Goal: Information Seeking & Learning: Learn about a topic

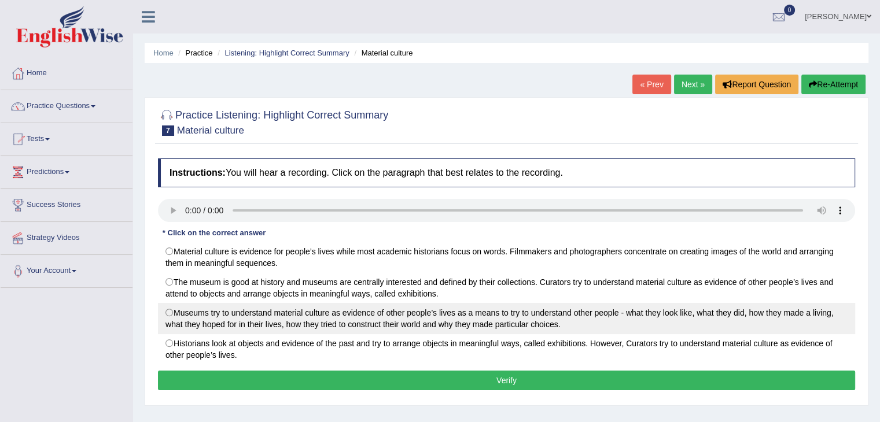
click at [198, 313] on label "Museums try to understand material culture as evidence of other people’s lives …" at bounding box center [506, 318] width 697 height 31
radio input "true"
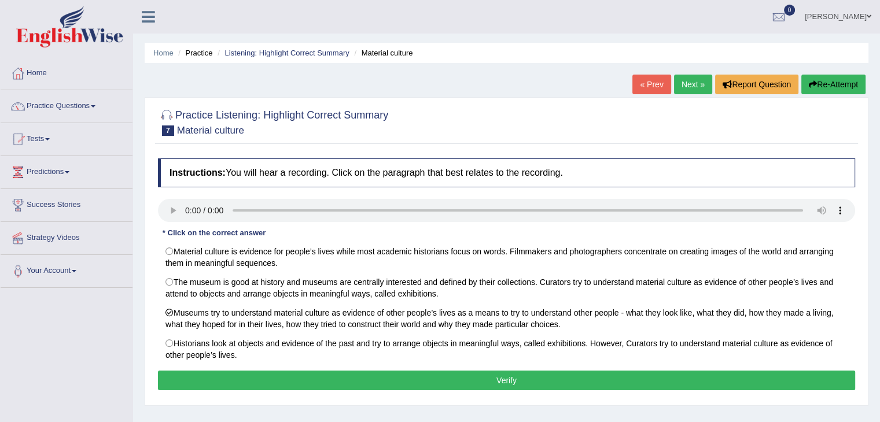
click at [222, 382] on button "Verify" at bounding box center [506, 381] width 697 height 20
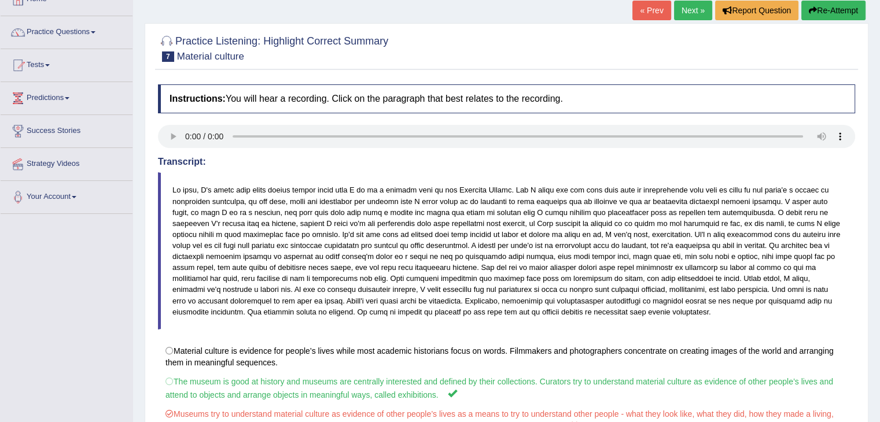
scroll to position [68, 0]
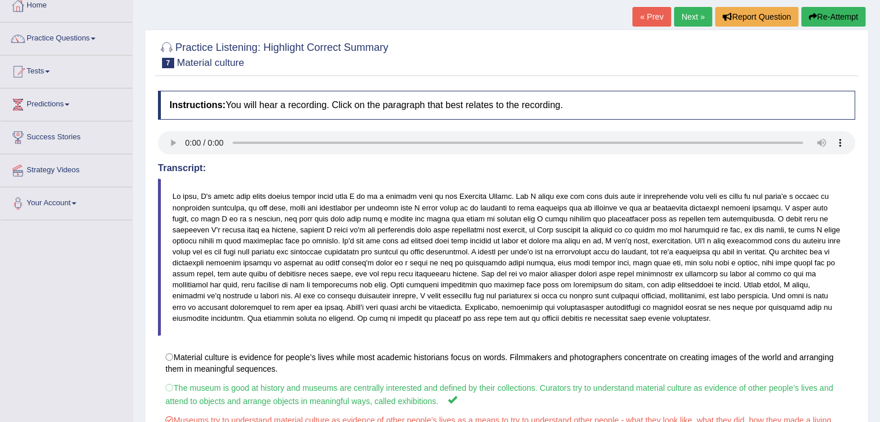
click at [687, 12] on link "Next »" at bounding box center [693, 17] width 38 height 20
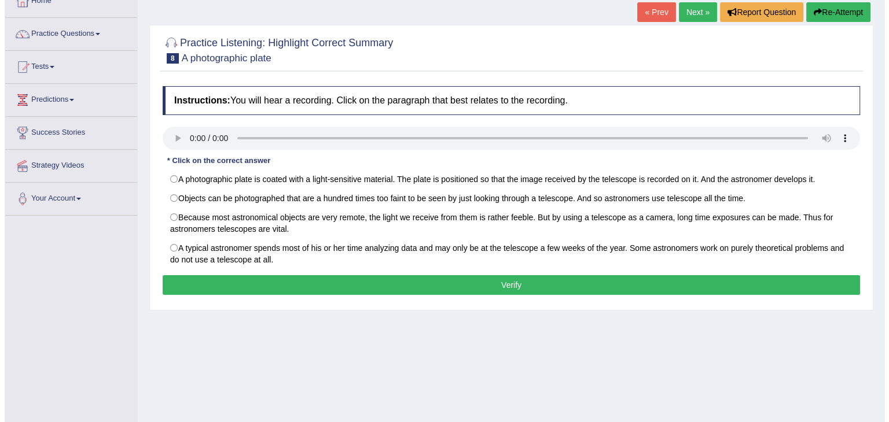
scroll to position [38, 0]
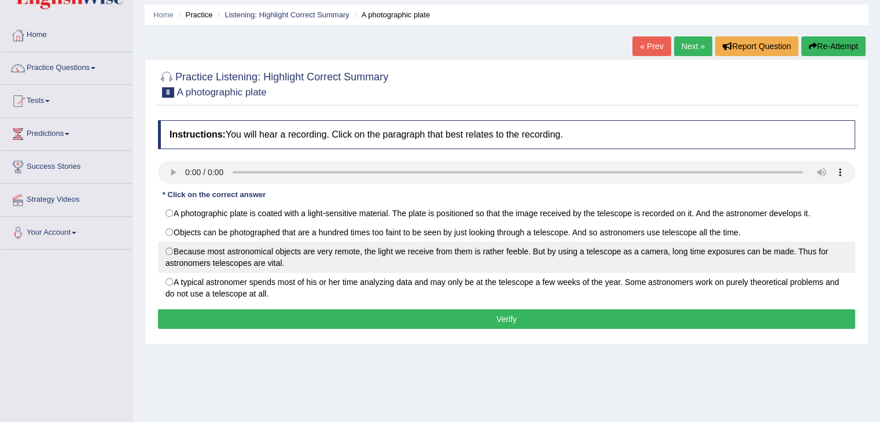
click at [209, 254] on label "Because most astronomical objects are very remote, the light we receive from th…" at bounding box center [506, 257] width 697 height 31
radio input "true"
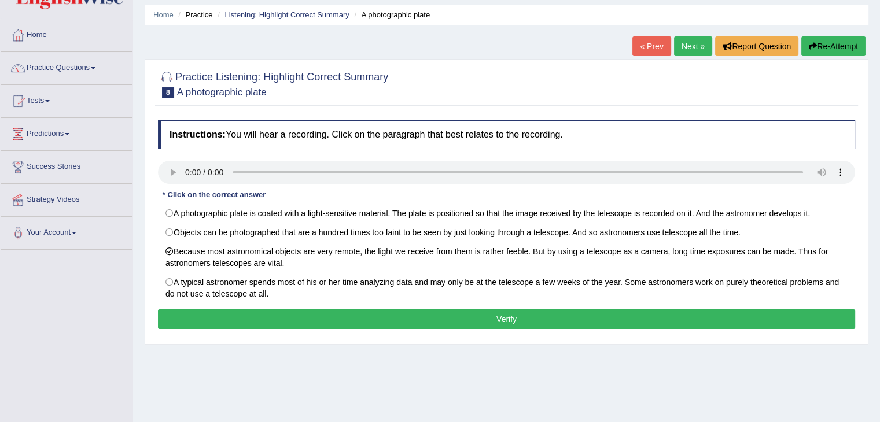
click at [224, 317] on button "Verify" at bounding box center [506, 319] width 697 height 20
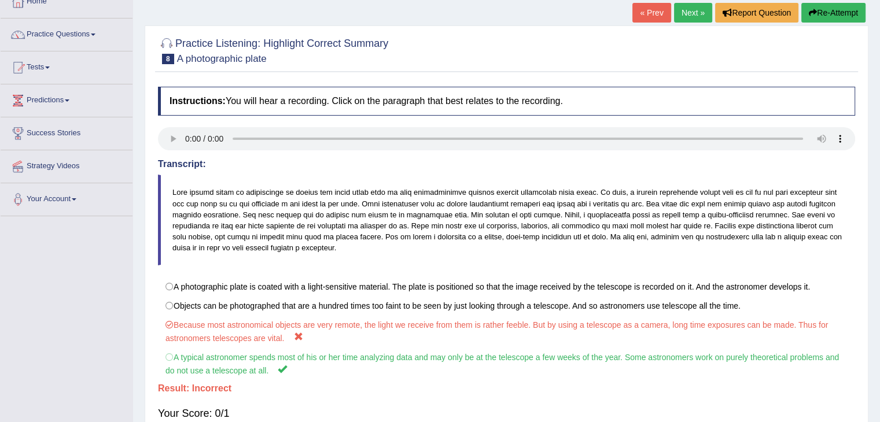
scroll to position [69, 0]
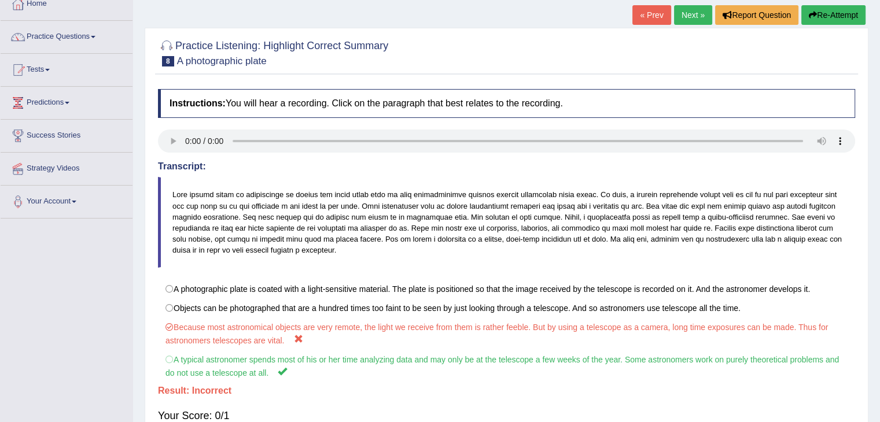
click at [690, 16] on link "Next »" at bounding box center [693, 15] width 38 height 20
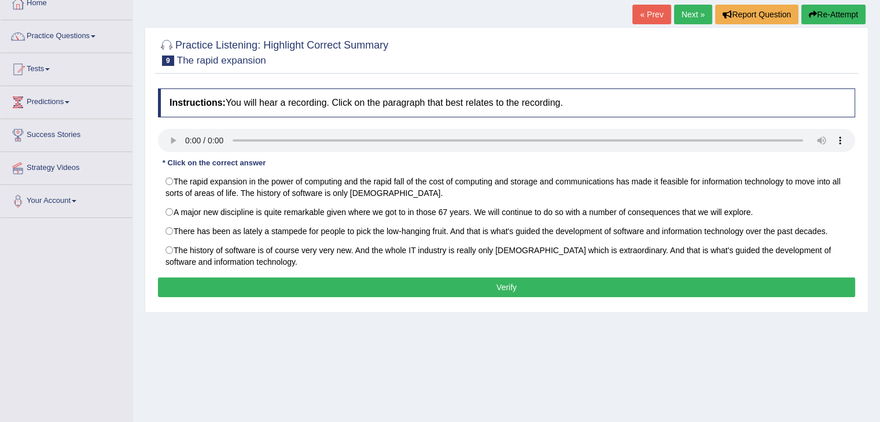
scroll to position [77, 0]
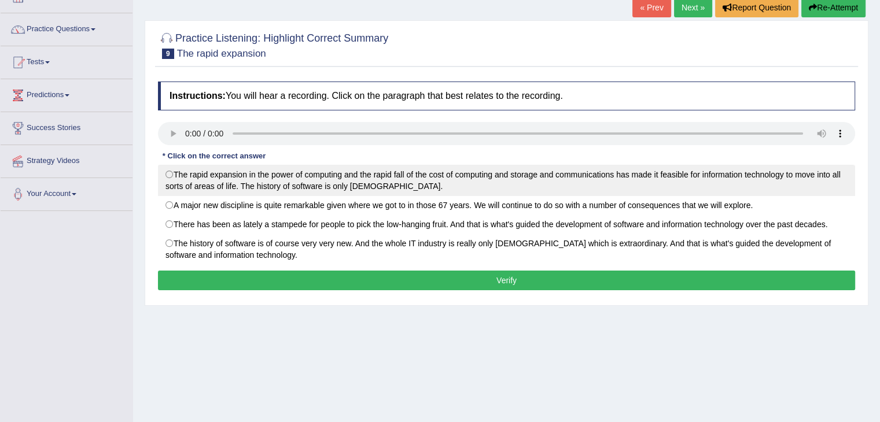
click at [194, 180] on label "The rapid expansion in the power of computing and the rapid fall of the cost of…" at bounding box center [506, 180] width 697 height 31
radio input "true"
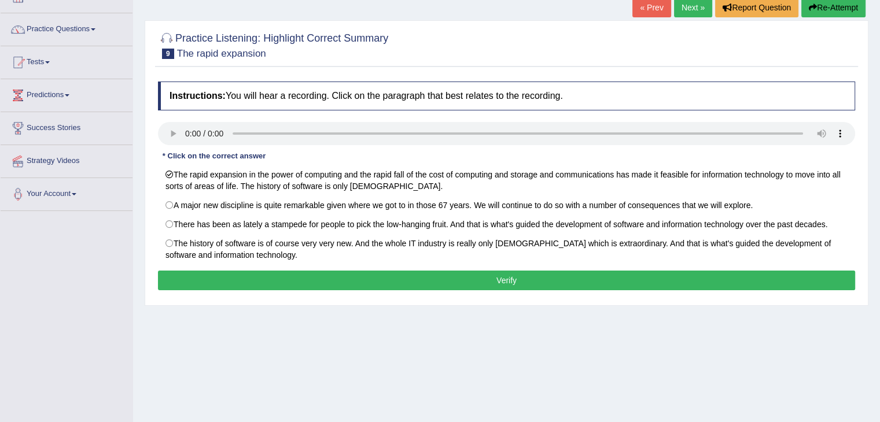
click at [387, 279] on button "Verify" at bounding box center [506, 281] width 697 height 20
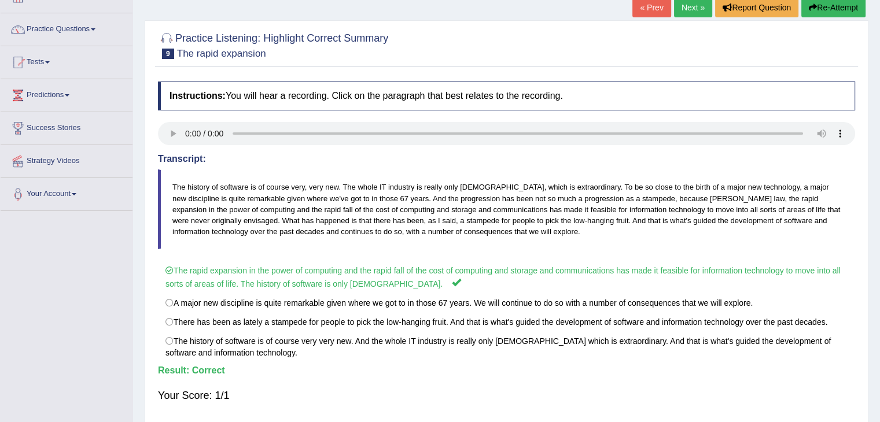
click at [499, 253] on div "Instructions: You will hear a recording. Click on the paragraph that best relat…" at bounding box center [506, 247] width 703 height 342
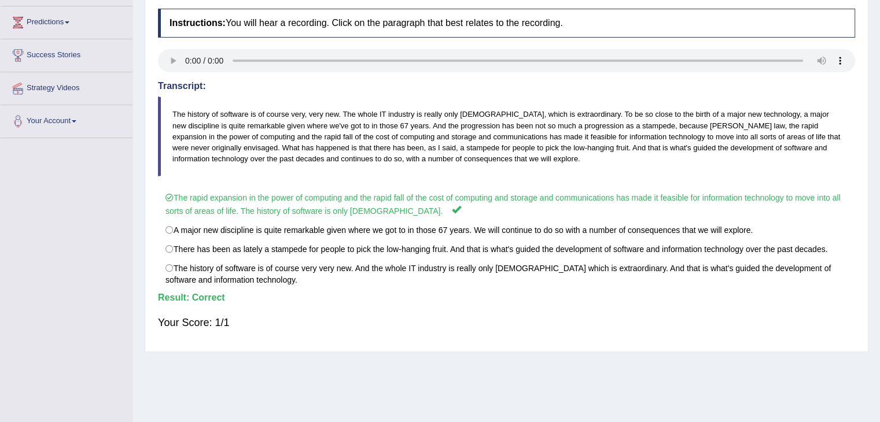
scroll to position [185, 0]
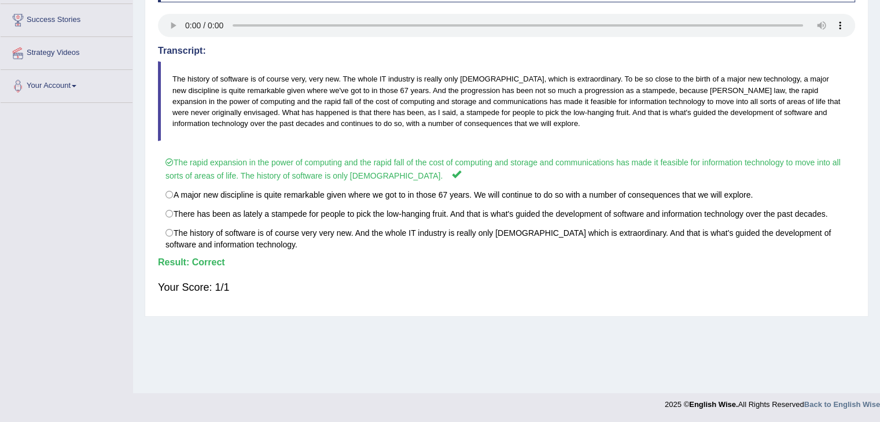
click at [688, 9] on div "Instructions: You will hear a recording. Click on the paragraph that best relat…" at bounding box center [506, 139] width 703 height 342
drag, startPoint x: 55, startPoint y: 1, endPoint x: 117, endPoint y: 162, distance: 173.1
click at [117, 163] on div "Toggle navigation Home Practice Questions Speaking Practice Read Aloud Repeat S…" at bounding box center [440, 116] width 880 height 602
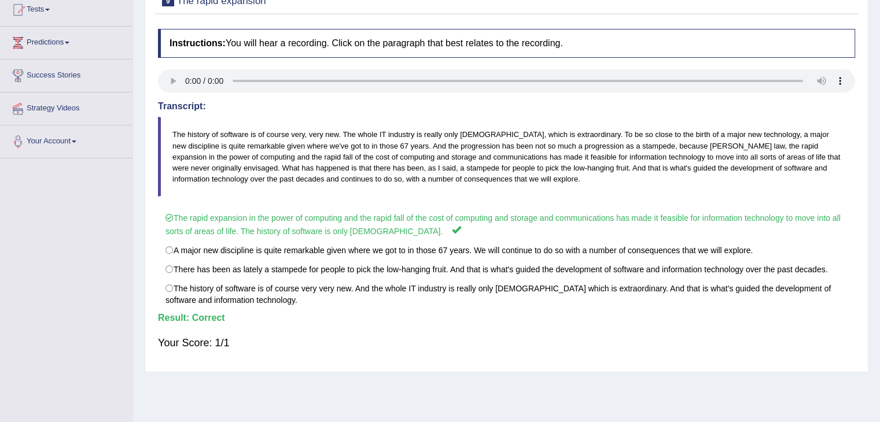
scroll to position [31, 0]
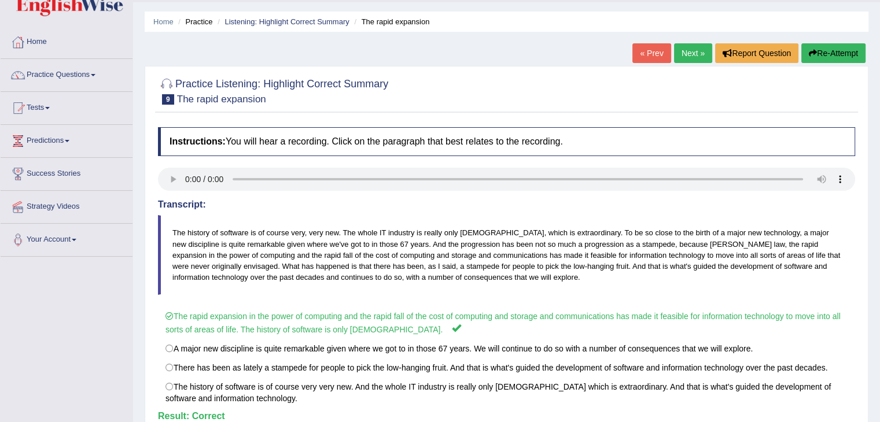
click at [695, 52] on link "Next »" at bounding box center [693, 53] width 38 height 20
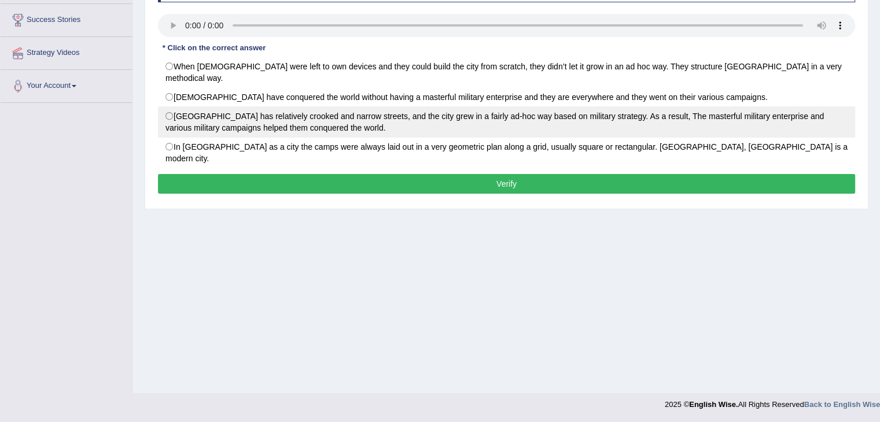
scroll to position [185, 0]
click at [189, 106] on label "Rome City has relatively crooked and narrow streets, and the city grew in a fai…" at bounding box center [506, 121] width 697 height 31
radio input "true"
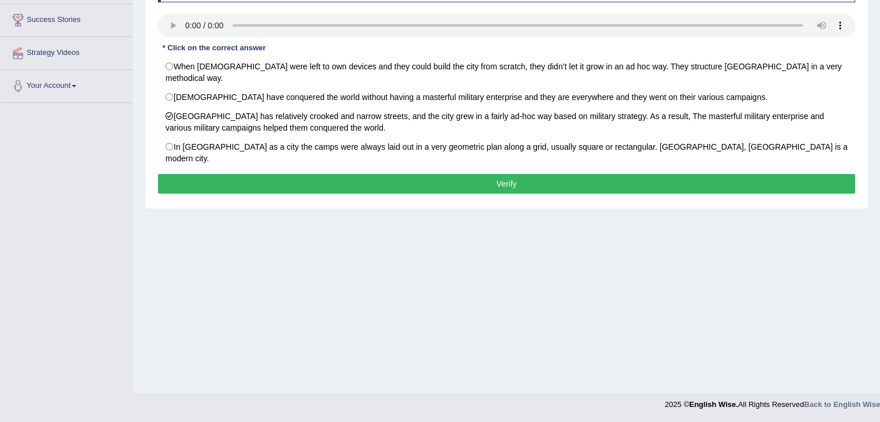
click at [226, 174] on button "Verify" at bounding box center [506, 184] width 697 height 20
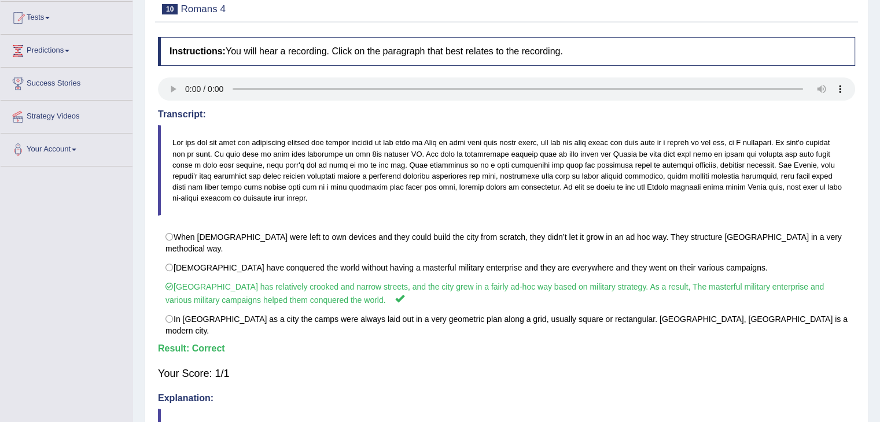
scroll to position [69, 0]
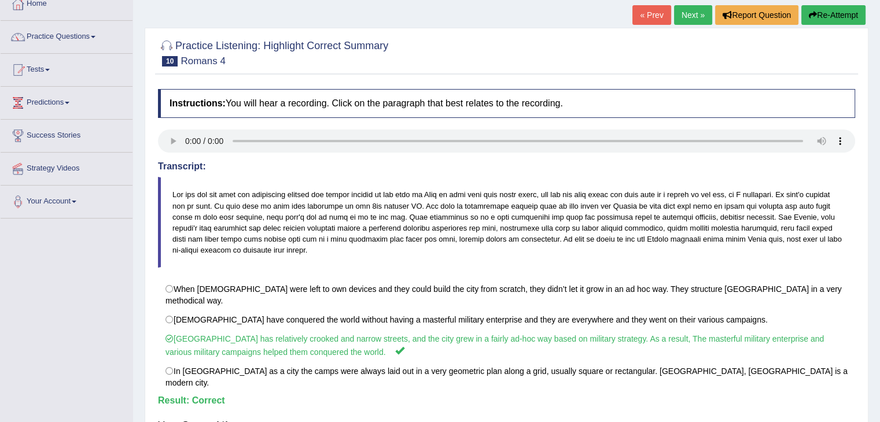
click at [693, 17] on link "Next »" at bounding box center [693, 15] width 38 height 20
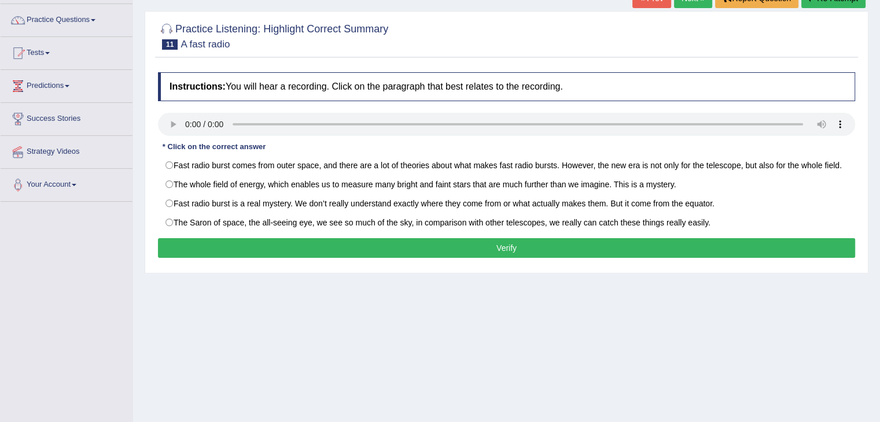
scroll to position [116, 0]
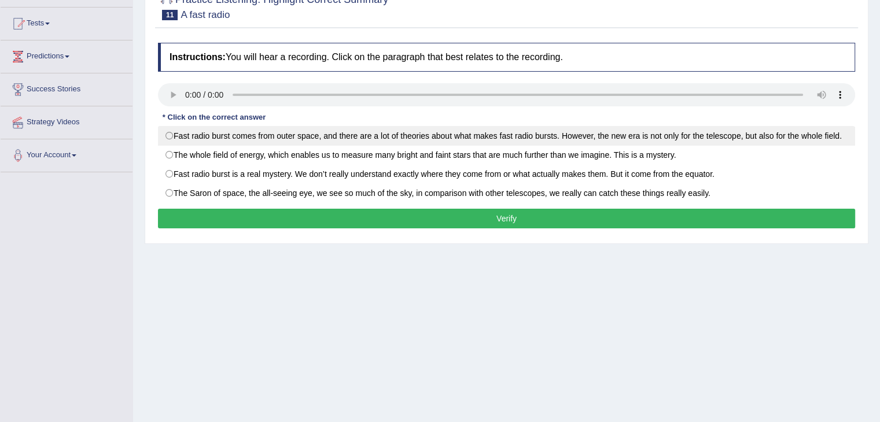
click at [373, 136] on label "Fast radio burst comes from outer space, and there are a lot of theories about …" at bounding box center [506, 136] width 697 height 20
radio input "true"
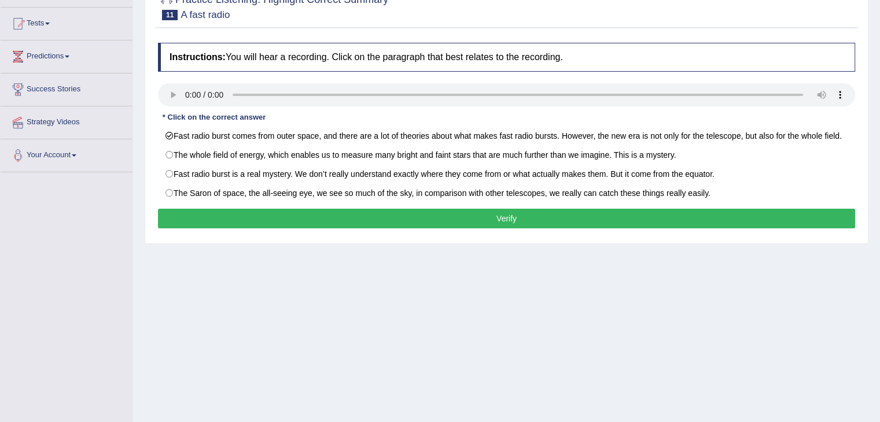
click at [331, 216] on button "Verify" at bounding box center [506, 219] width 697 height 20
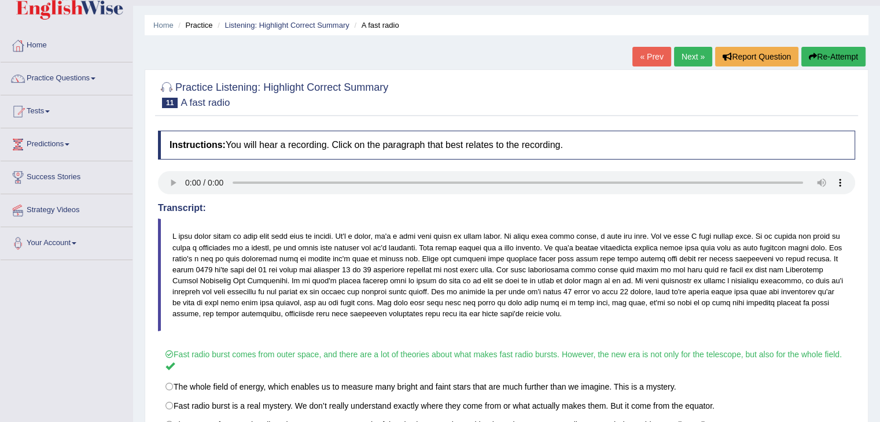
scroll to position [0, 0]
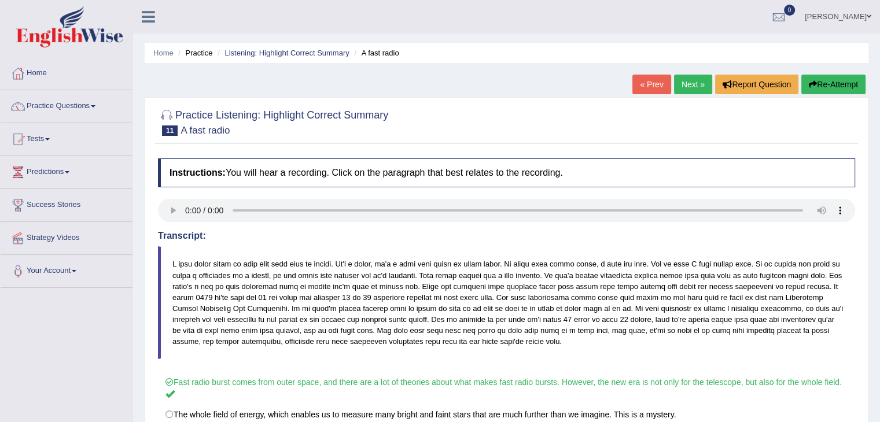
click at [683, 87] on link "Next »" at bounding box center [693, 85] width 38 height 20
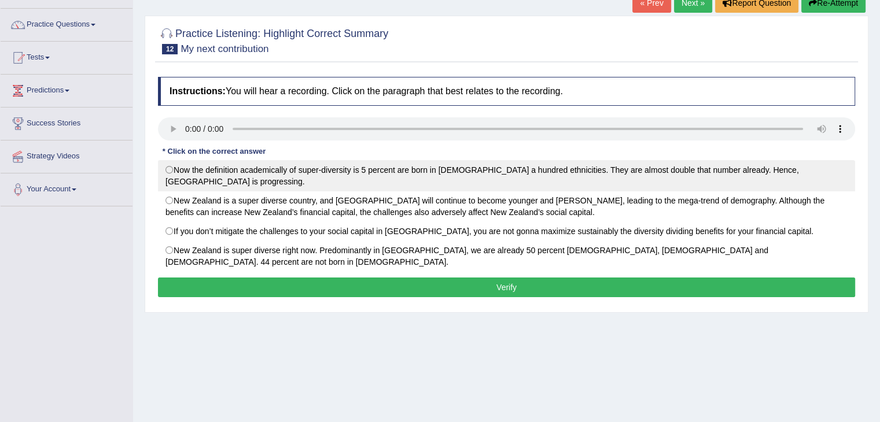
scroll to position [116, 0]
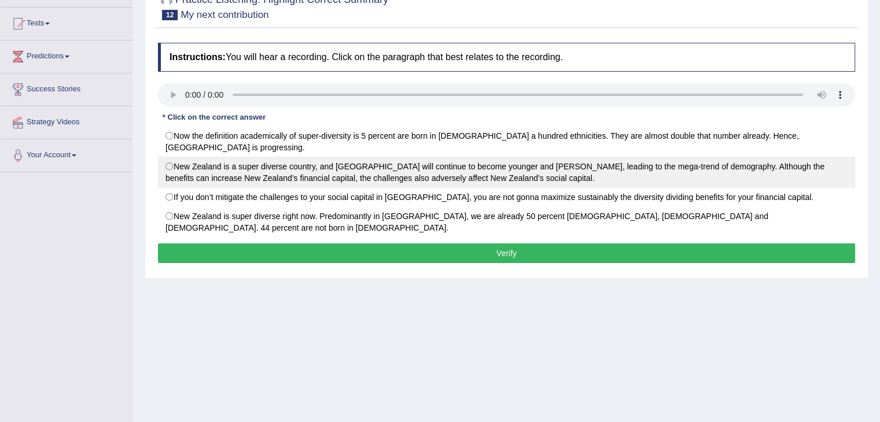
click at [261, 176] on label "New Zealand is a super diverse country, and [GEOGRAPHIC_DATA] will continue to …" at bounding box center [506, 172] width 697 height 31
radio input "true"
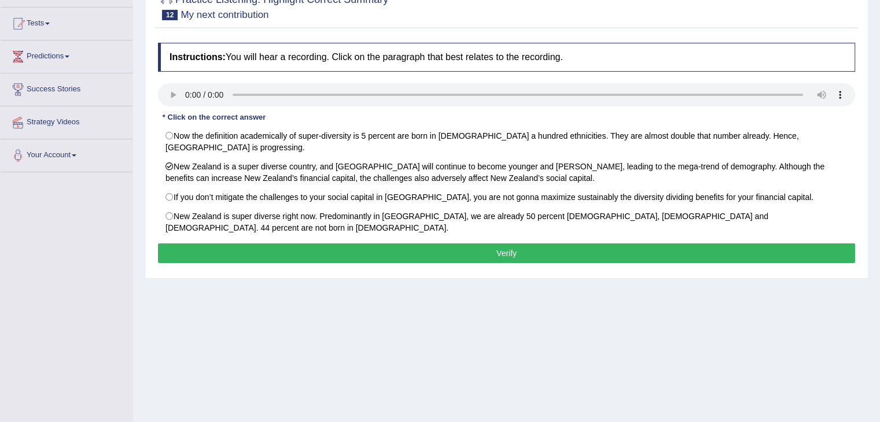
click at [250, 244] on button "Verify" at bounding box center [506, 254] width 697 height 20
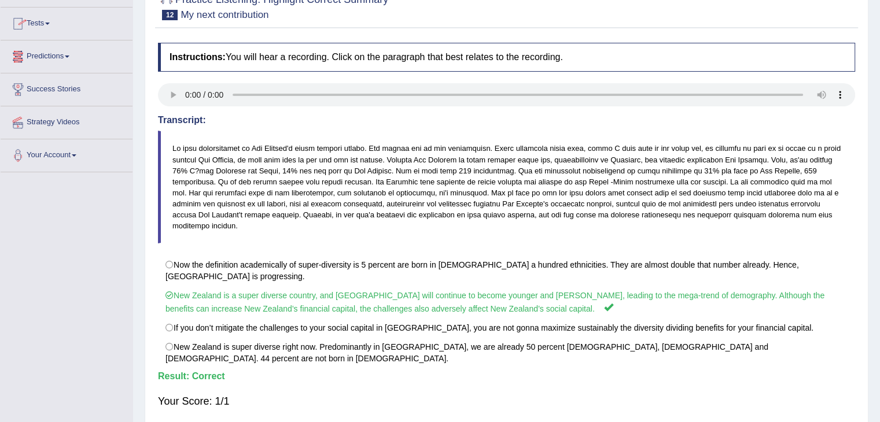
click at [60, 58] on link "Predictions" at bounding box center [67, 54] width 132 height 29
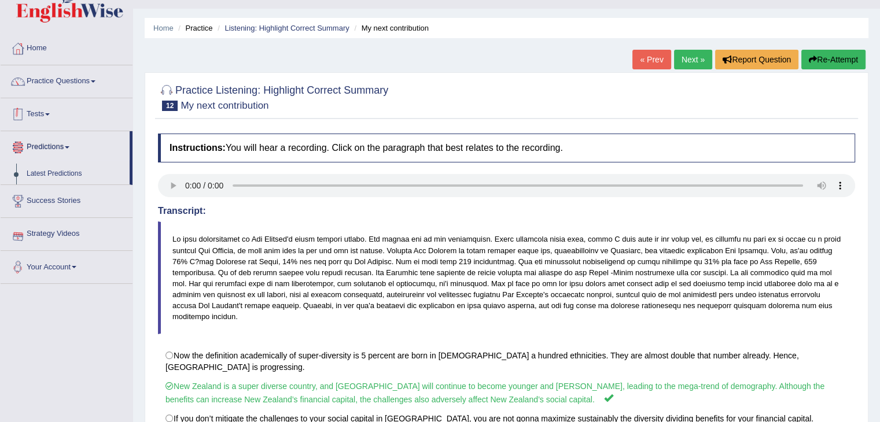
scroll to position [19, 0]
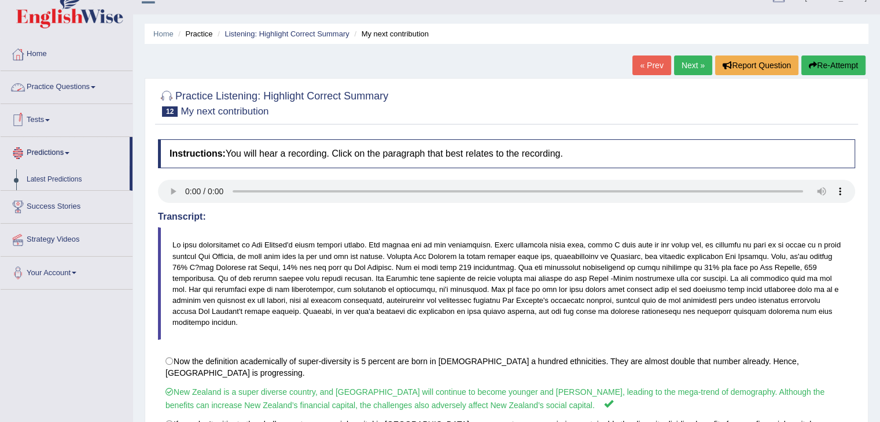
click at [41, 80] on link "Practice Questions" at bounding box center [67, 85] width 132 height 29
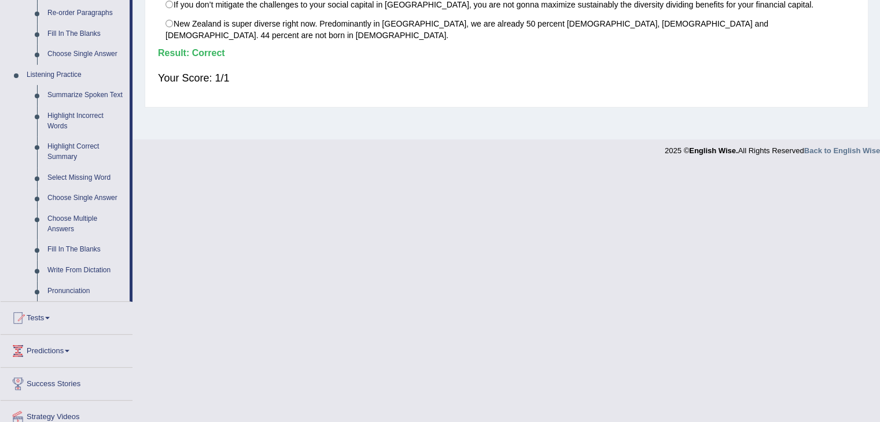
scroll to position [443, 0]
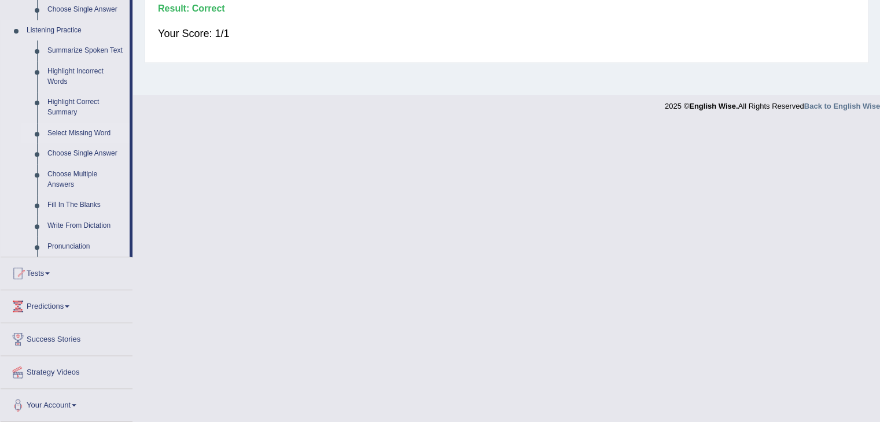
click at [65, 134] on link "Select Missing Word" at bounding box center [85, 133] width 87 height 21
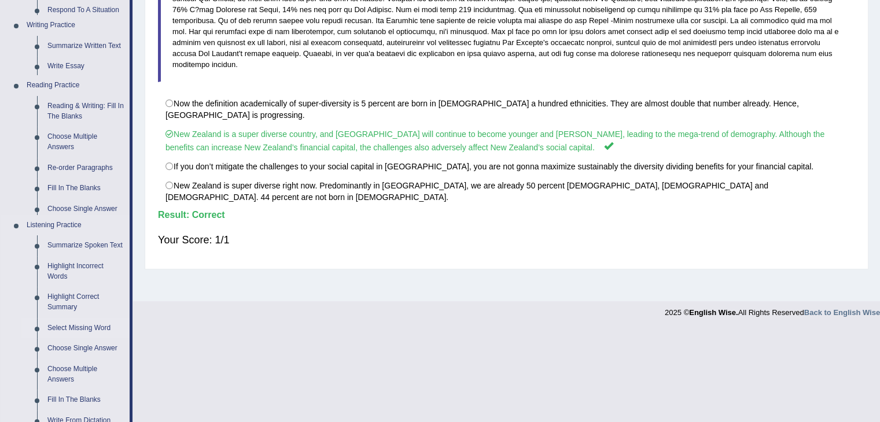
scroll to position [185, 0]
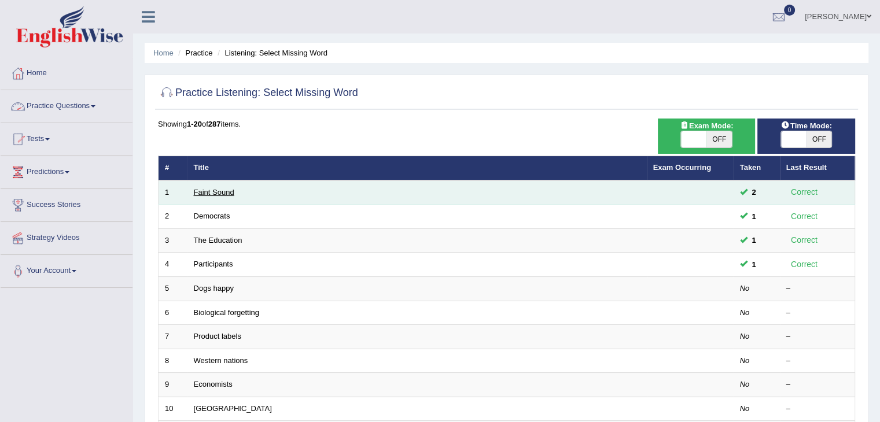
click at [204, 191] on link "Faint Sound" at bounding box center [214, 192] width 40 height 9
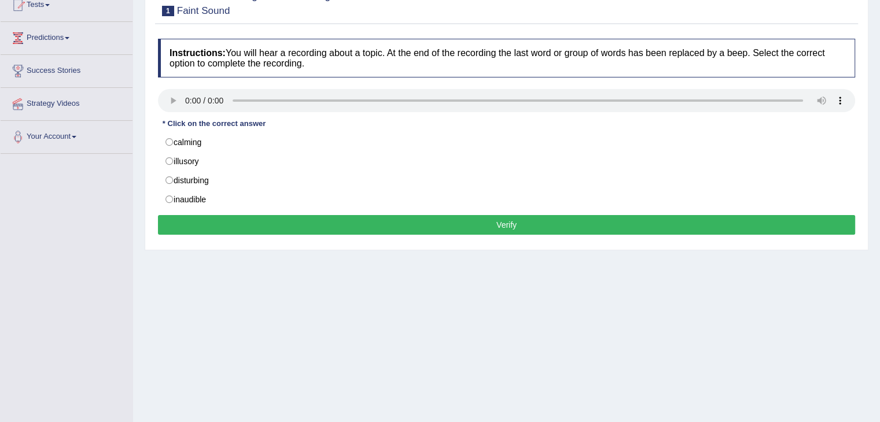
scroll to position [135, 0]
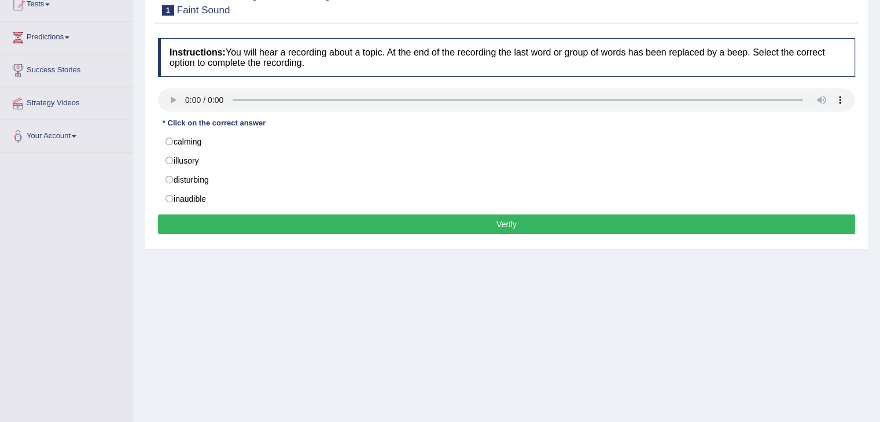
drag, startPoint x: 888, startPoint y: 449, endPoint x: 407, endPoint y: 358, distance: 489.2
click at [425, 362] on div "Home Practice Listening: Select Missing Word Faint Sound You have already given…" at bounding box center [506, 154] width 747 height 578
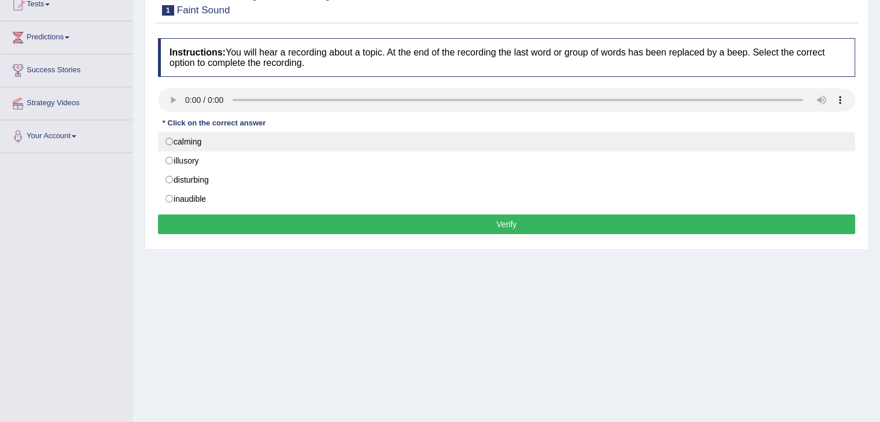
click at [209, 139] on label "calming" at bounding box center [506, 142] width 697 height 20
radio input "true"
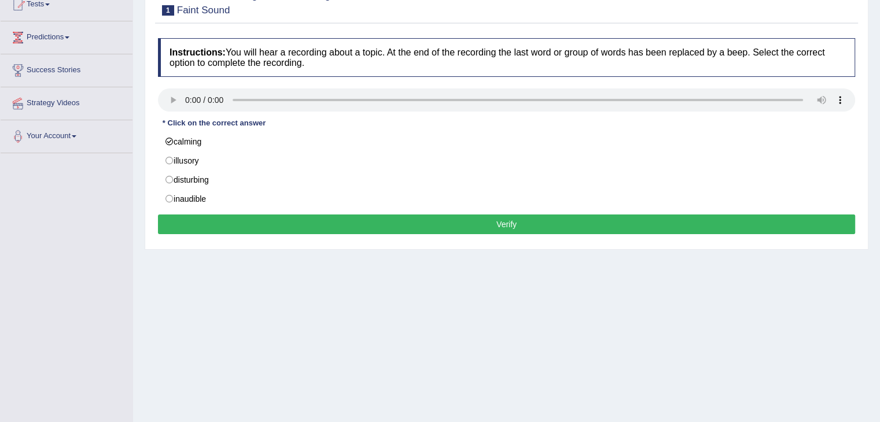
click at [292, 224] on button "Verify" at bounding box center [506, 225] width 697 height 20
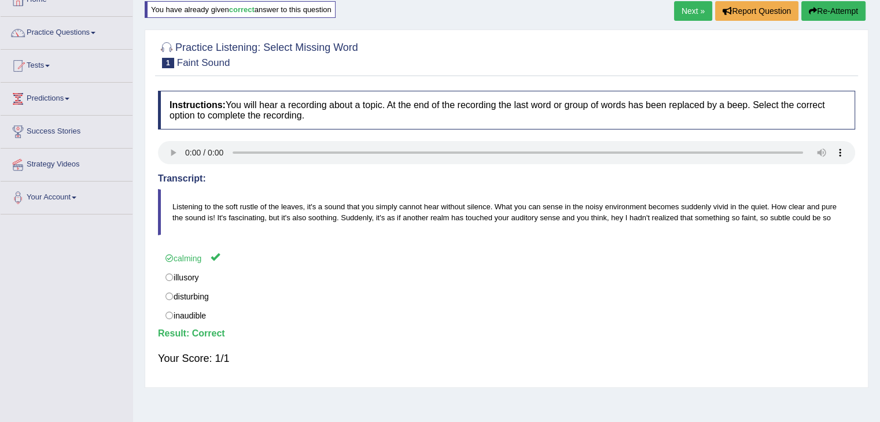
scroll to position [19, 0]
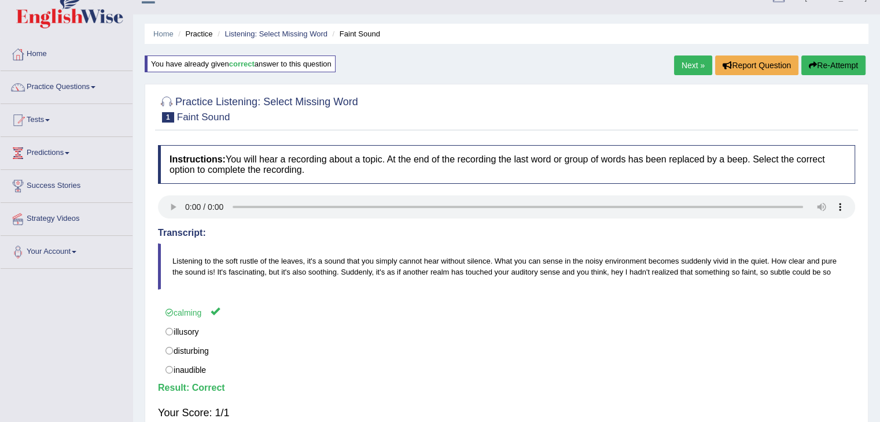
click at [692, 63] on link "Next »" at bounding box center [693, 66] width 38 height 20
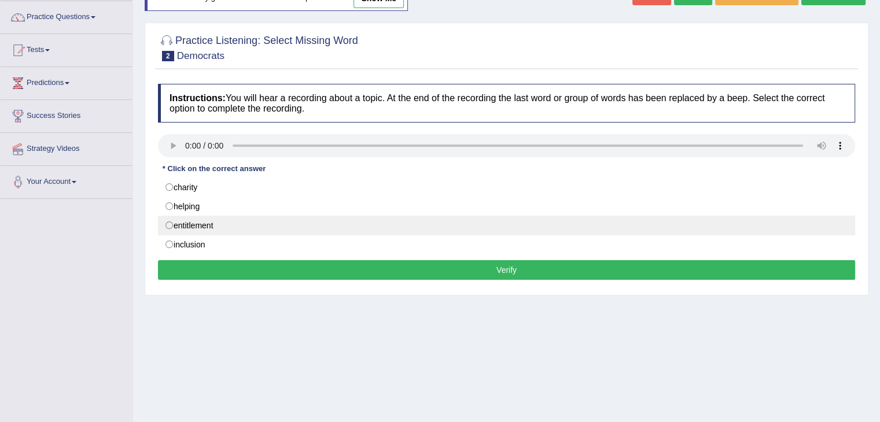
scroll to position [96, 0]
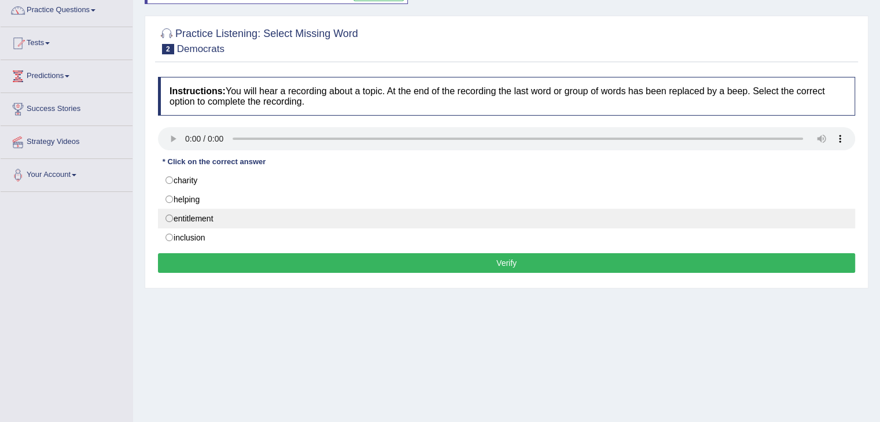
click at [185, 213] on label "entitlement" at bounding box center [506, 219] width 697 height 20
radio input "true"
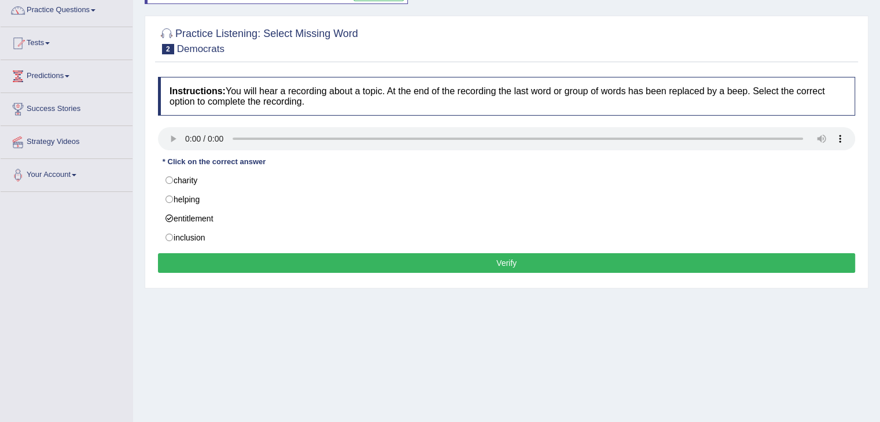
click at [237, 263] on button "Verify" at bounding box center [506, 263] width 697 height 20
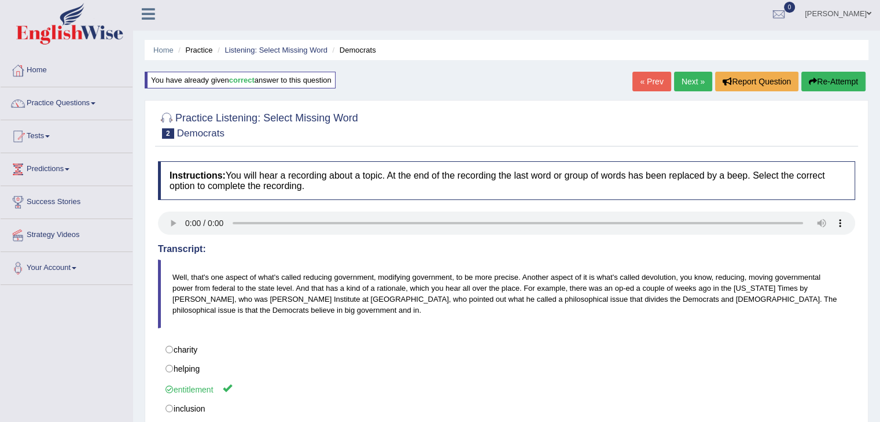
scroll to position [0, 0]
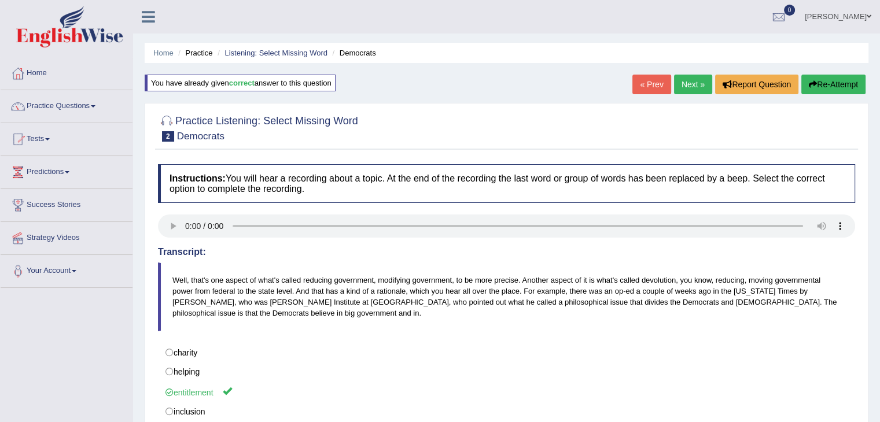
click at [690, 85] on link "Next »" at bounding box center [693, 85] width 38 height 20
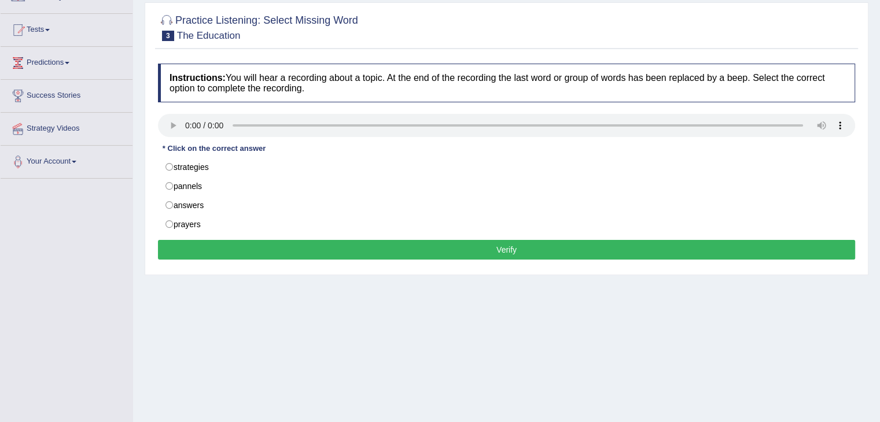
scroll to position [116, 0]
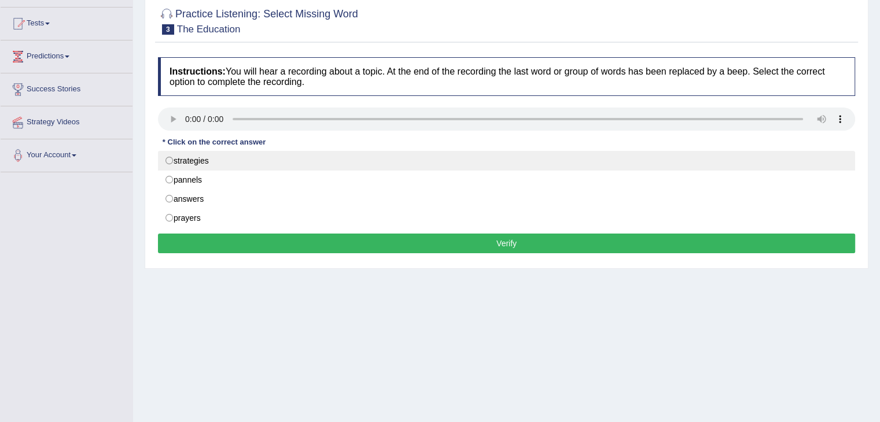
click at [206, 165] on label "strategies" at bounding box center [506, 161] width 697 height 20
radio input "true"
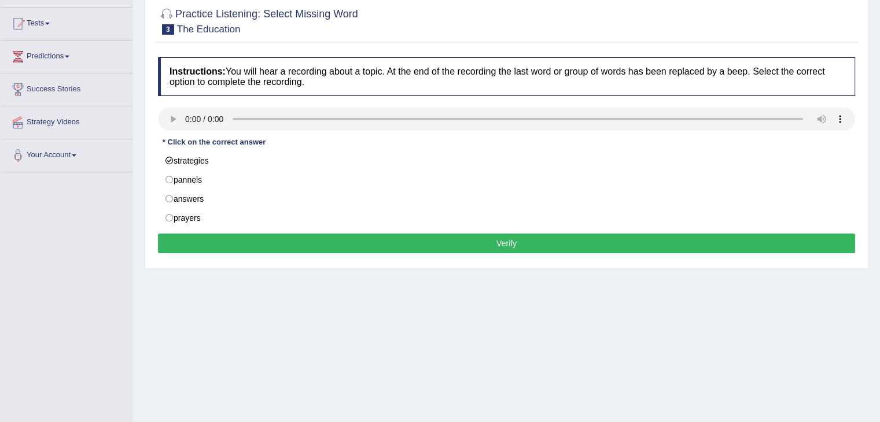
click at [231, 243] on button "Verify" at bounding box center [506, 244] width 697 height 20
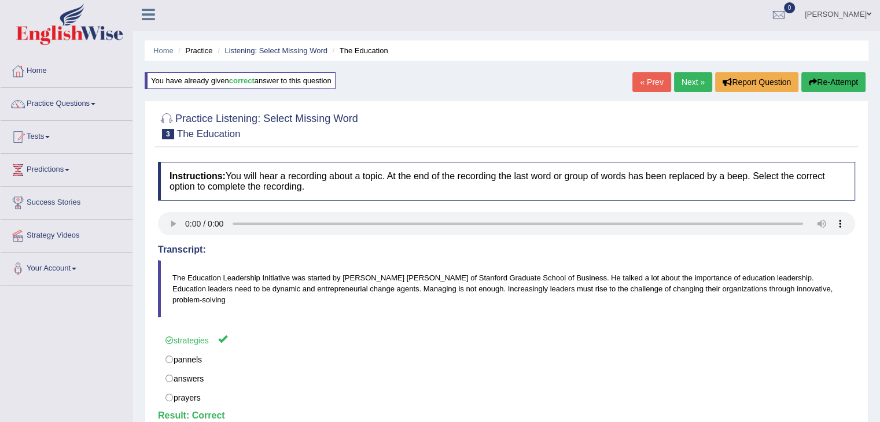
scroll to position [0, 0]
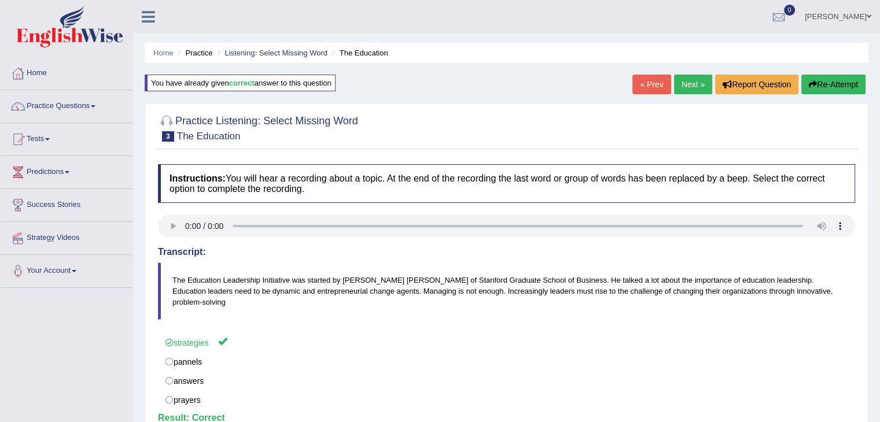
click at [687, 89] on link "Next »" at bounding box center [693, 85] width 38 height 20
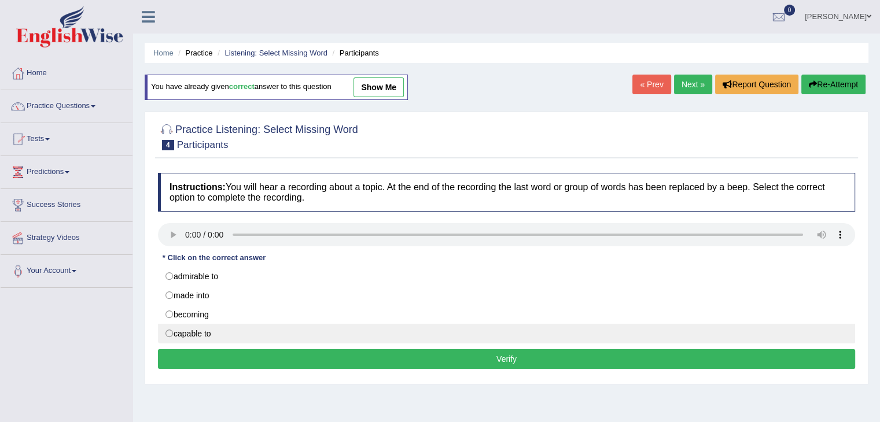
click at [171, 339] on label "capable to" at bounding box center [506, 334] width 697 height 20
radio input "true"
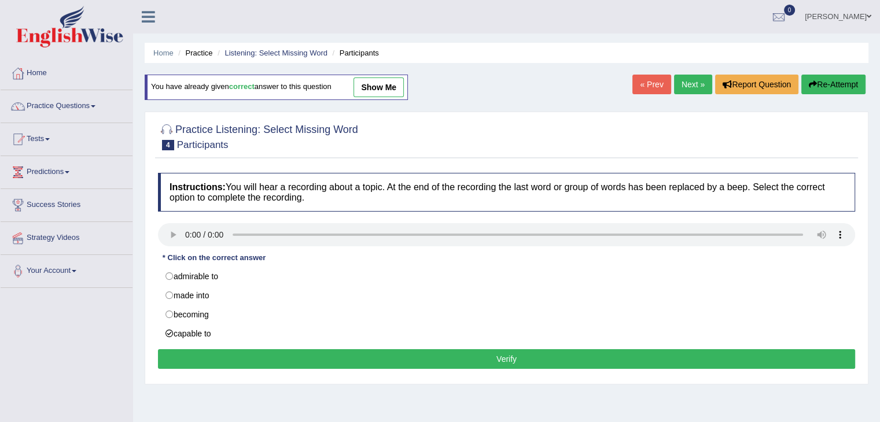
click at [215, 366] on button "Verify" at bounding box center [506, 359] width 697 height 20
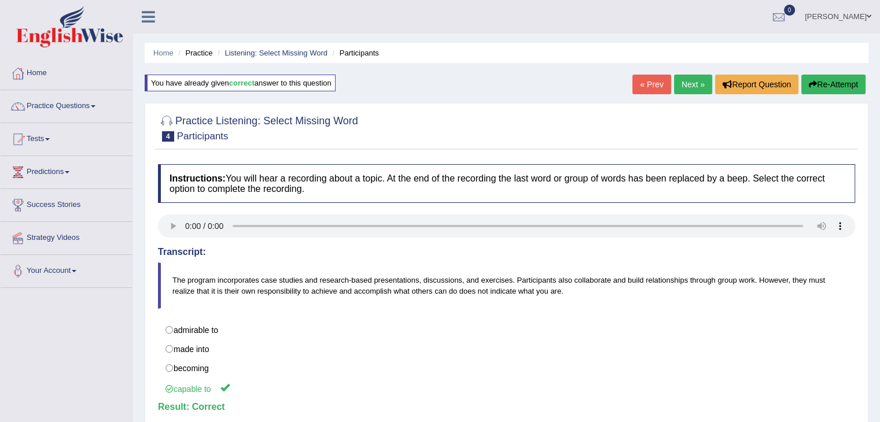
click at [687, 84] on link "Next »" at bounding box center [693, 85] width 38 height 20
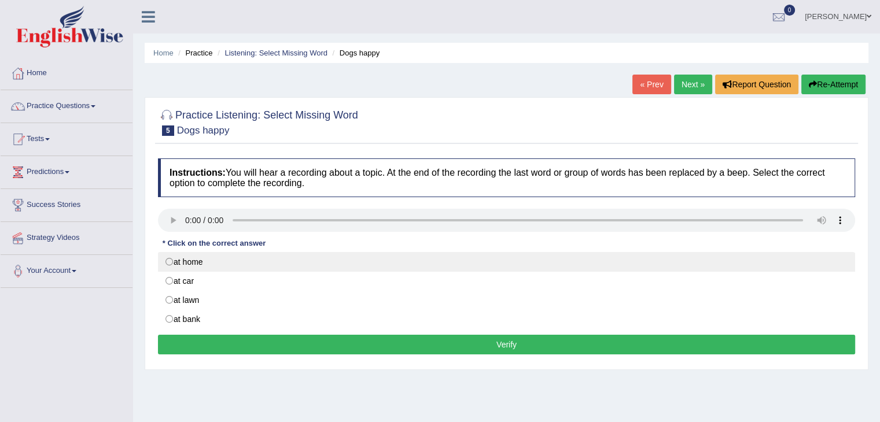
click at [178, 268] on label "at home" at bounding box center [506, 262] width 697 height 20
radio input "true"
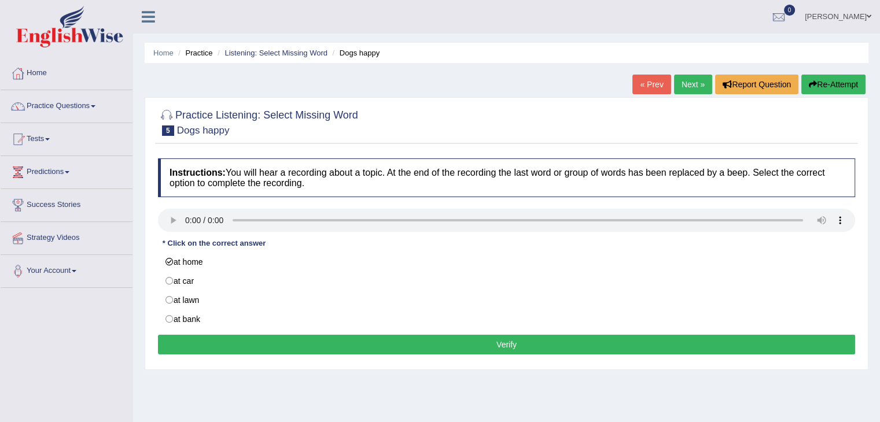
click at [241, 343] on button "Verify" at bounding box center [506, 345] width 697 height 20
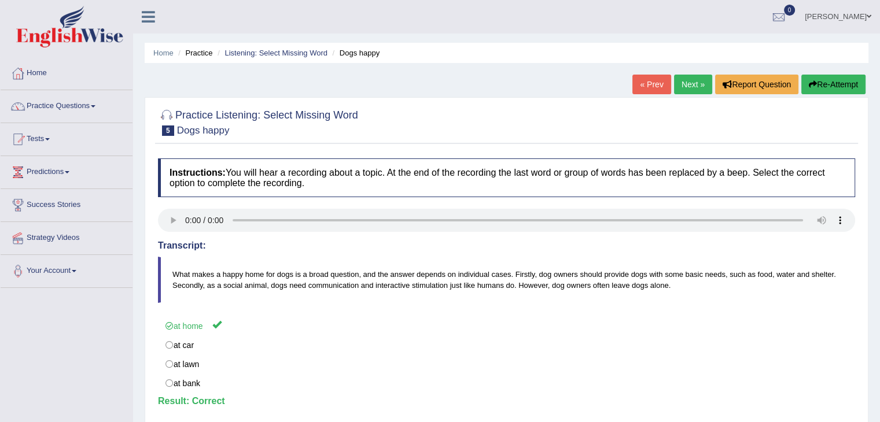
click at [691, 86] on link "Next »" at bounding box center [693, 85] width 38 height 20
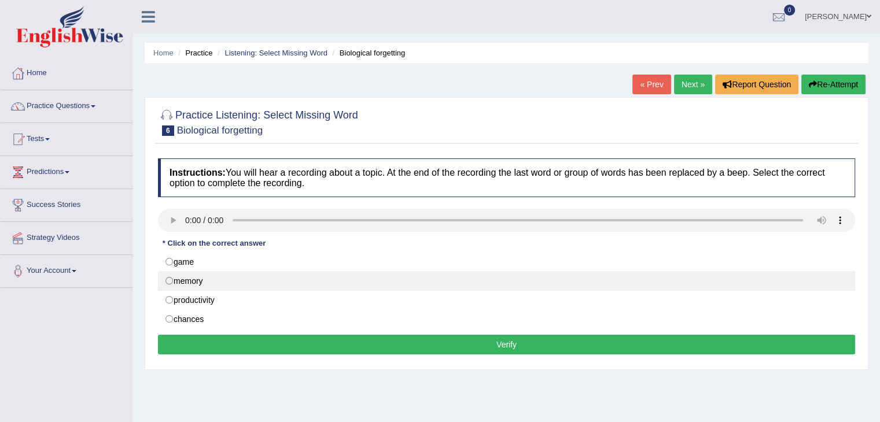
click at [186, 285] on label "memory" at bounding box center [506, 281] width 697 height 20
radio input "true"
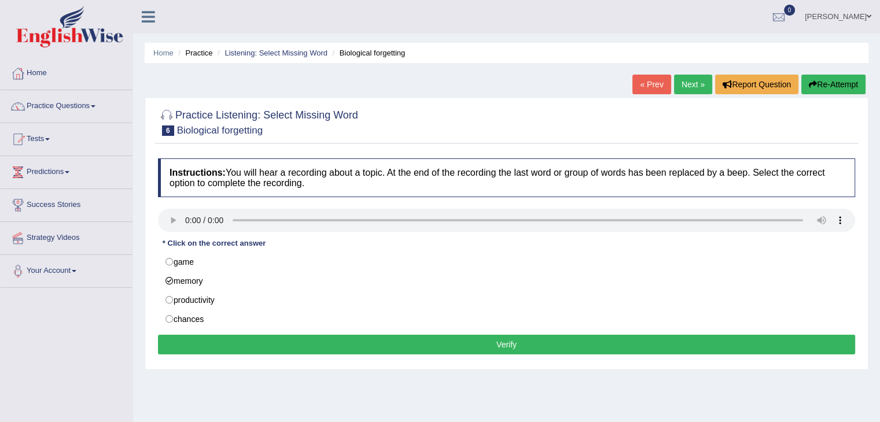
click at [229, 350] on button "Verify" at bounding box center [506, 345] width 697 height 20
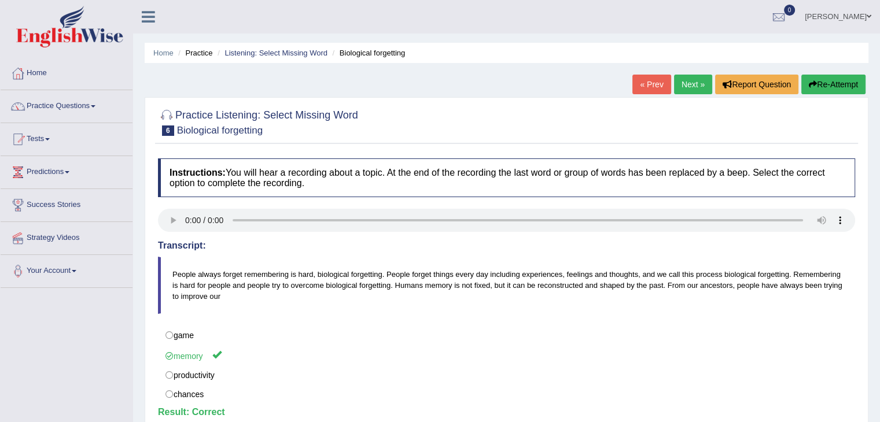
click at [683, 85] on link "Next »" at bounding box center [693, 85] width 38 height 20
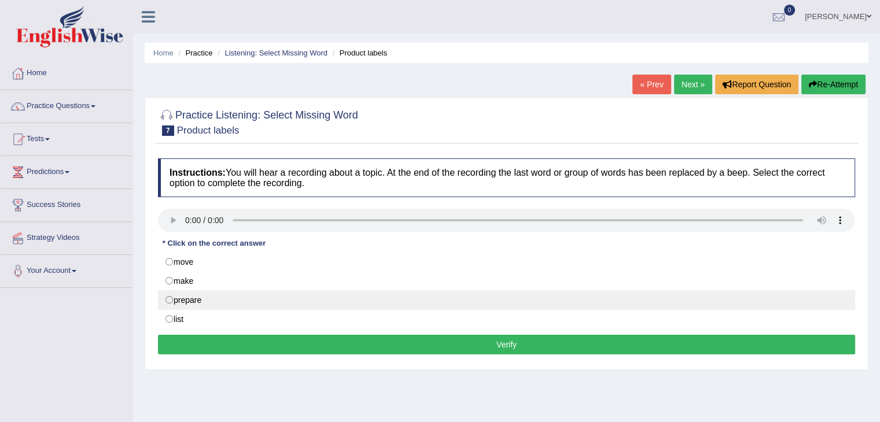
click at [189, 297] on label "prepare" at bounding box center [506, 300] width 697 height 20
radio input "true"
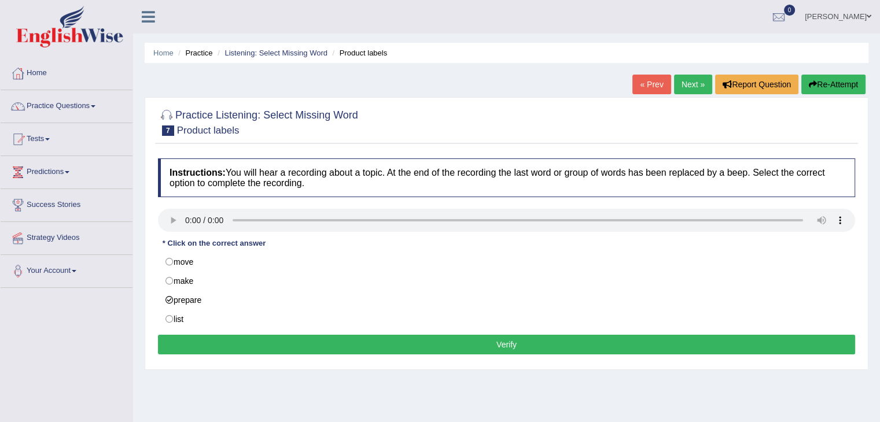
click at [235, 350] on button "Verify" at bounding box center [506, 345] width 697 height 20
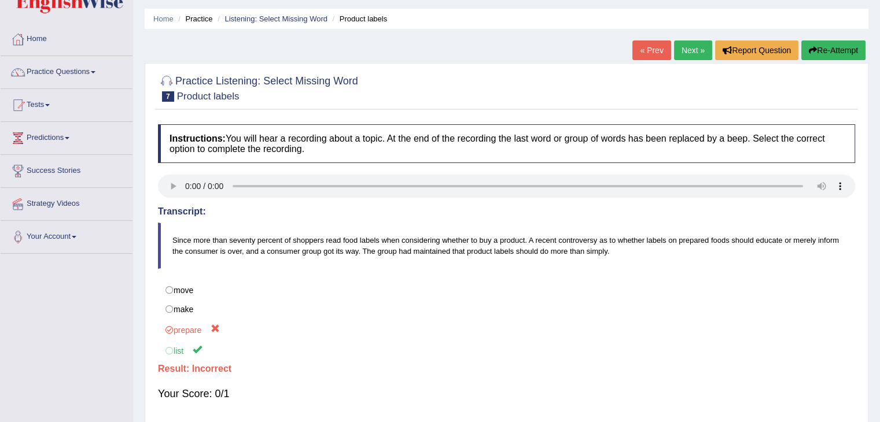
scroll to position [34, 0]
click at [686, 47] on link "Next »" at bounding box center [693, 51] width 38 height 20
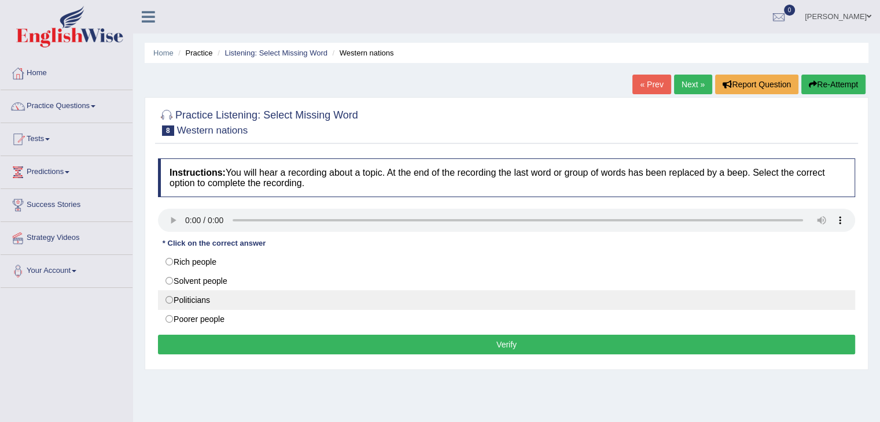
click at [191, 301] on label "Politicians" at bounding box center [506, 300] width 697 height 20
radio input "true"
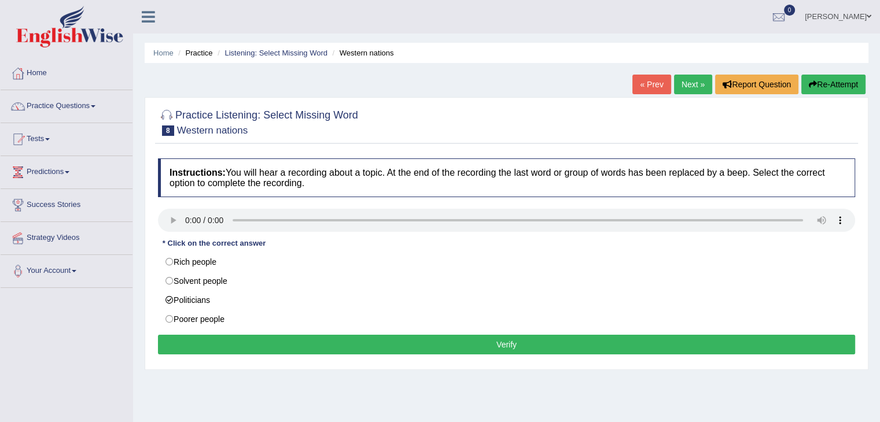
click at [234, 348] on button "Verify" at bounding box center [506, 345] width 697 height 20
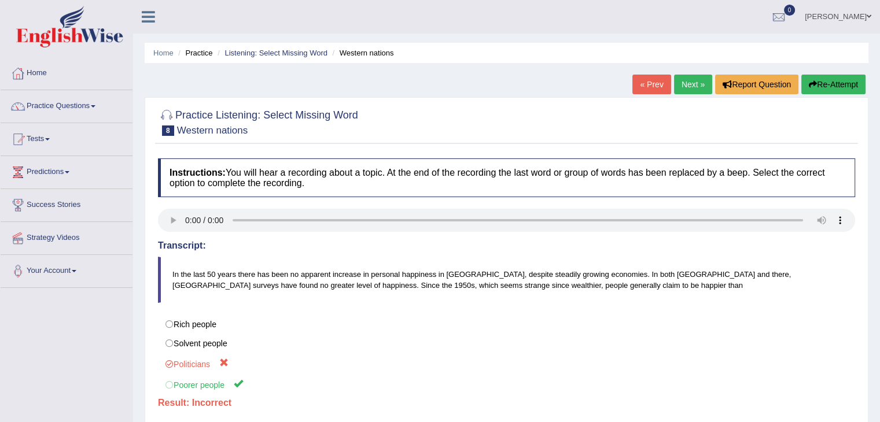
click at [679, 84] on link "Next »" at bounding box center [693, 85] width 38 height 20
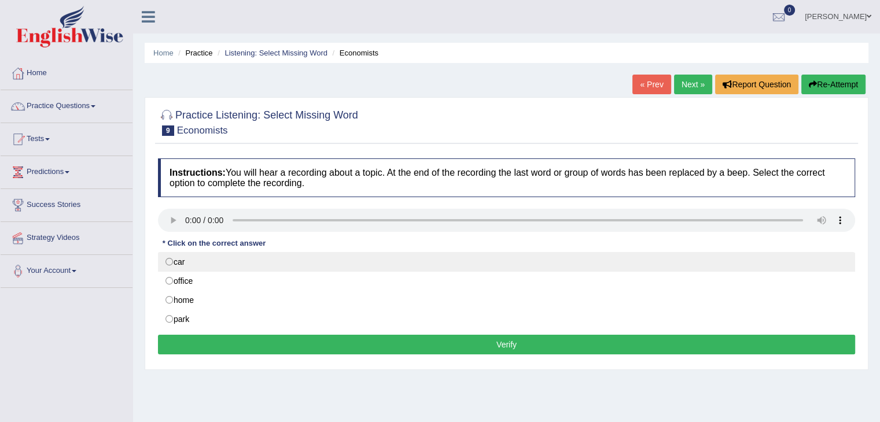
click at [173, 260] on label "car" at bounding box center [506, 262] width 697 height 20
radio input "true"
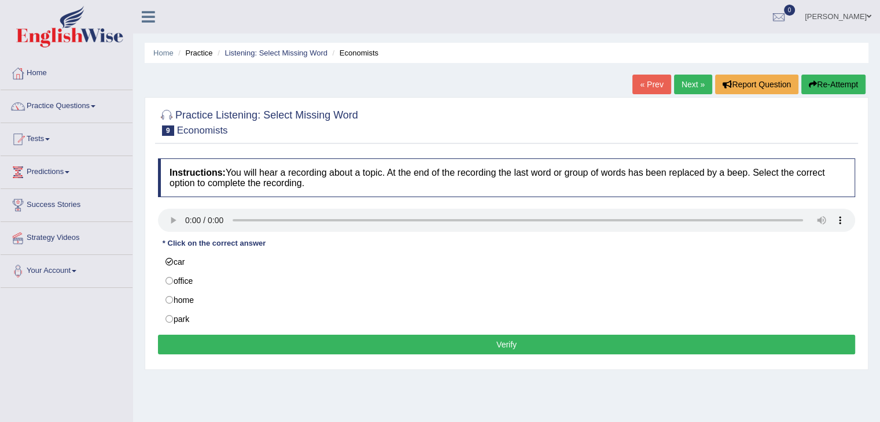
click at [199, 345] on button "Verify" at bounding box center [506, 345] width 697 height 20
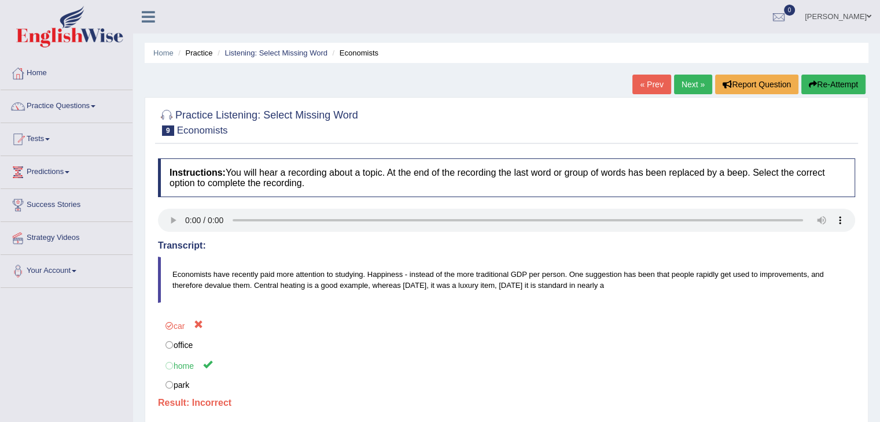
click at [680, 87] on link "Next »" at bounding box center [693, 85] width 38 height 20
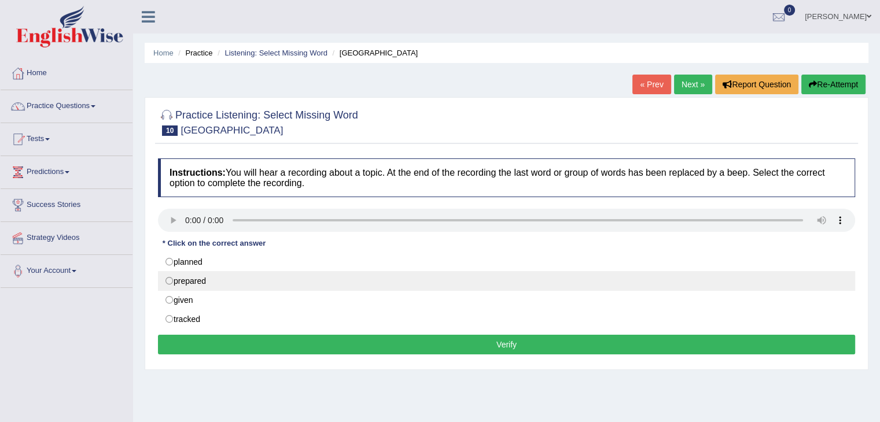
click at [185, 281] on label "prepared" at bounding box center [506, 281] width 697 height 20
radio input "true"
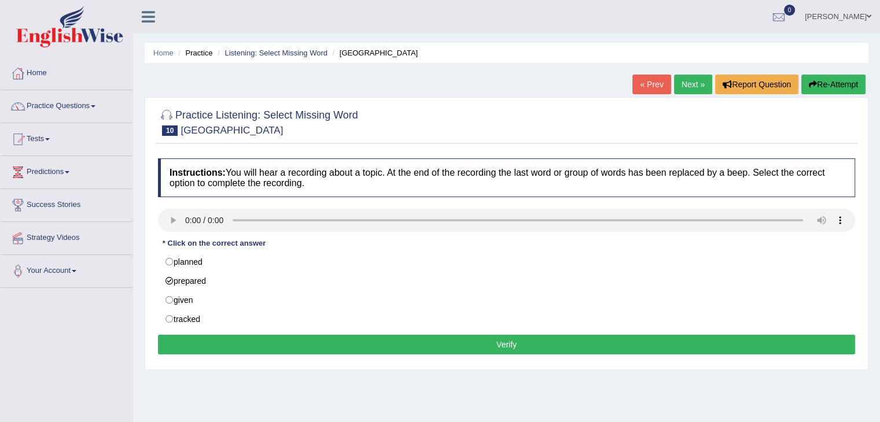
click at [245, 343] on button "Verify" at bounding box center [506, 345] width 697 height 20
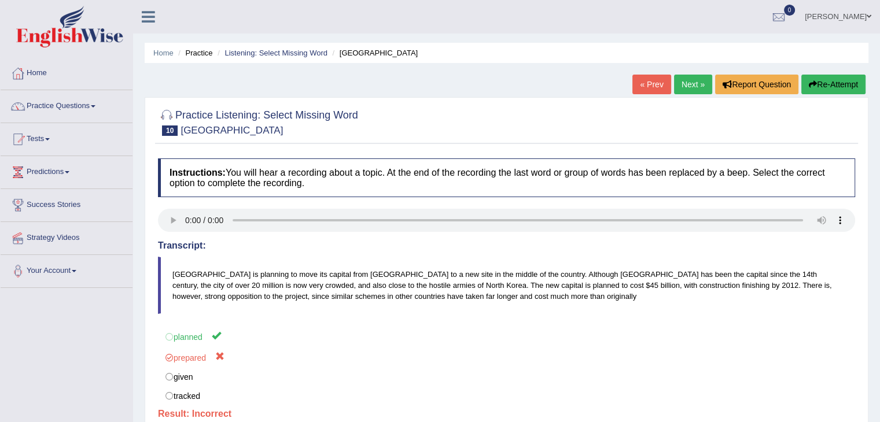
click at [686, 84] on link "Next »" at bounding box center [693, 85] width 38 height 20
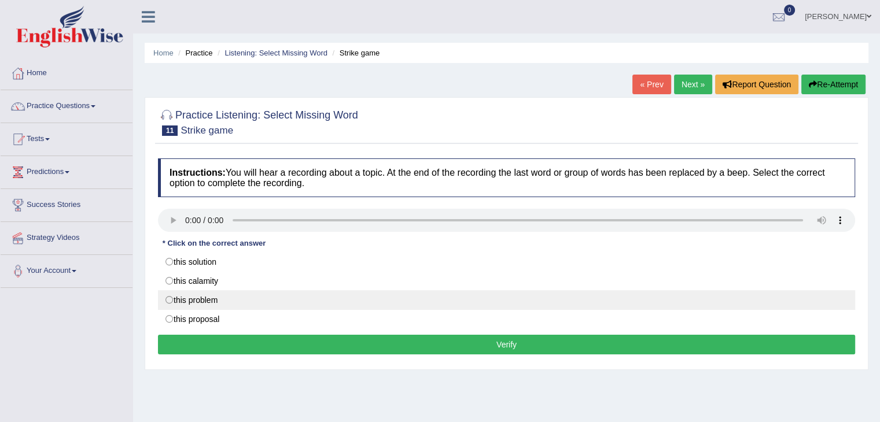
click at [195, 301] on label "this problem" at bounding box center [506, 300] width 697 height 20
radio input "true"
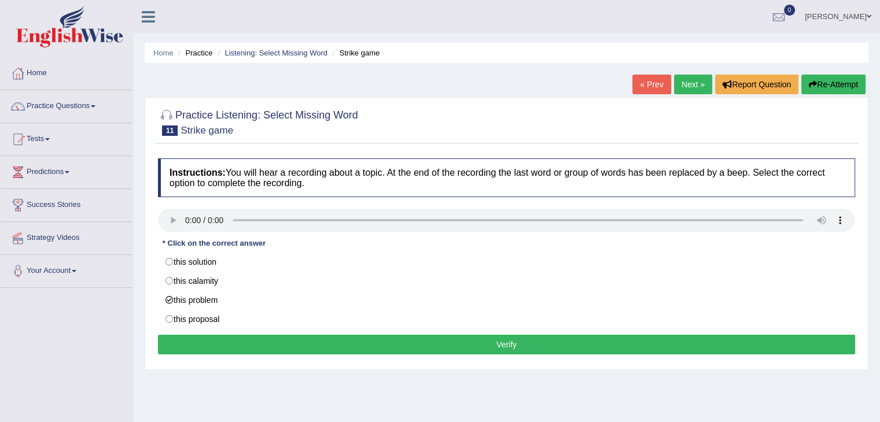
click at [227, 338] on button "Verify" at bounding box center [506, 345] width 697 height 20
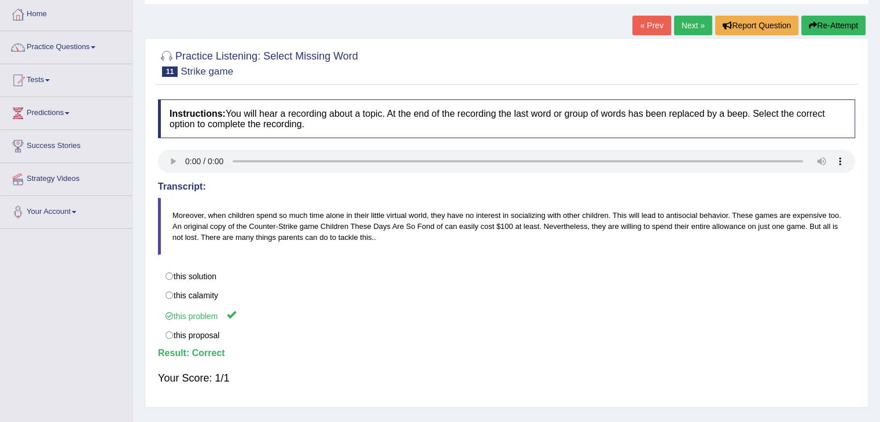
scroll to position [54, 0]
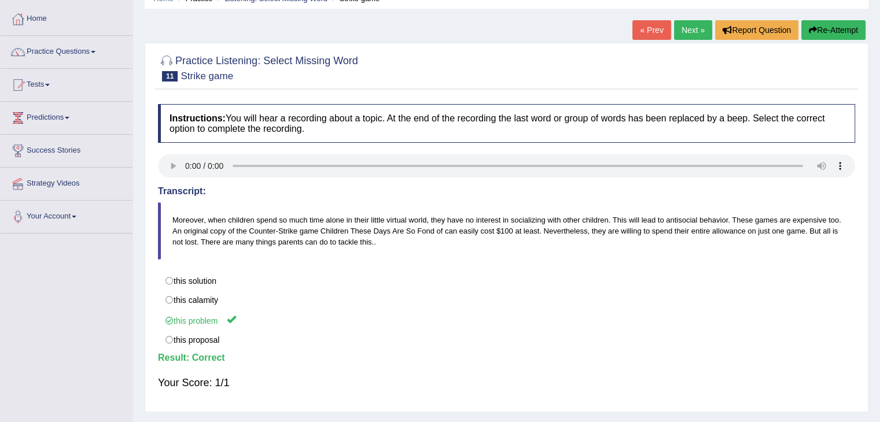
click at [676, 34] on link "Next »" at bounding box center [693, 30] width 38 height 20
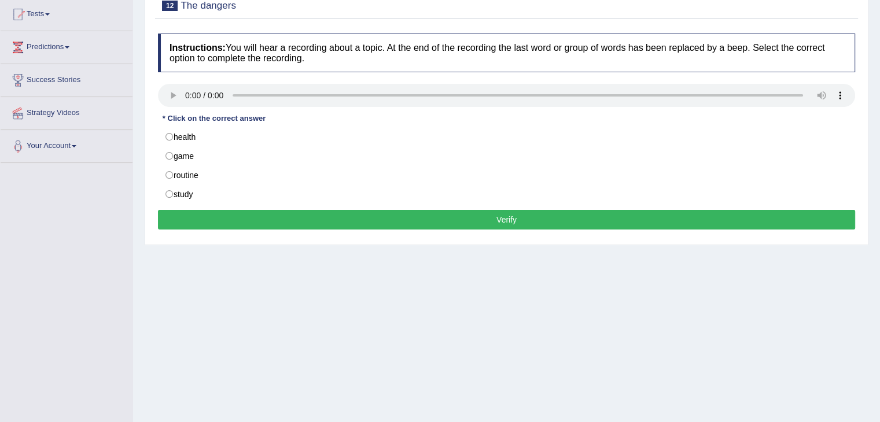
scroll to position [126, 0]
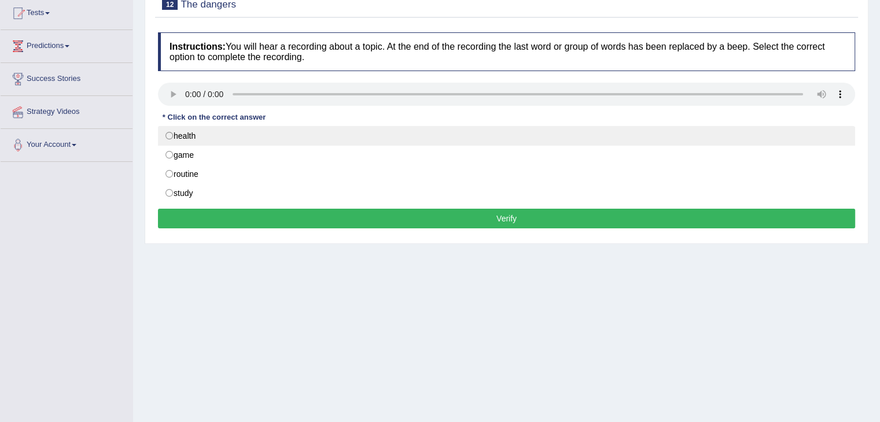
click at [187, 141] on label "health" at bounding box center [506, 136] width 697 height 20
radio input "true"
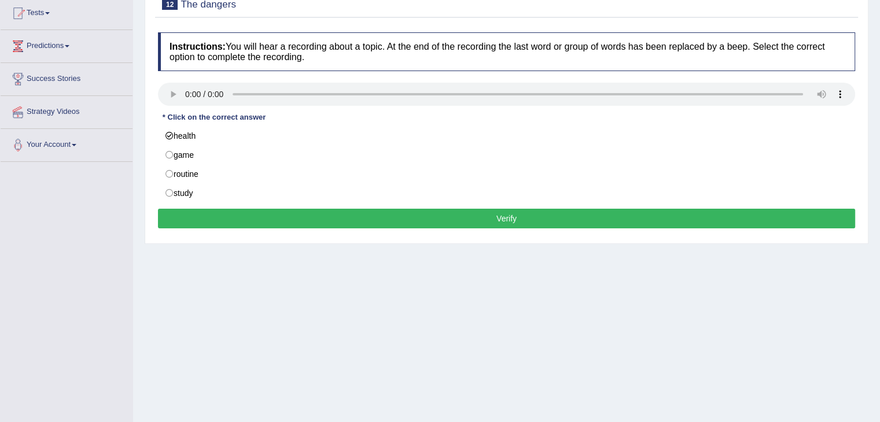
click at [229, 218] on button "Verify" at bounding box center [506, 219] width 697 height 20
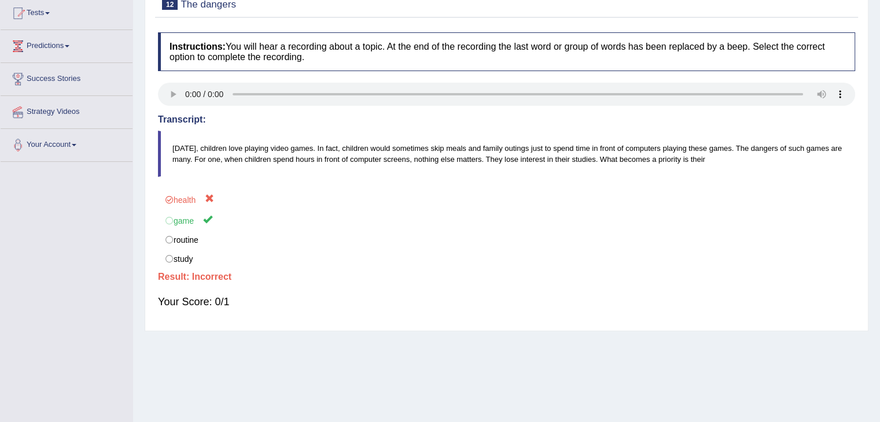
scroll to position [0, 0]
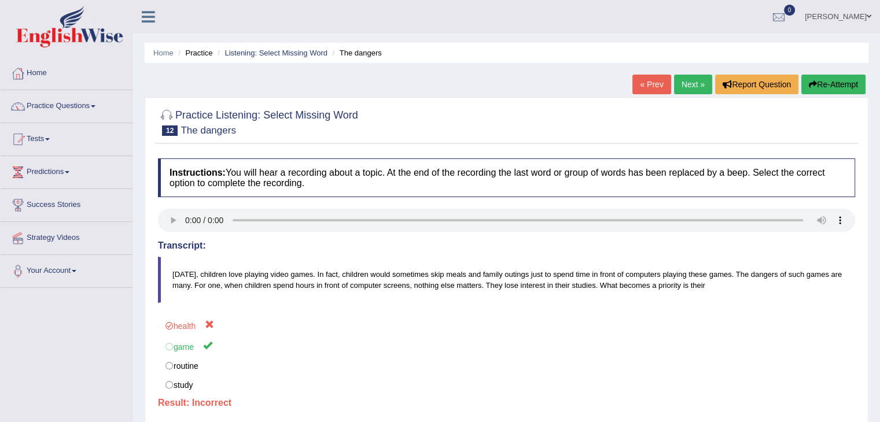
click at [684, 82] on link "Next »" at bounding box center [693, 85] width 38 height 20
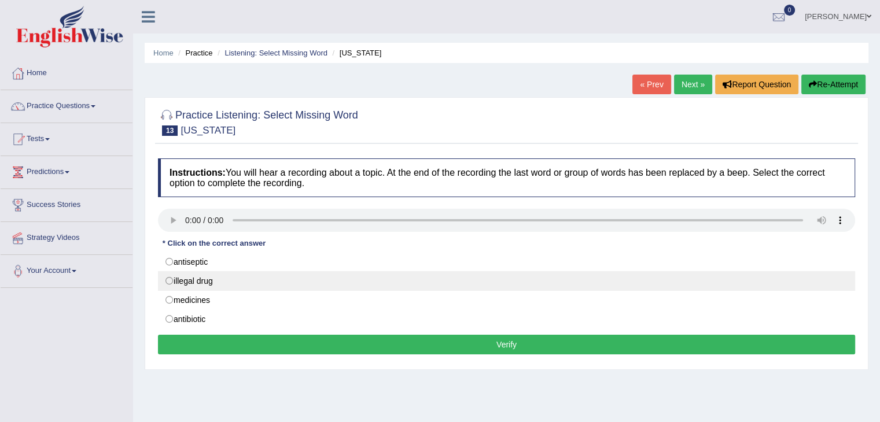
click at [179, 277] on label "illegal drug" at bounding box center [506, 281] width 697 height 20
radio input "true"
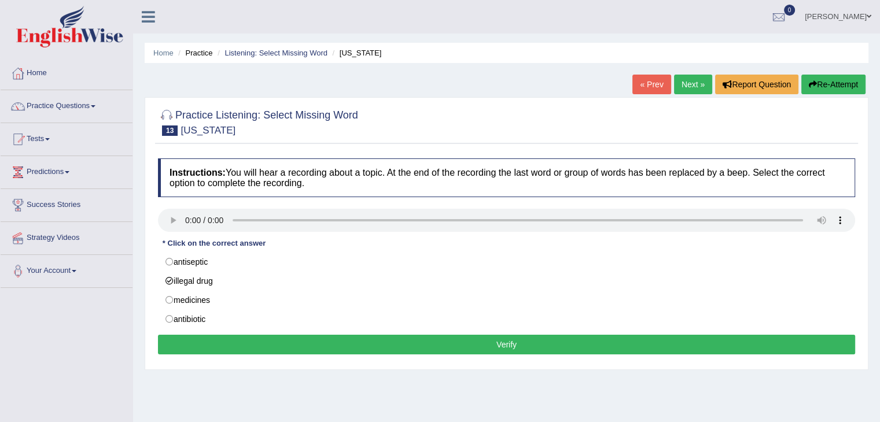
click at [215, 352] on button "Verify" at bounding box center [506, 345] width 697 height 20
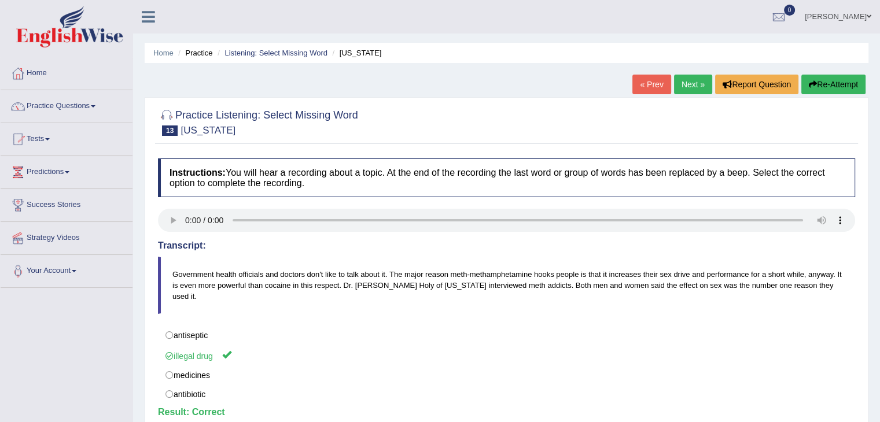
click at [677, 79] on link "Next »" at bounding box center [693, 85] width 38 height 20
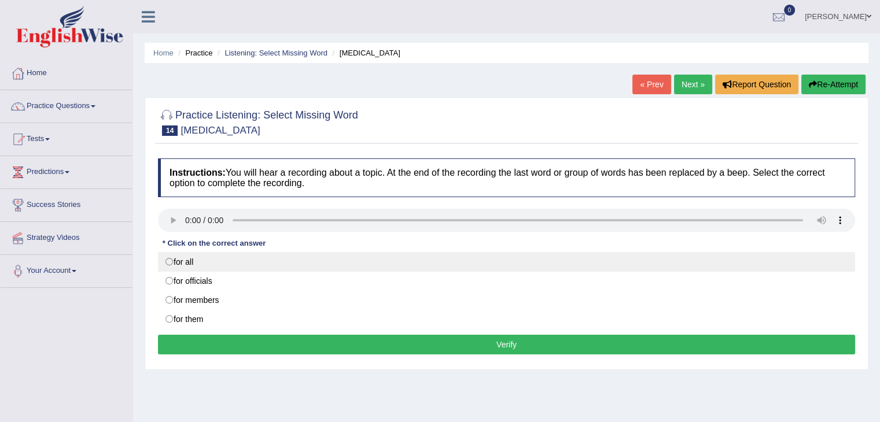
click at [183, 266] on label "for all" at bounding box center [506, 262] width 697 height 20
radio input "true"
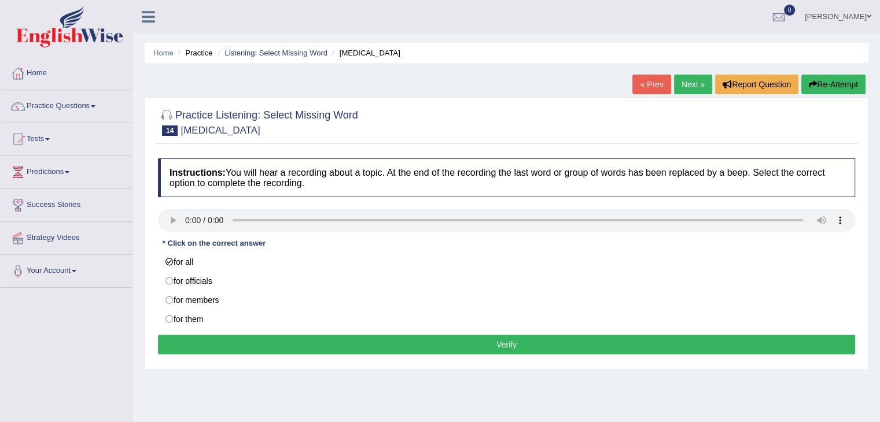
click at [231, 347] on button "Verify" at bounding box center [506, 345] width 697 height 20
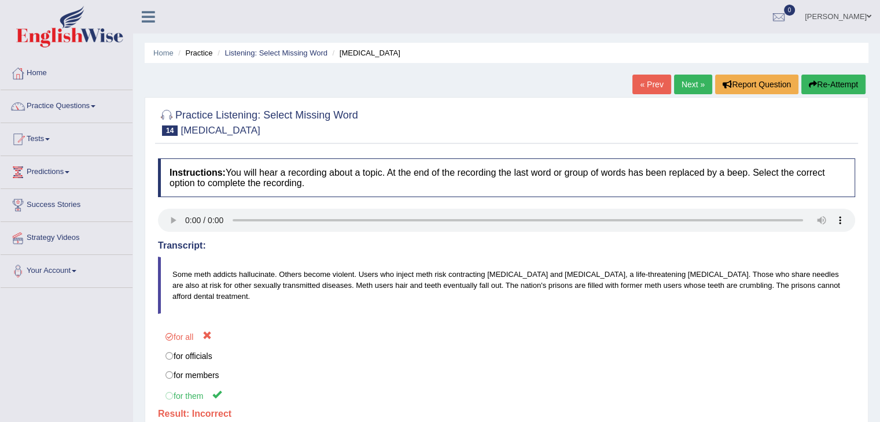
click at [682, 82] on link "Next »" at bounding box center [693, 85] width 38 height 20
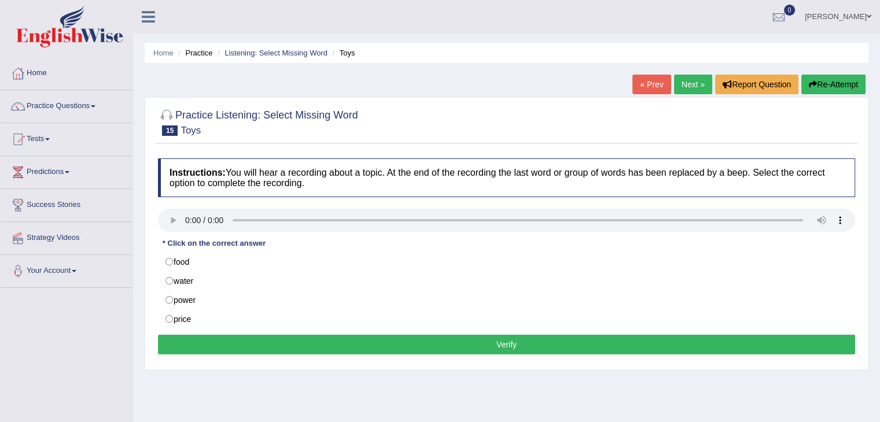
scroll to position [110, 0]
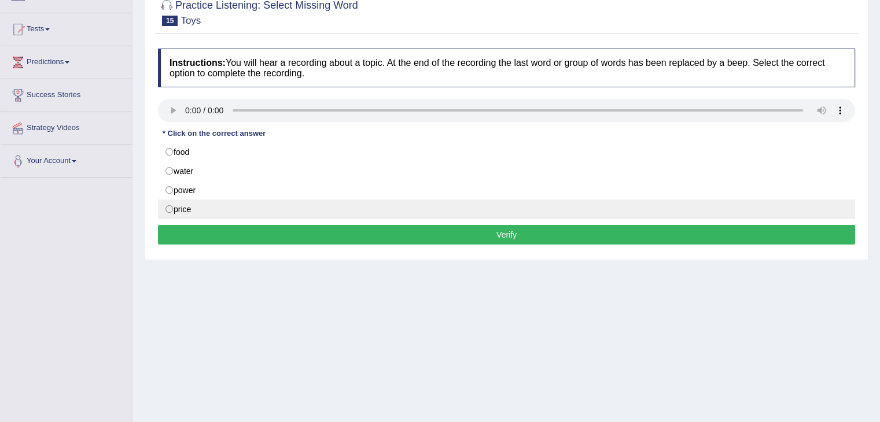
click at [176, 213] on label "price" at bounding box center [506, 210] width 697 height 20
radio input "true"
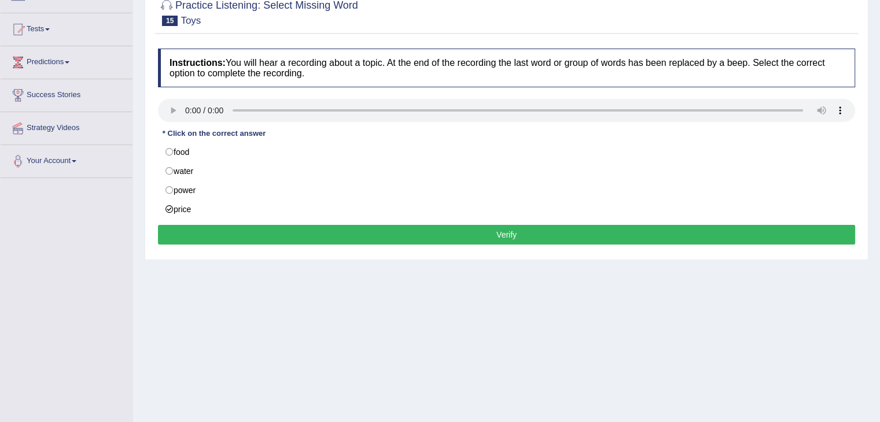
click at [254, 237] on button "Verify" at bounding box center [506, 235] width 697 height 20
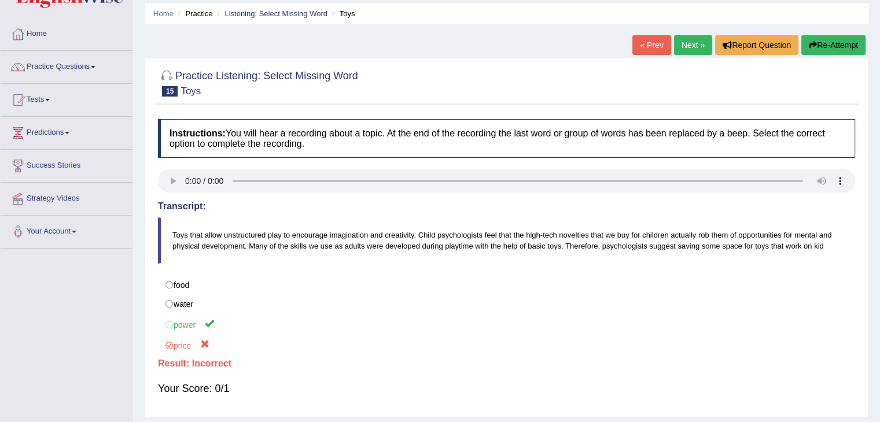
scroll to position [39, 0]
click at [696, 45] on link "Next »" at bounding box center [693, 45] width 38 height 20
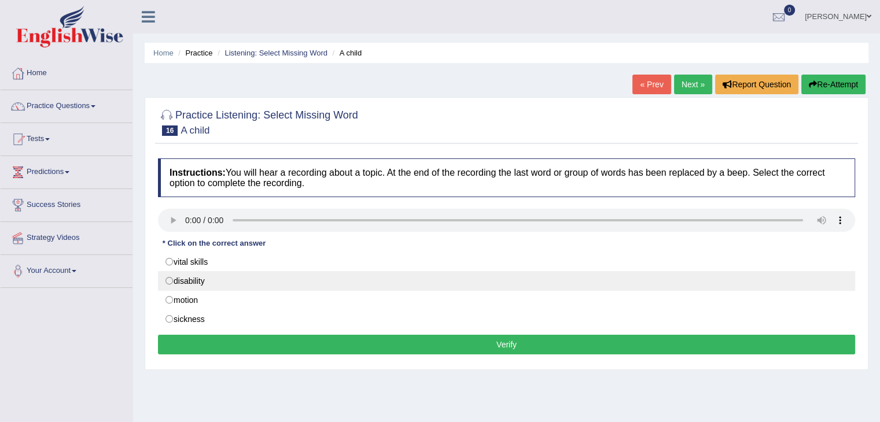
drag, startPoint x: 194, startPoint y: 278, endPoint x: 192, endPoint y: 283, distance: 6.0
click at [192, 283] on label "disability" at bounding box center [506, 281] width 697 height 20
radio input "true"
click at [192, 283] on label "disability" at bounding box center [506, 281] width 697 height 20
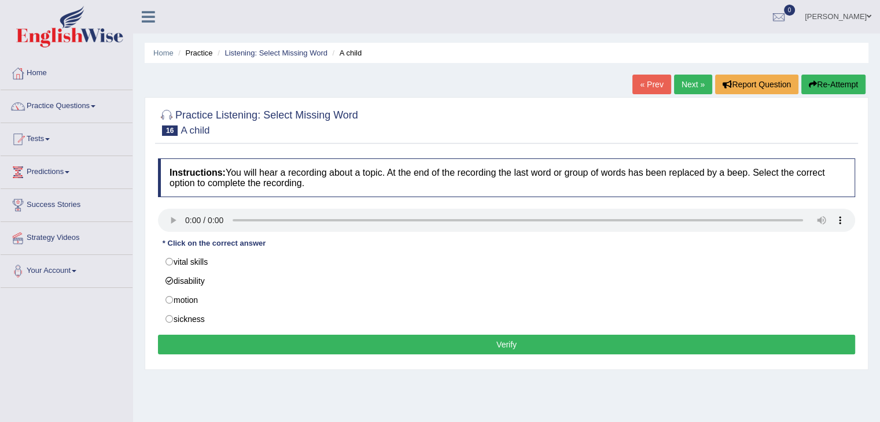
click at [220, 343] on button "Verify" at bounding box center [506, 345] width 697 height 20
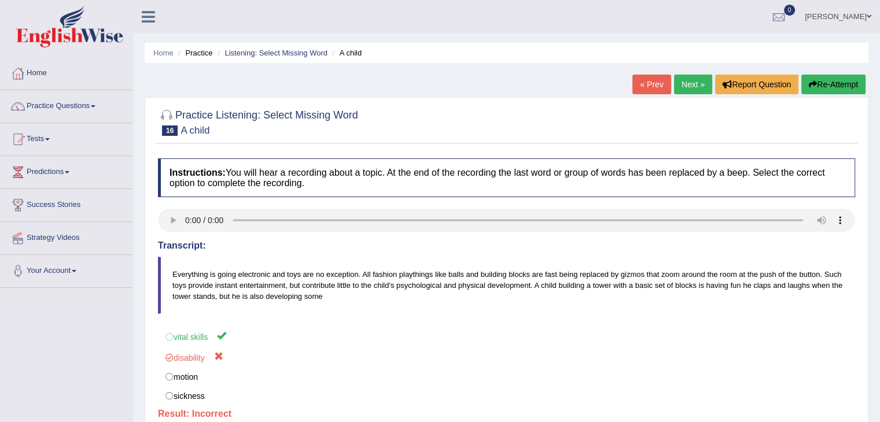
click at [681, 89] on link "Next »" at bounding box center [693, 85] width 38 height 20
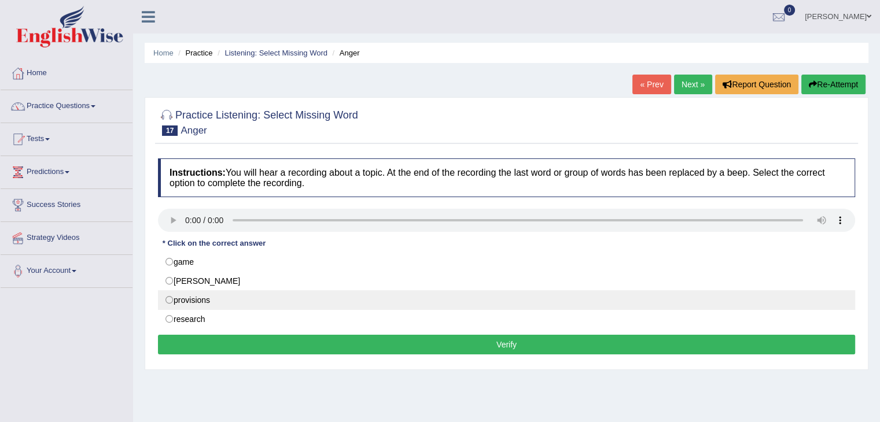
click at [213, 300] on label "provisions" at bounding box center [506, 300] width 697 height 20
radio input "true"
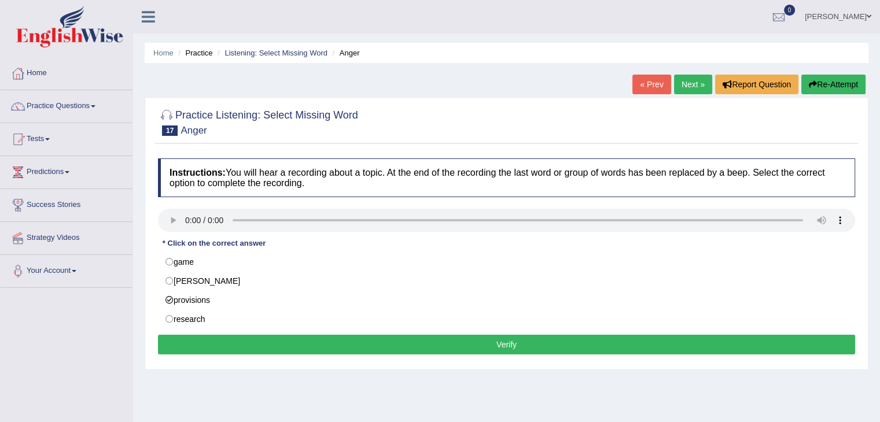
click at [250, 342] on button "Verify" at bounding box center [506, 345] width 697 height 20
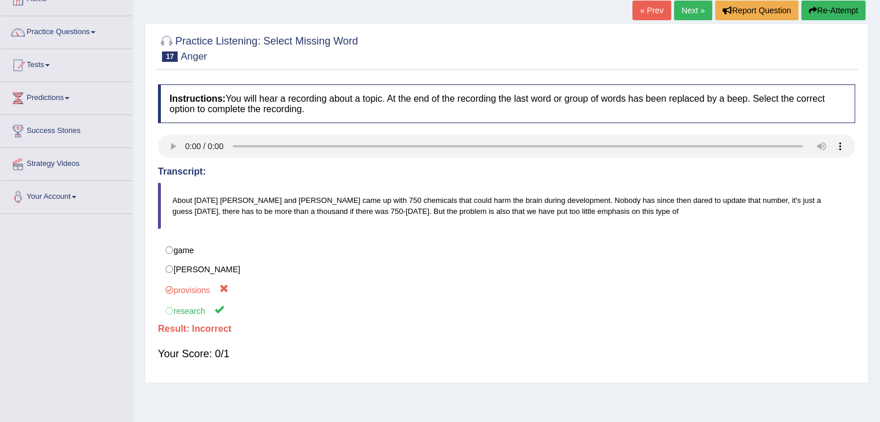
scroll to position [77, 0]
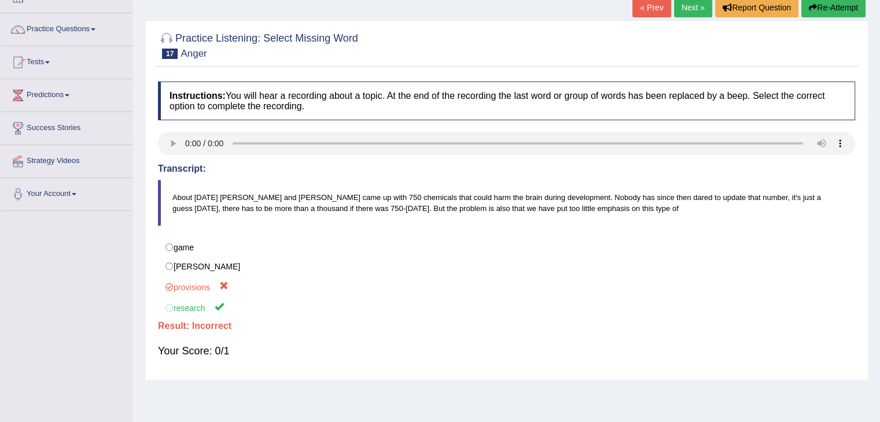
click at [688, 8] on link "Next »" at bounding box center [693, 8] width 38 height 20
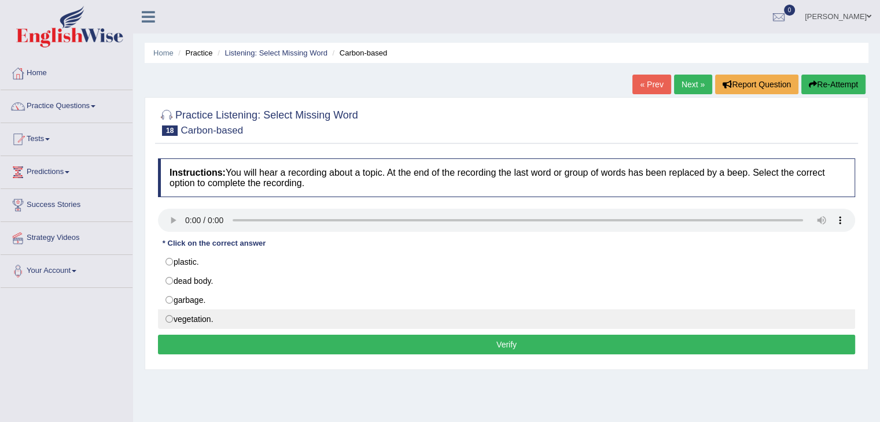
click at [191, 318] on label "vegetation." at bounding box center [506, 319] width 697 height 20
radio input "true"
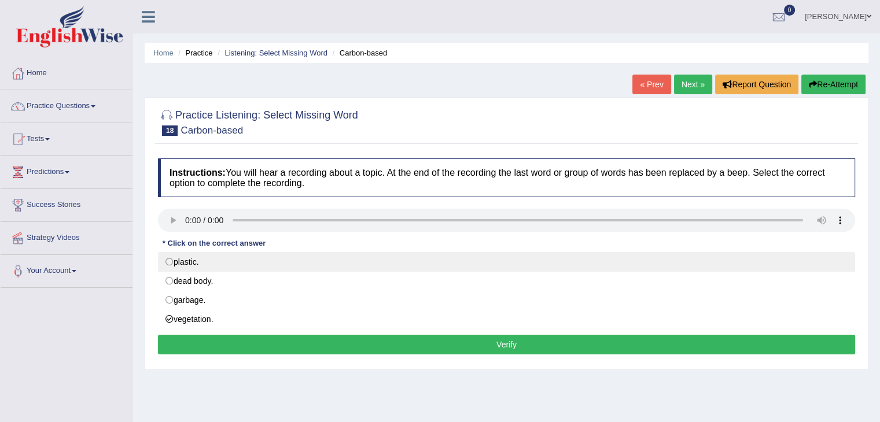
click at [194, 262] on label "plastic." at bounding box center [506, 262] width 697 height 20
radio input "true"
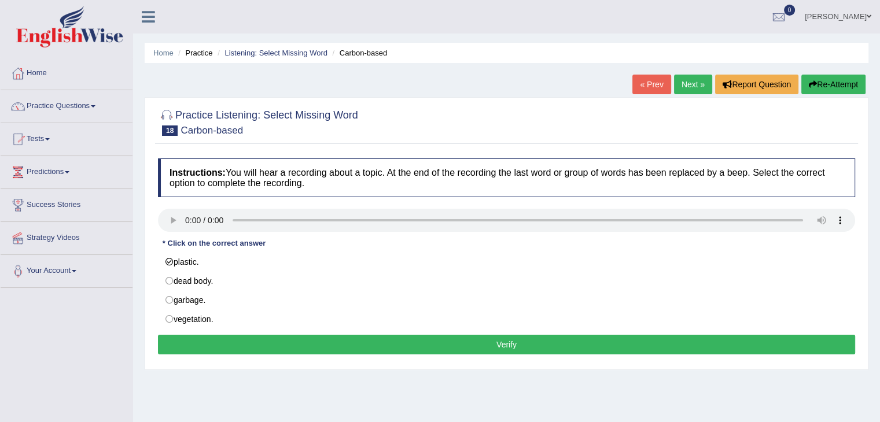
click at [220, 343] on button "Verify" at bounding box center [506, 345] width 697 height 20
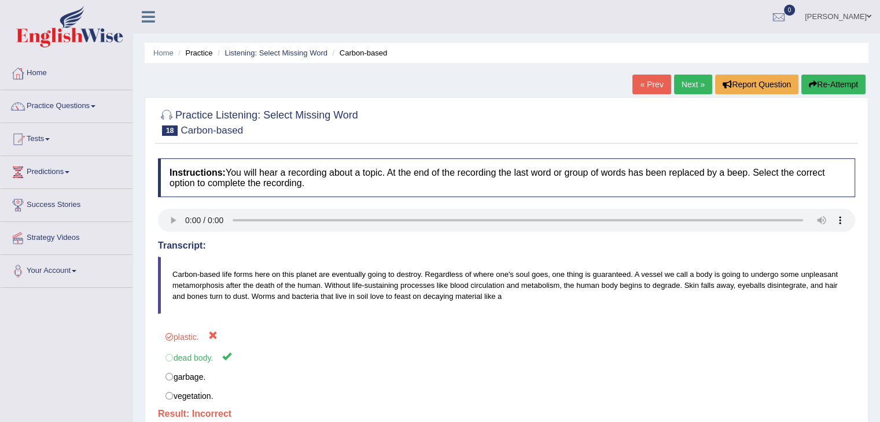
click at [683, 89] on link "Next »" at bounding box center [693, 85] width 38 height 20
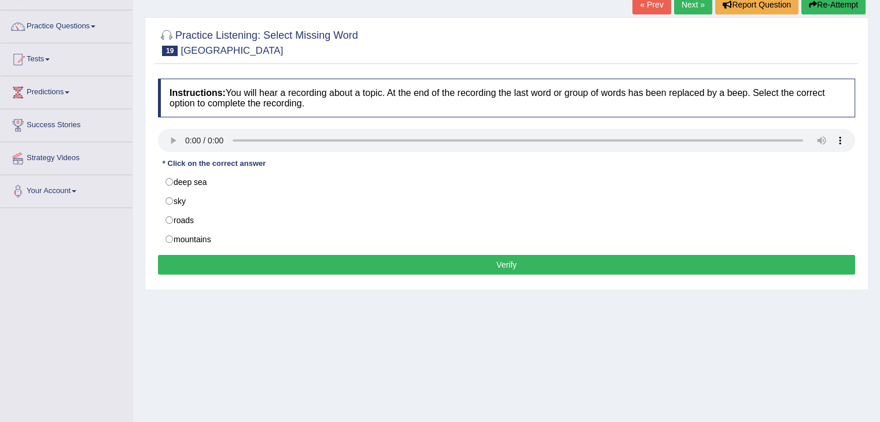
scroll to position [77, 0]
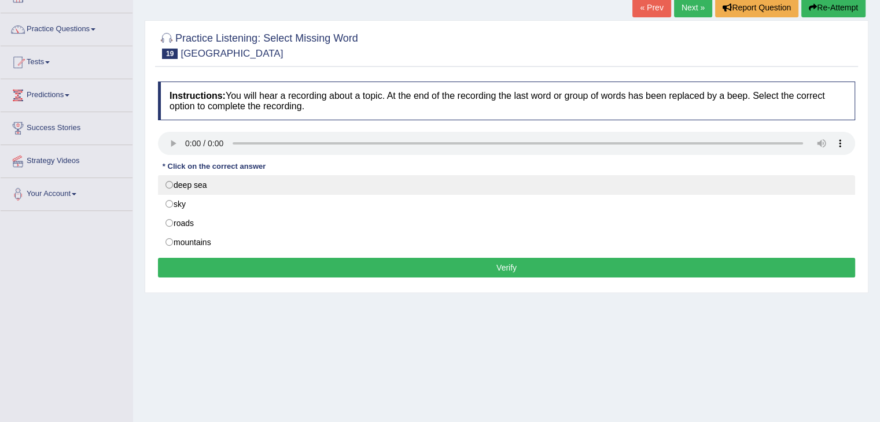
click at [178, 190] on label "deep sea" at bounding box center [506, 185] width 697 height 20
radio input "true"
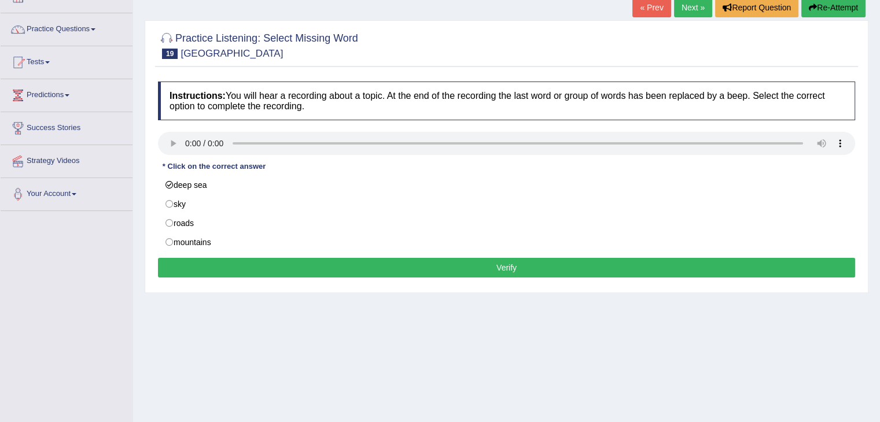
click at [222, 266] on button "Verify" at bounding box center [506, 268] width 697 height 20
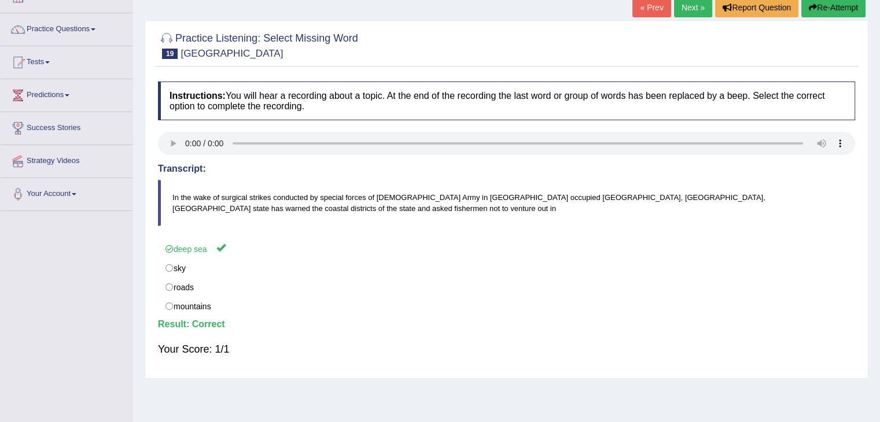
click at [697, 5] on link "Next »" at bounding box center [693, 8] width 38 height 20
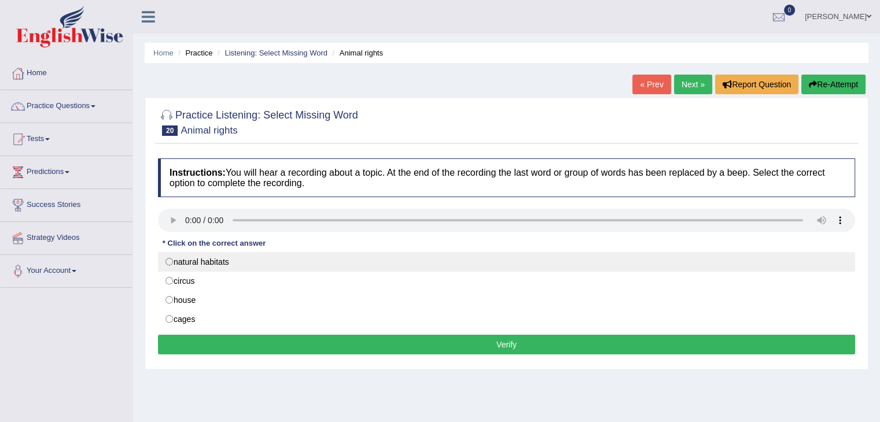
click at [192, 264] on label "natural habitats" at bounding box center [506, 262] width 697 height 20
radio input "true"
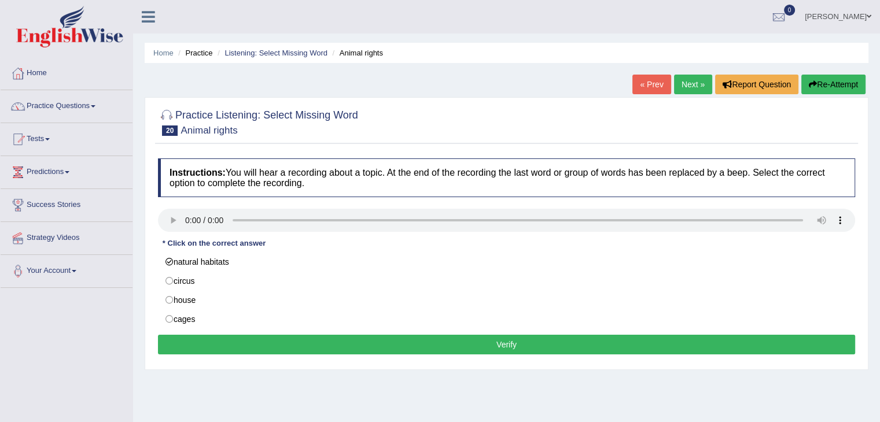
click at [263, 349] on button "Verify" at bounding box center [506, 345] width 697 height 20
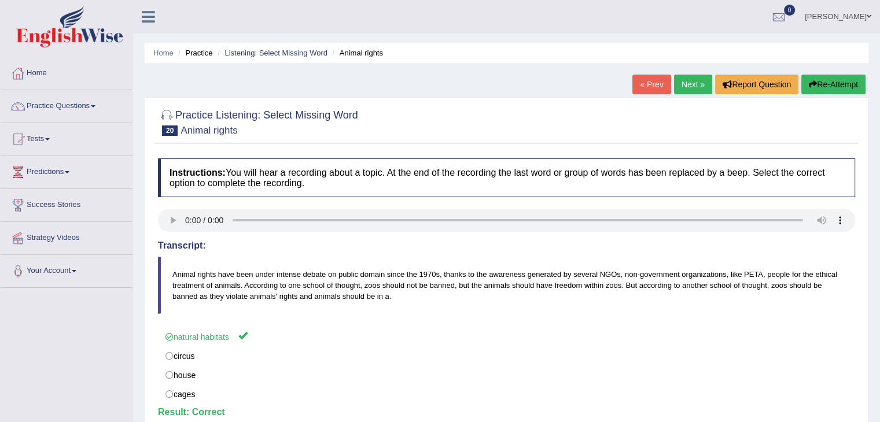
click at [681, 79] on link "Next »" at bounding box center [693, 85] width 38 height 20
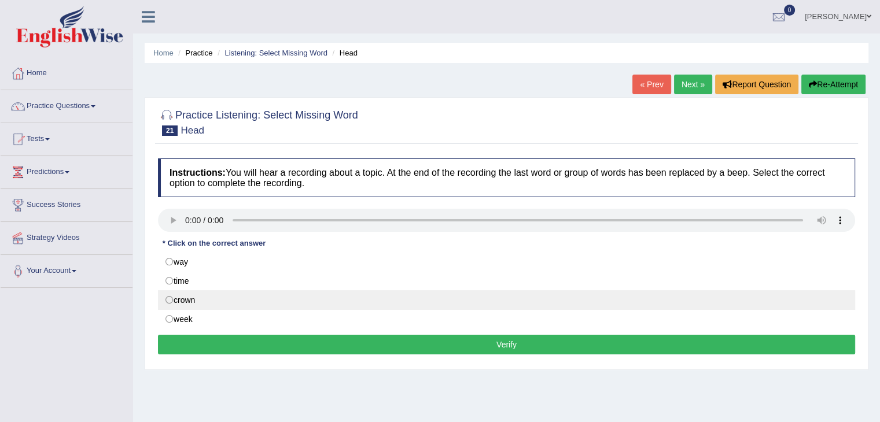
click at [197, 297] on label "crown" at bounding box center [506, 300] width 697 height 20
radio input "true"
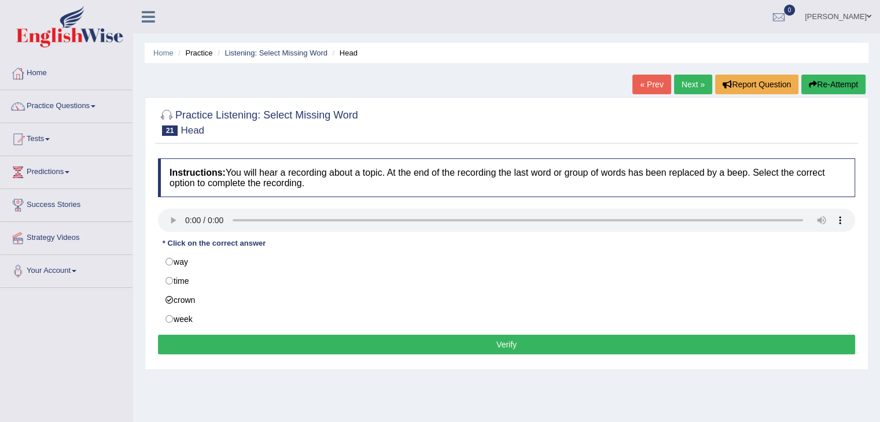
click at [218, 349] on button "Verify" at bounding box center [506, 345] width 697 height 20
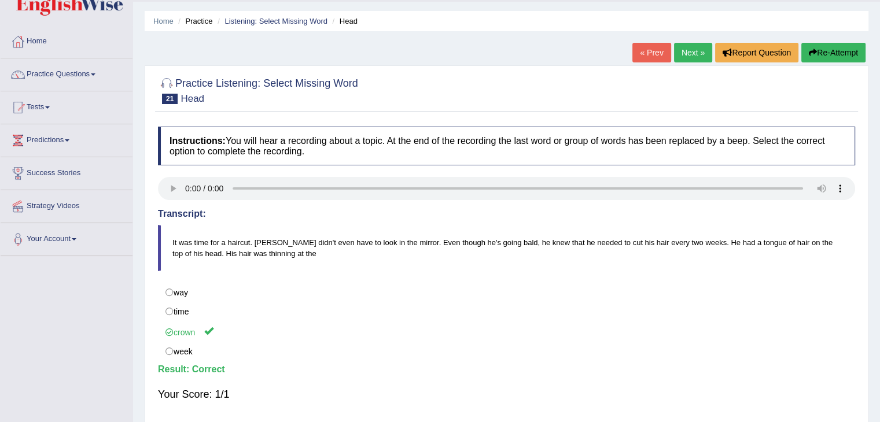
scroll to position [30, 0]
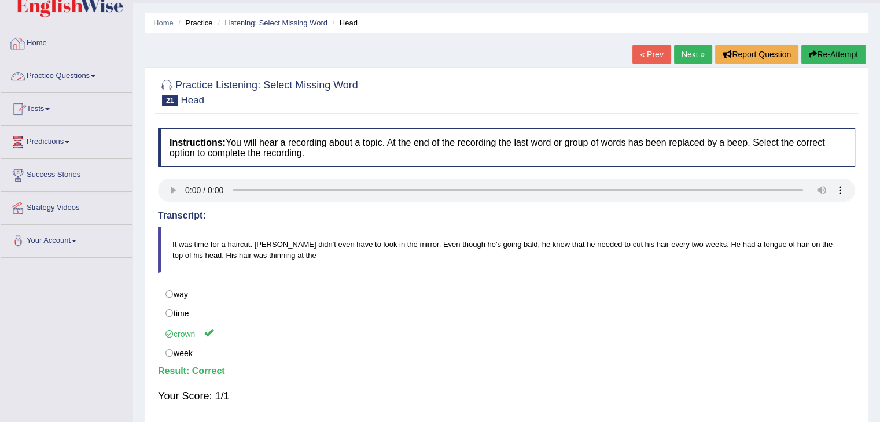
click at [51, 75] on link "Practice Questions" at bounding box center [67, 74] width 132 height 29
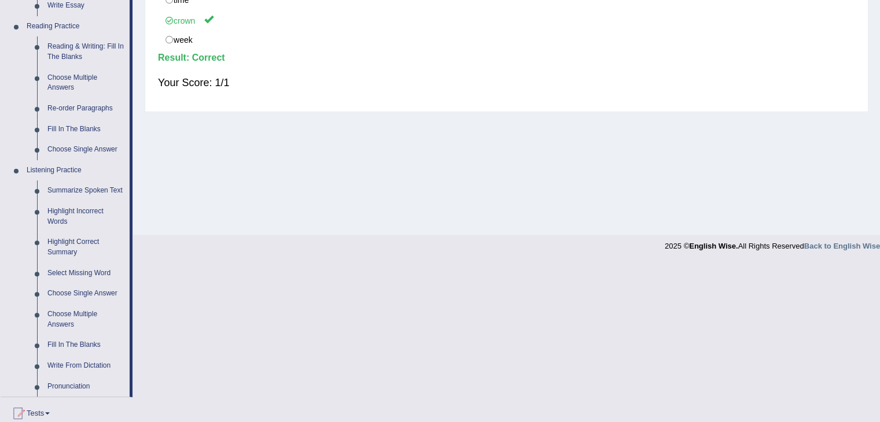
scroll to position [335, 0]
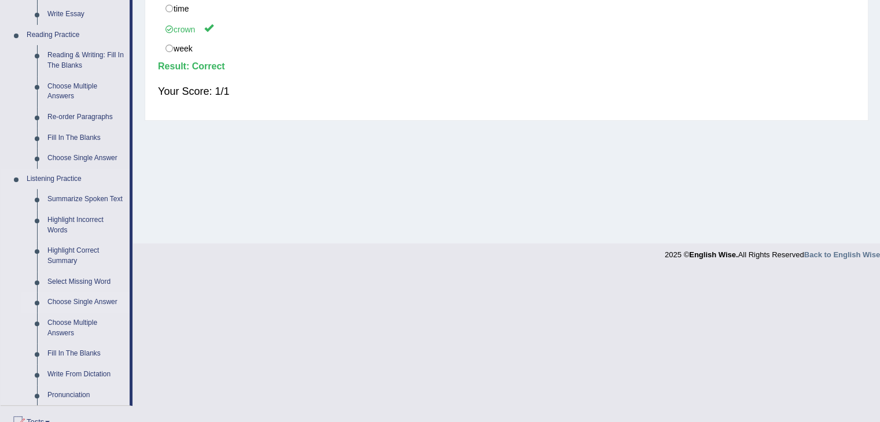
click at [84, 301] on link "Choose Single Answer" at bounding box center [85, 302] width 87 height 21
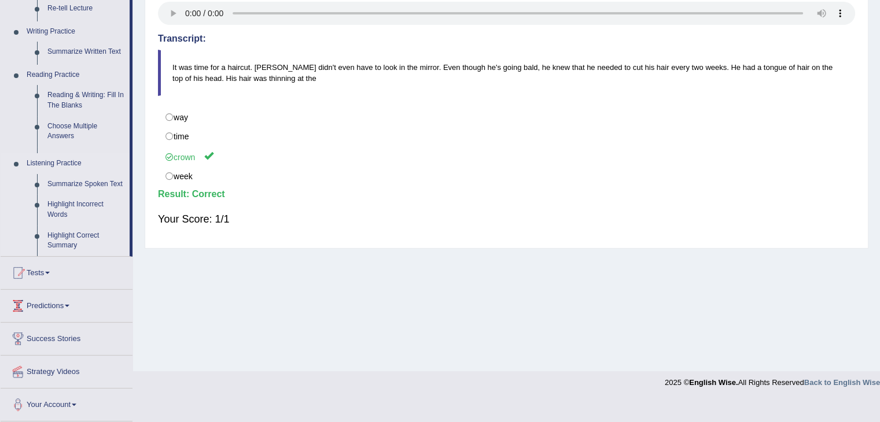
scroll to position [185, 0]
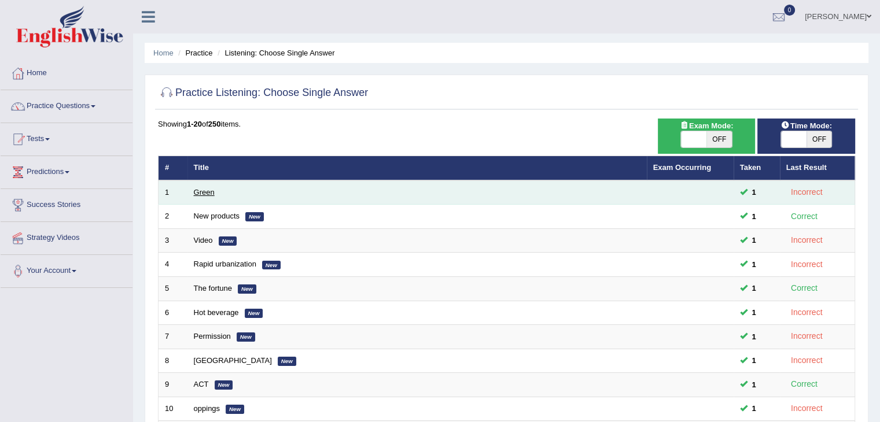
click at [197, 195] on link "Green" at bounding box center [204, 192] width 21 height 9
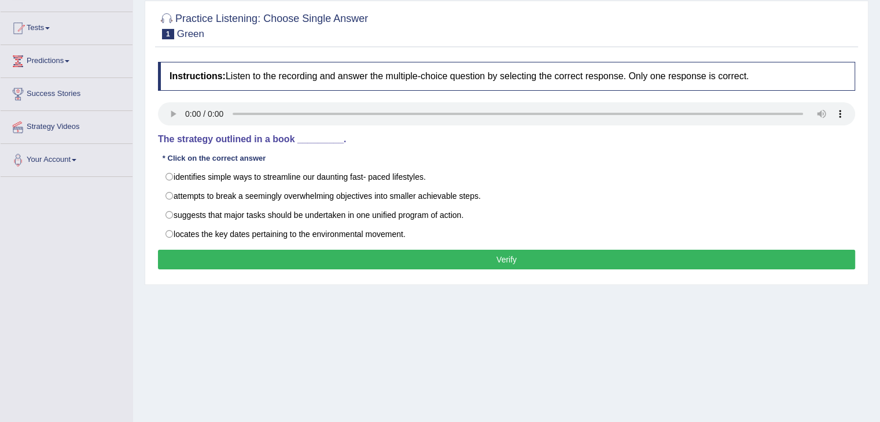
scroll to position [110, 0]
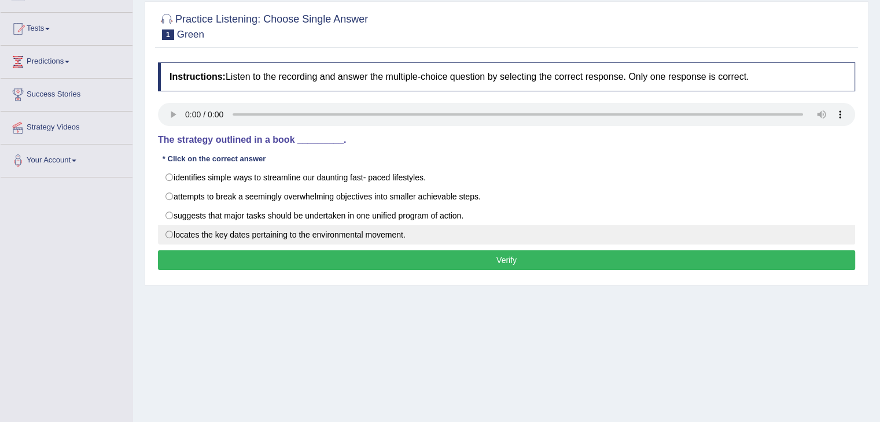
click at [216, 230] on label "locates the key dates pertaining to the environmental movement." at bounding box center [506, 235] width 697 height 20
radio input "true"
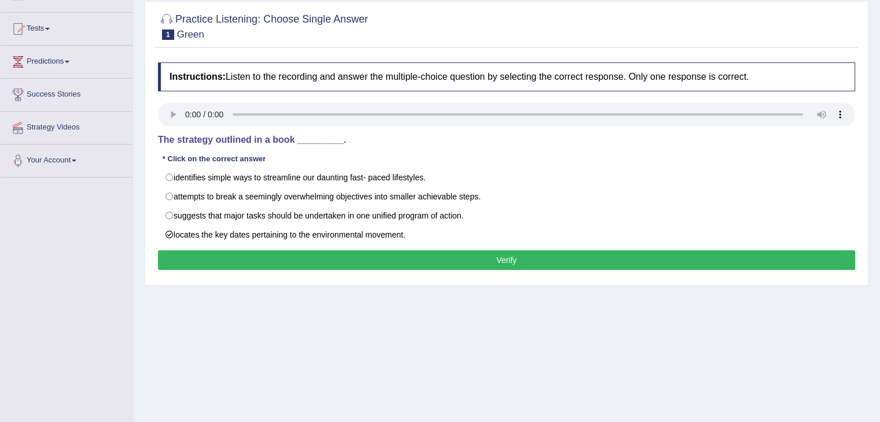
click at [248, 259] on button "Verify" at bounding box center [506, 260] width 697 height 20
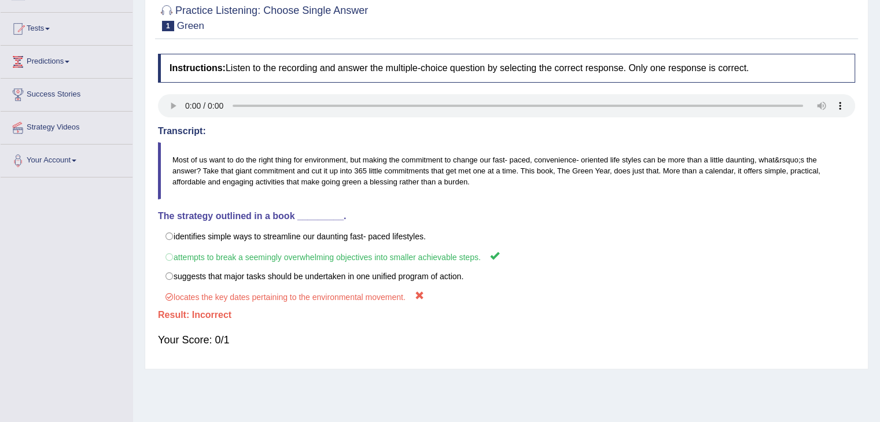
click at [861, 259] on div "Practice Listening: Choose Single Answer 1 Green Instructions: Listen to the re…" at bounding box center [507, 180] width 724 height 377
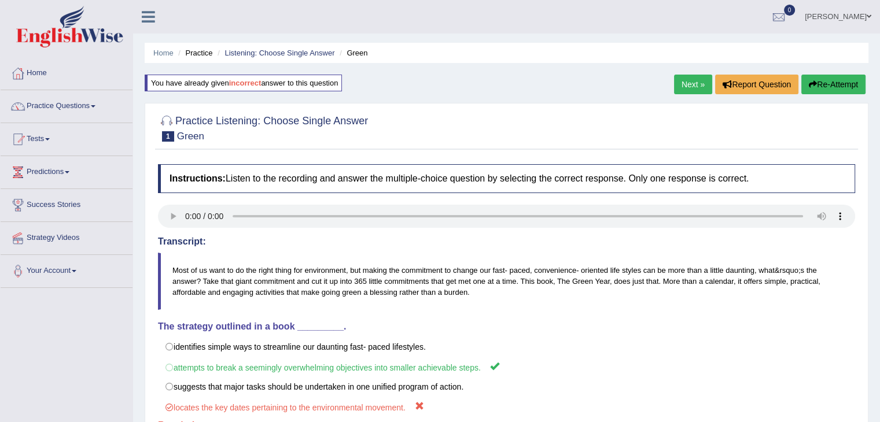
click at [701, 89] on link "Next »" at bounding box center [693, 85] width 38 height 20
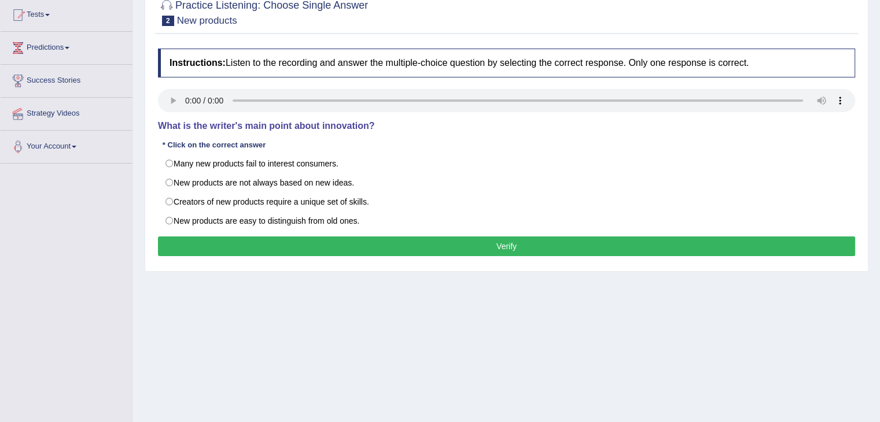
scroll to position [125, 0]
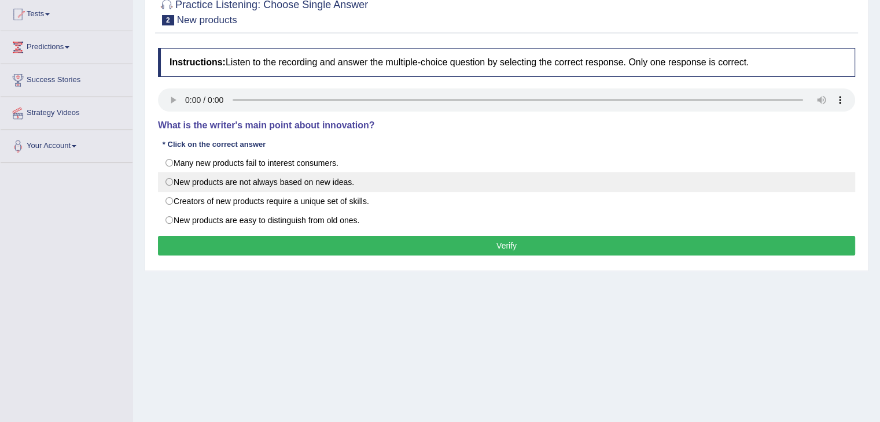
click at [225, 183] on label "New products are not always based on new ideas." at bounding box center [506, 182] width 697 height 20
radio input "true"
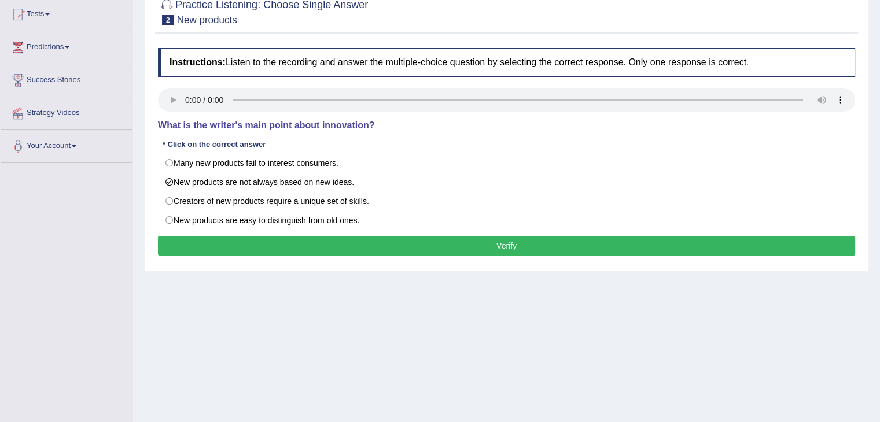
click at [201, 239] on button "Verify" at bounding box center [506, 246] width 697 height 20
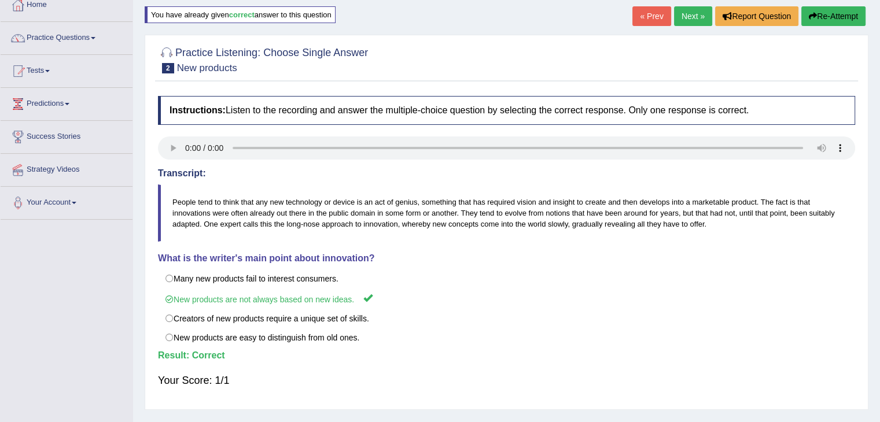
scroll to position [67, 0]
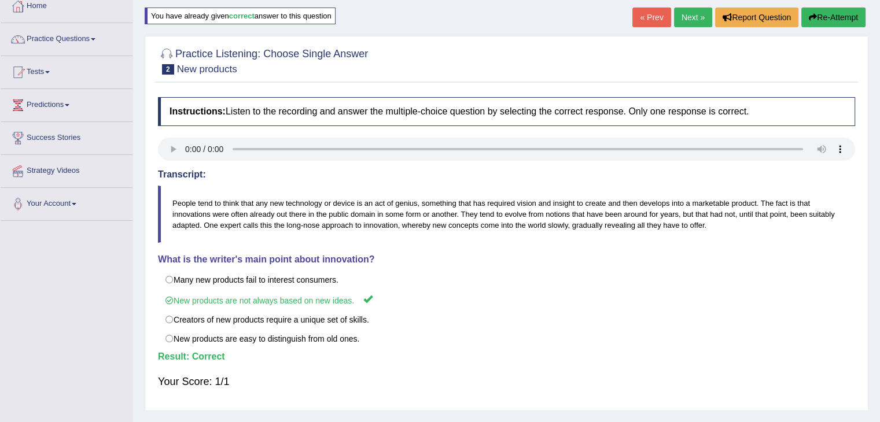
click at [690, 22] on link "Next »" at bounding box center [693, 18] width 38 height 20
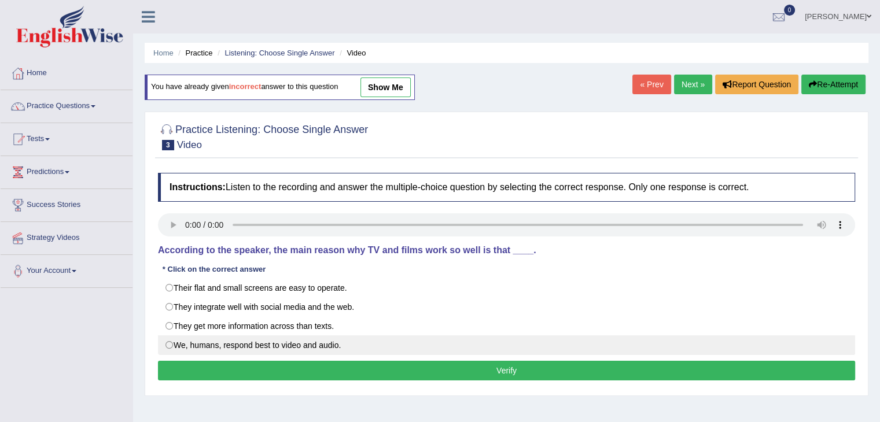
click at [262, 345] on label "We, humans, respond best to video and audio." at bounding box center [506, 346] width 697 height 20
radio input "true"
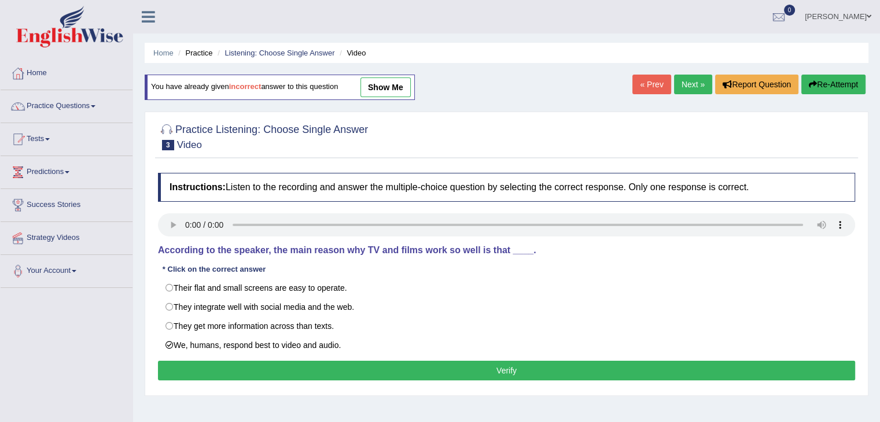
click at [281, 364] on button "Verify" at bounding box center [506, 371] width 697 height 20
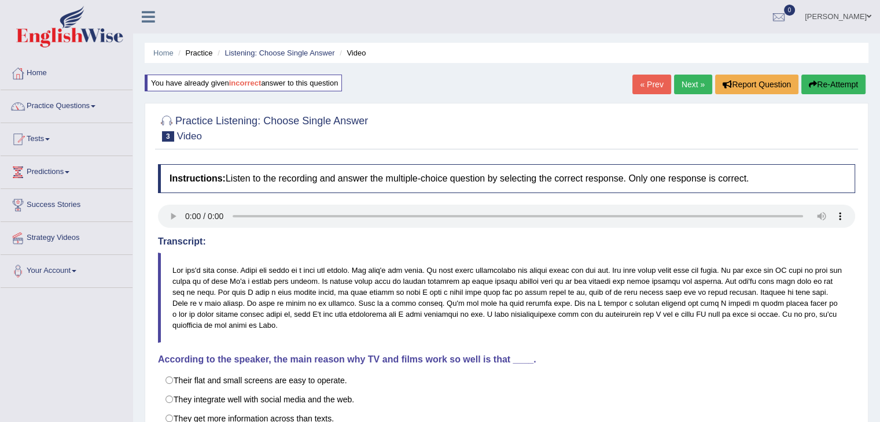
click at [692, 84] on link "Next »" at bounding box center [693, 85] width 38 height 20
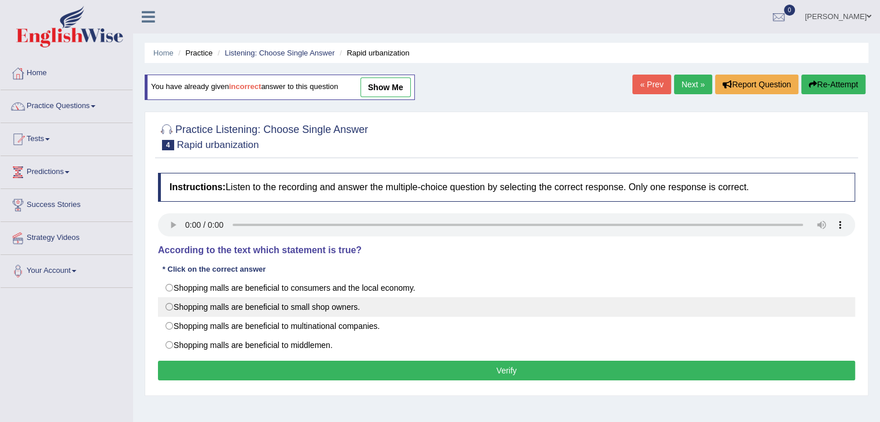
click at [348, 306] on label "Shopping malls are beneficial to small shop owners." at bounding box center [506, 307] width 697 height 20
radio input "true"
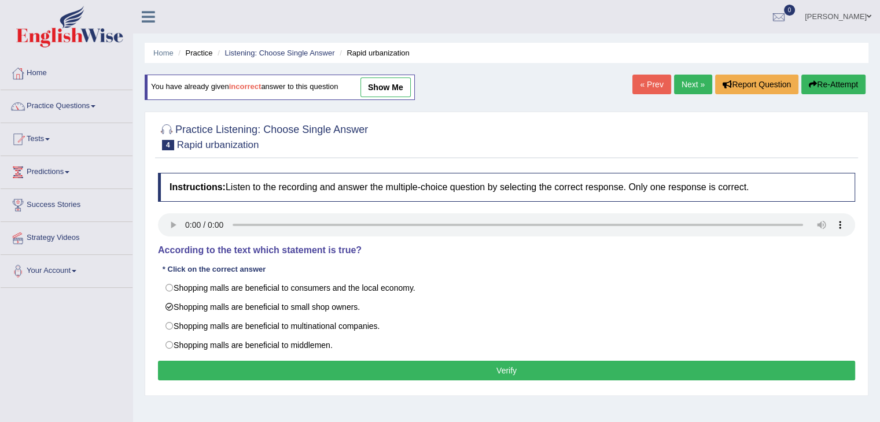
click at [340, 373] on button "Verify" at bounding box center [506, 371] width 697 height 20
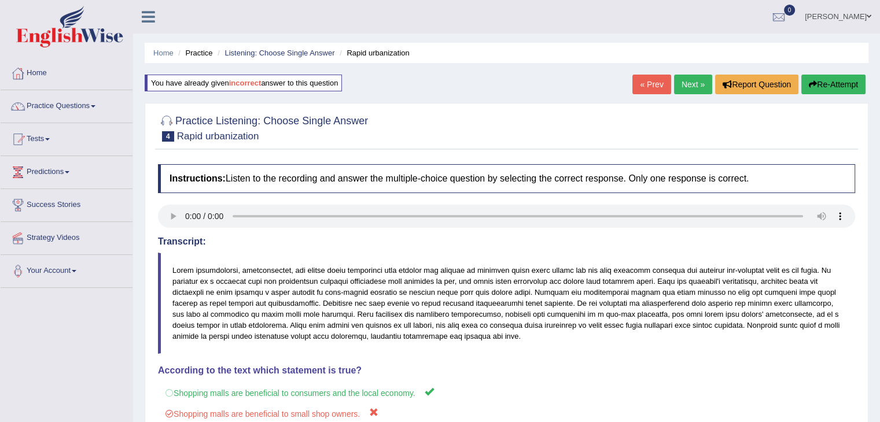
click at [679, 88] on link "Next »" at bounding box center [693, 85] width 38 height 20
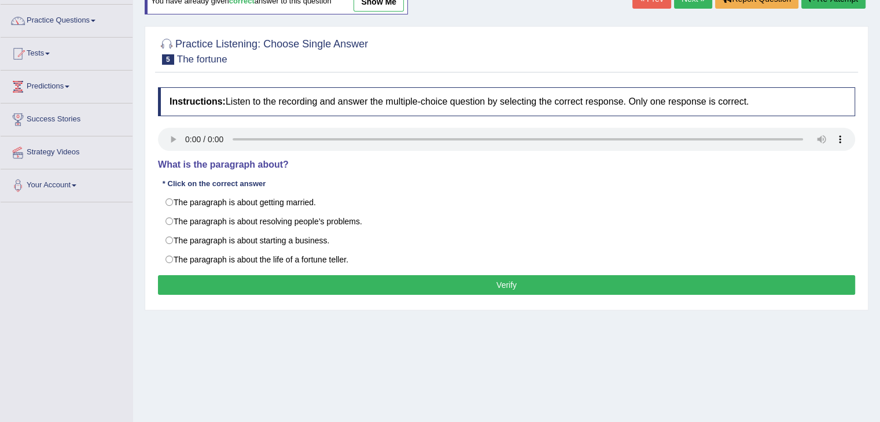
scroll to position [84, 0]
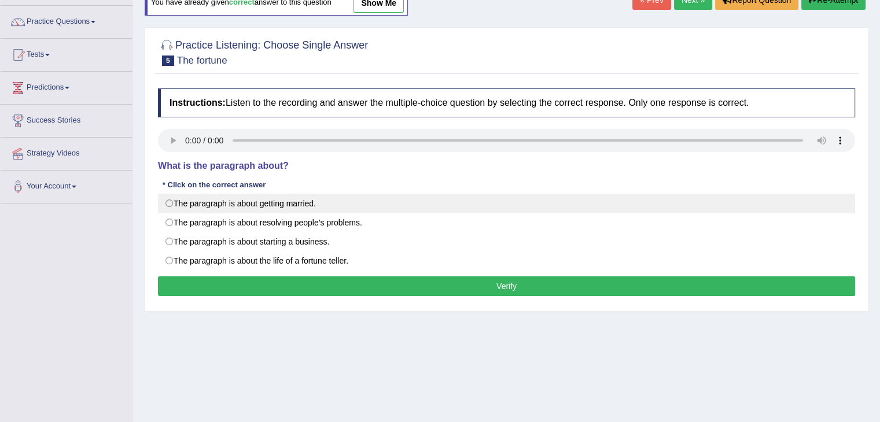
click at [282, 204] on label "The paragraph is about getting married." at bounding box center [506, 204] width 697 height 20
radio input "true"
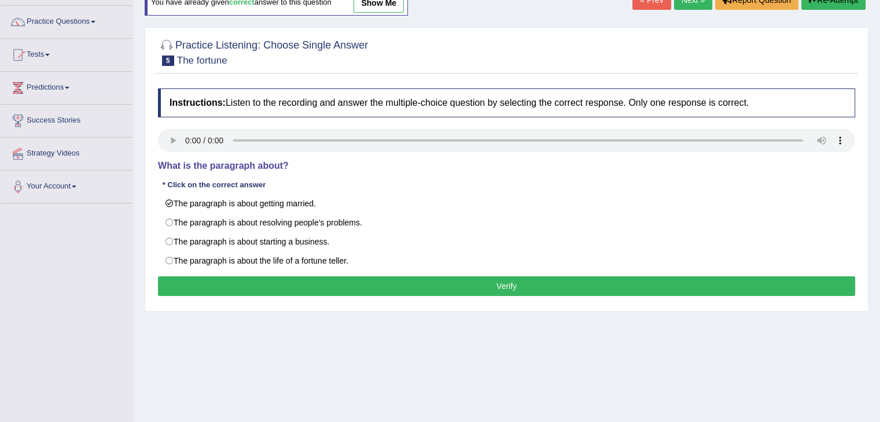
click at [255, 290] on button "Verify" at bounding box center [506, 287] width 697 height 20
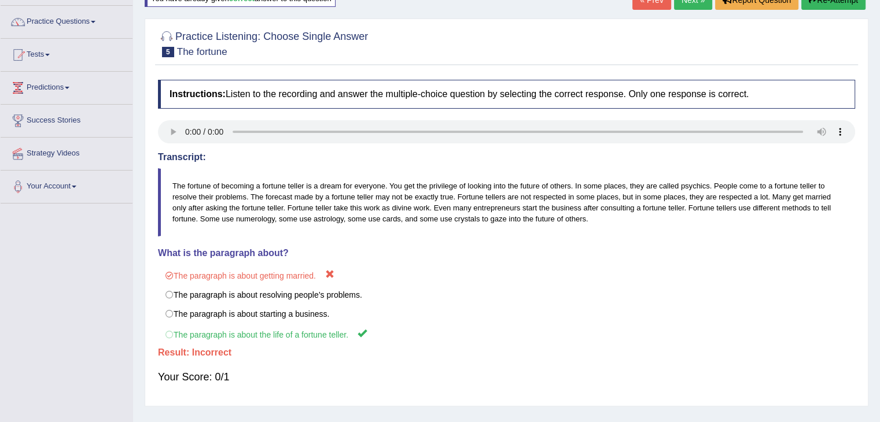
click at [696, 7] on link "Next »" at bounding box center [693, 0] width 38 height 20
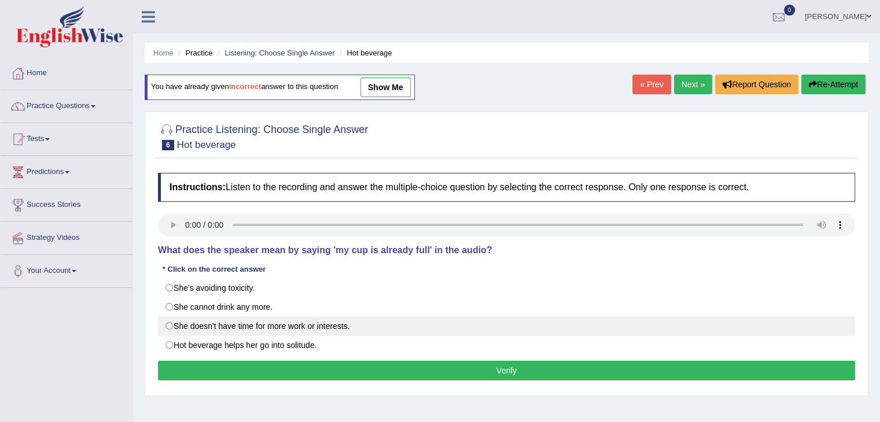
click at [183, 323] on label "She doesn't have time for more work or interests." at bounding box center [506, 326] width 697 height 20
radio input "true"
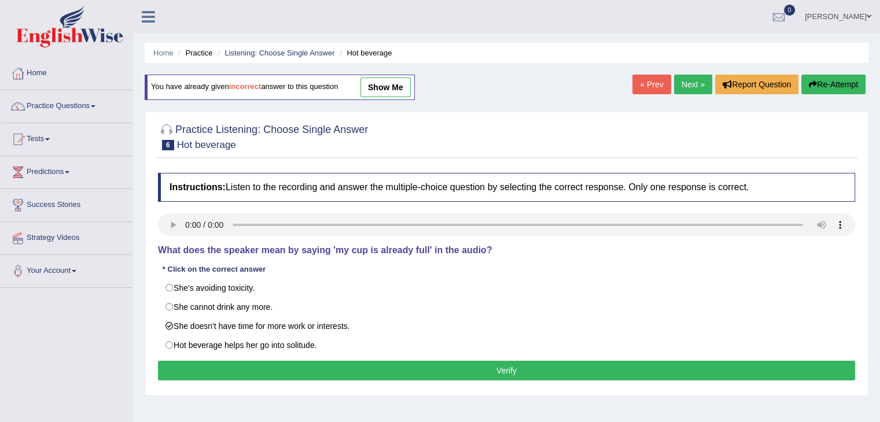
click at [272, 368] on button "Verify" at bounding box center [506, 371] width 697 height 20
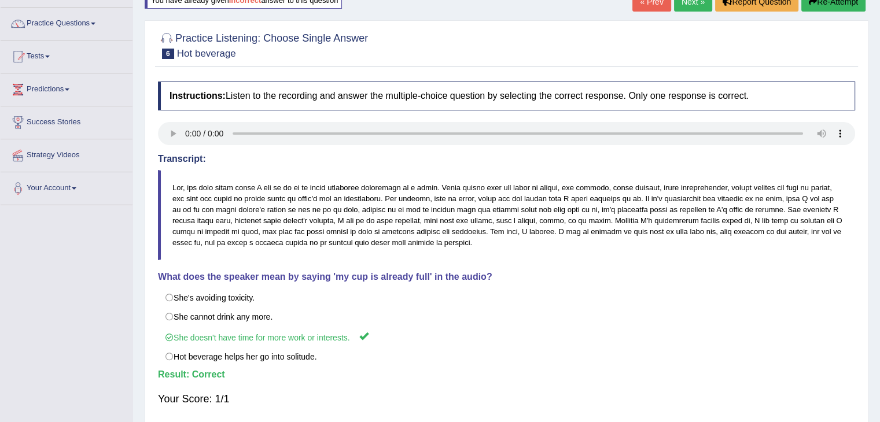
scroll to position [83, 0]
click at [680, 5] on link "Next »" at bounding box center [693, 1] width 38 height 20
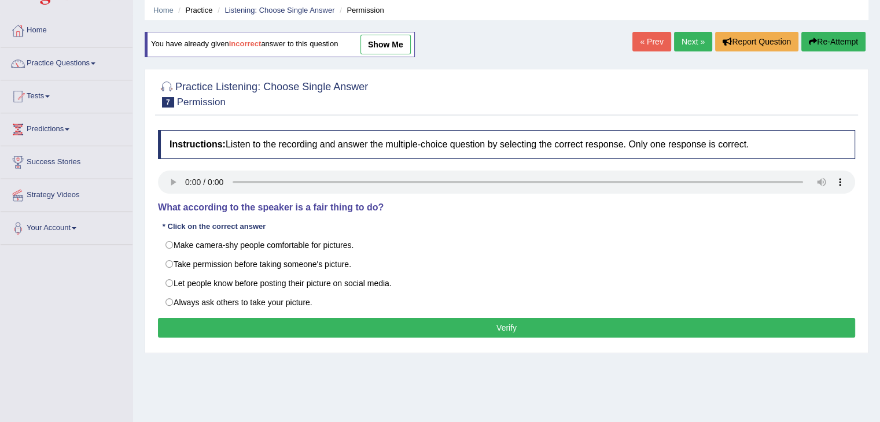
scroll to position [44, 0]
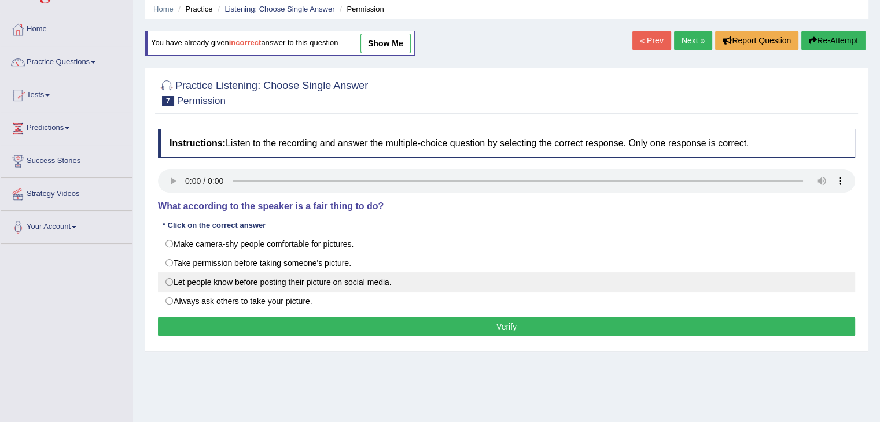
click at [220, 278] on label "Let people know before posting their picture on social media." at bounding box center [506, 282] width 697 height 20
radio input "true"
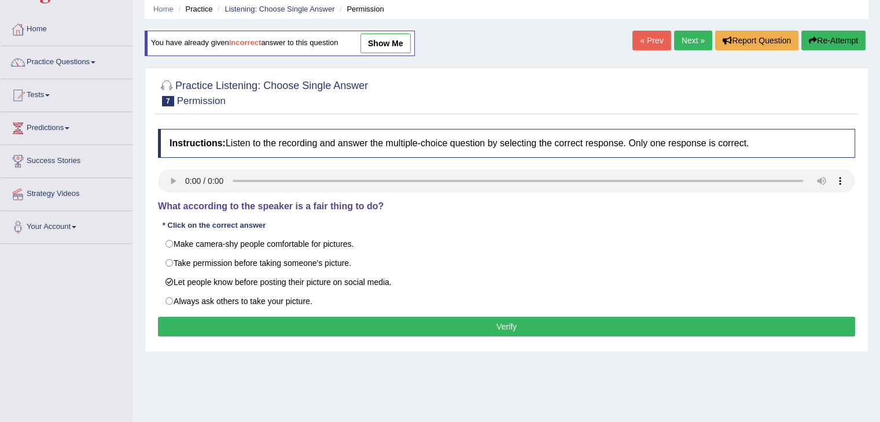
click at [245, 329] on button "Verify" at bounding box center [506, 327] width 697 height 20
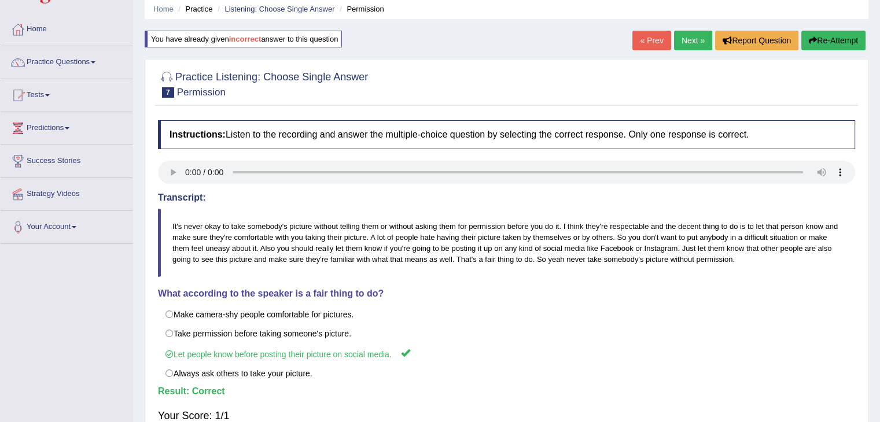
scroll to position [0, 0]
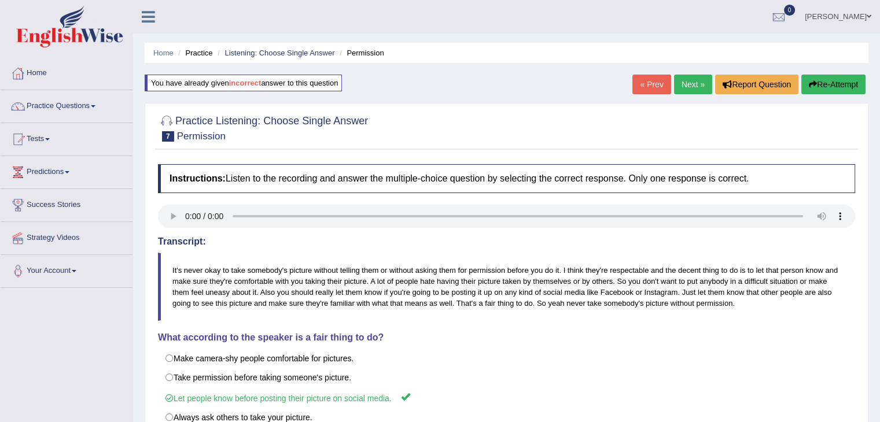
click at [689, 86] on link "Next »" at bounding box center [693, 85] width 38 height 20
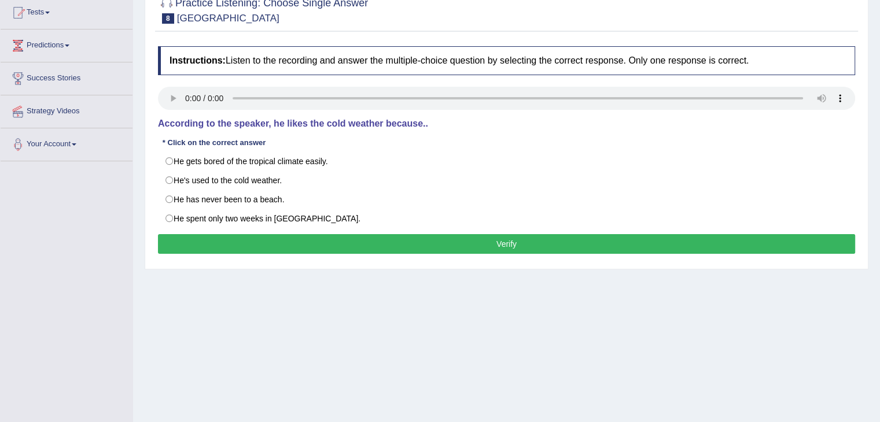
scroll to position [127, 0]
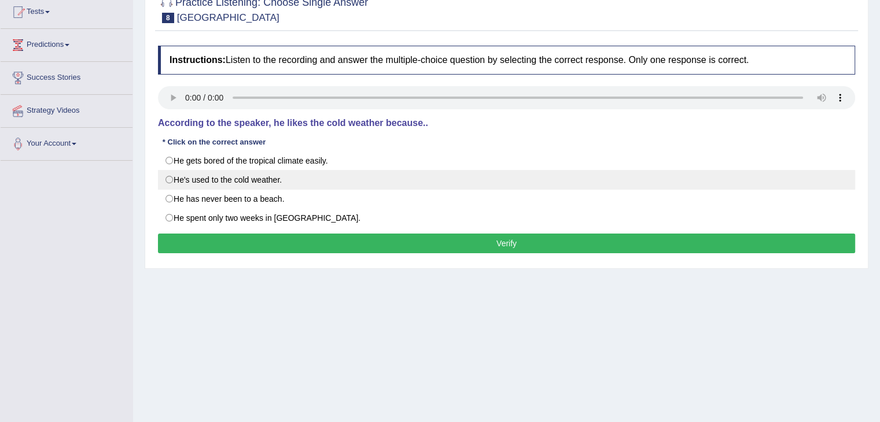
click at [227, 176] on label "He's used to the cold weather." at bounding box center [506, 180] width 697 height 20
radio input "true"
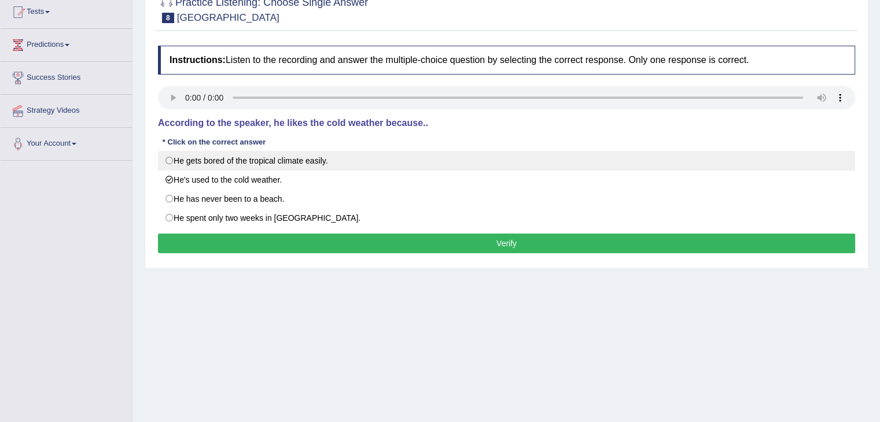
click at [270, 156] on label "He gets bored of the tropical climate easily." at bounding box center [506, 161] width 697 height 20
radio input "true"
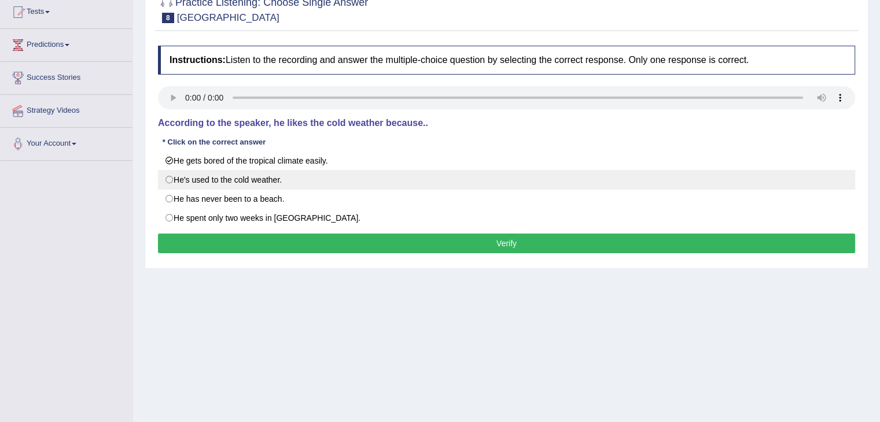
click at [207, 186] on label "He's used to the cold weather." at bounding box center [506, 180] width 697 height 20
radio input "true"
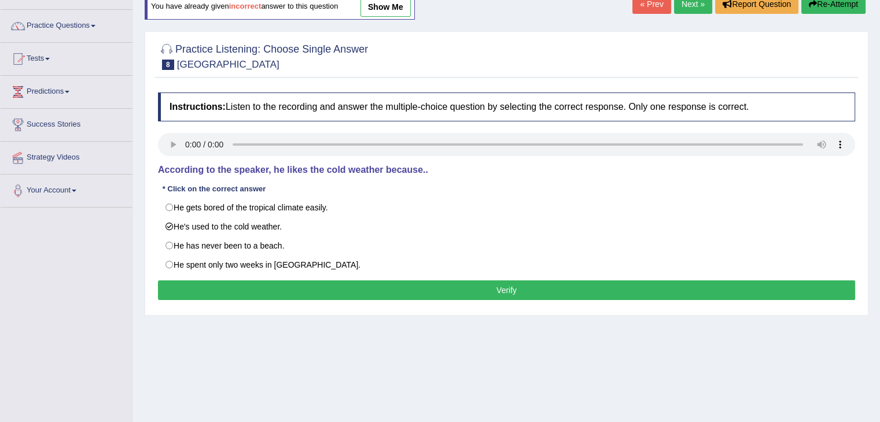
scroll to position [80, 0]
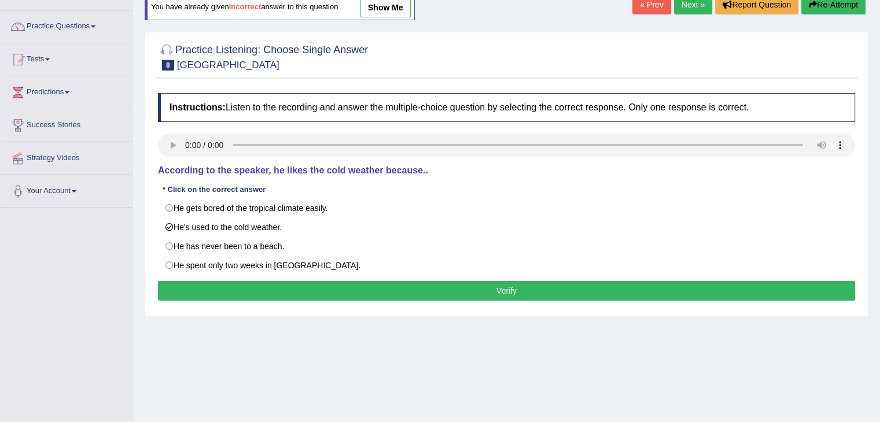
click at [260, 288] on button "Verify" at bounding box center [506, 291] width 697 height 20
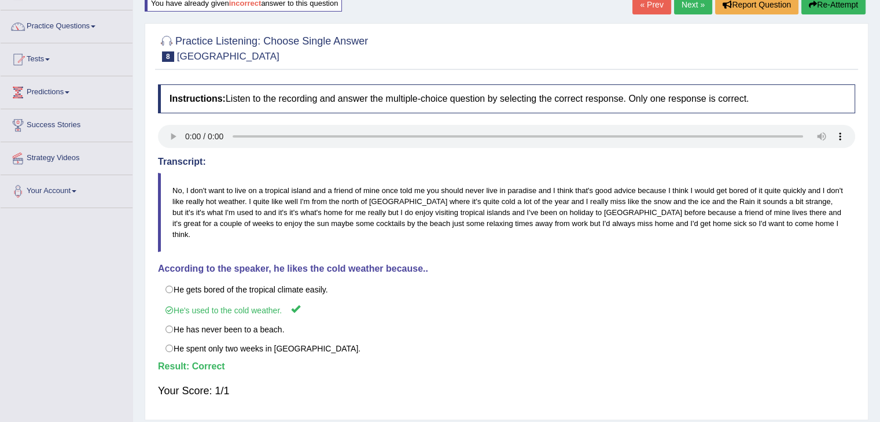
scroll to position [50, 0]
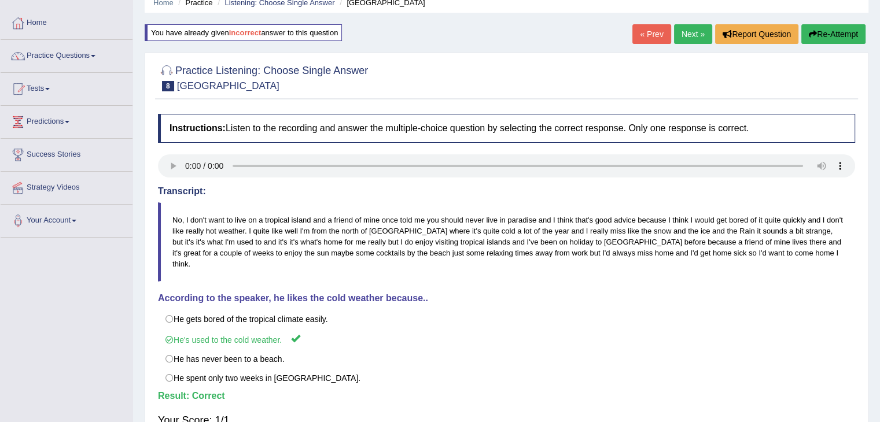
click at [678, 31] on link "Next »" at bounding box center [693, 34] width 38 height 20
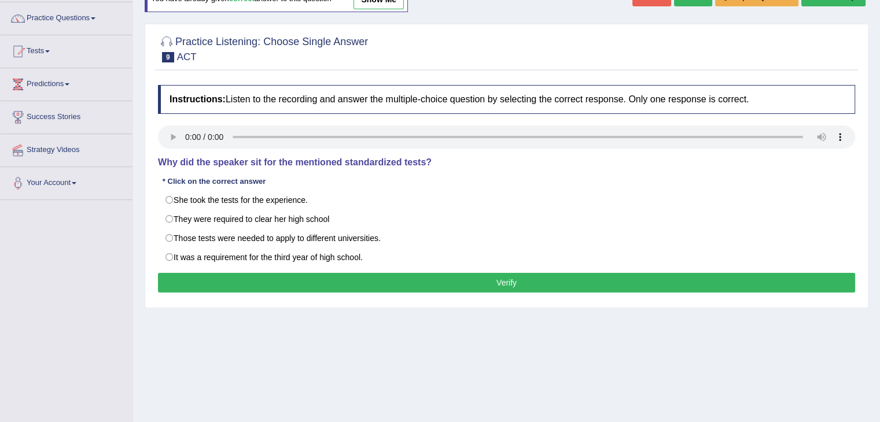
scroll to position [88, 0]
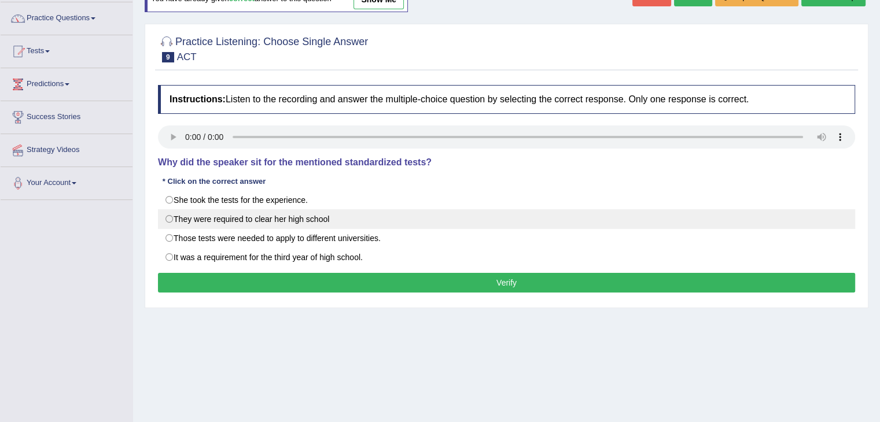
click at [222, 218] on label "They were required to clear her high school" at bounding box center [506, 219] width 697 height 20
radio input "true"
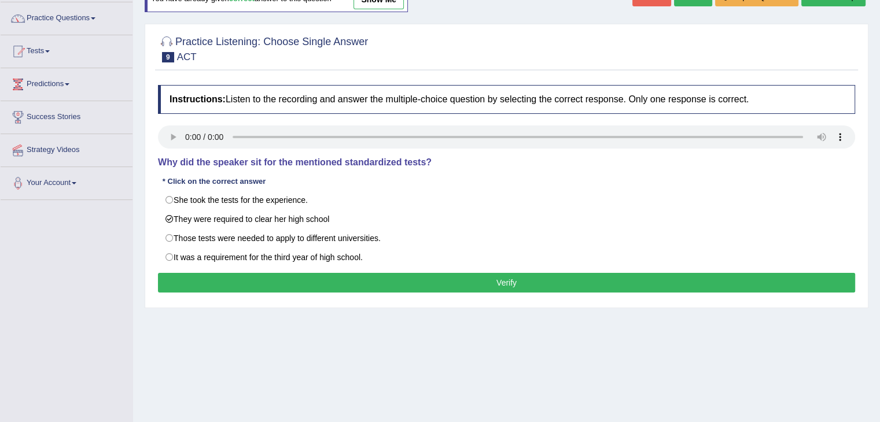
click at [282, 286] on button "Verify" at bounding box center [506, 283] width 697 height 20
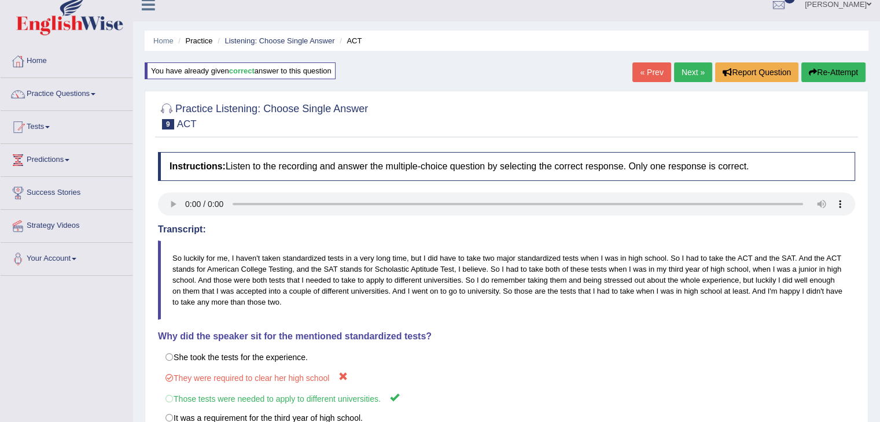
scroll to position [0, 0]
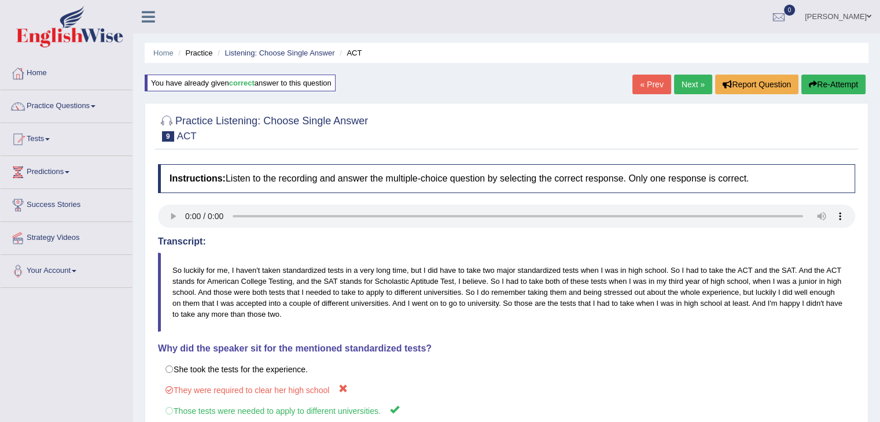
click at [83, 109] on link "Practice Questions" at bounding box center [67, 104] width 132 height 29
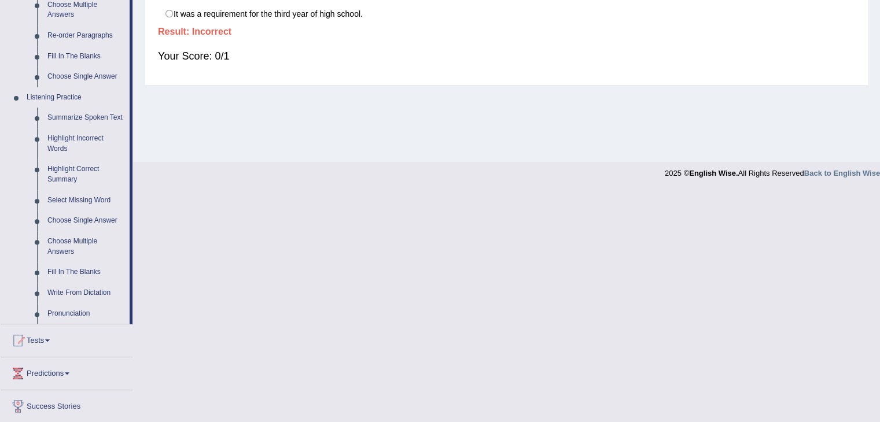
scroll to position [419, 0]
click at [81, 244] on link "Choose Multiple Answers" at bounding box center [85, 244] width 87 height 31
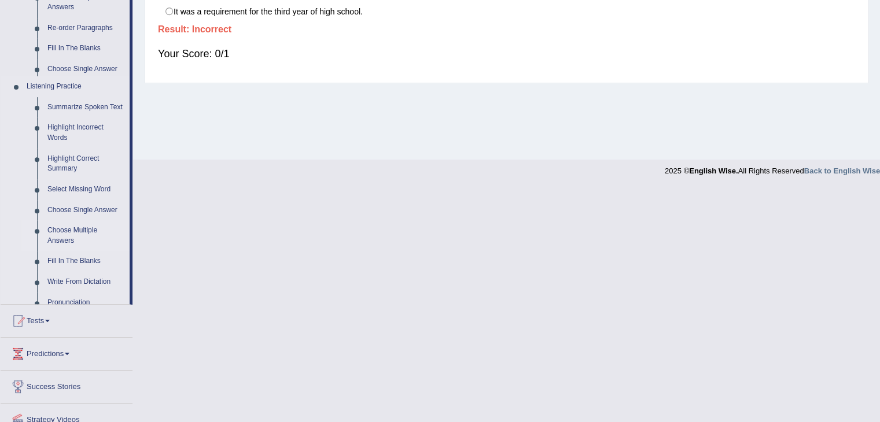
scroll to position [185, 0]
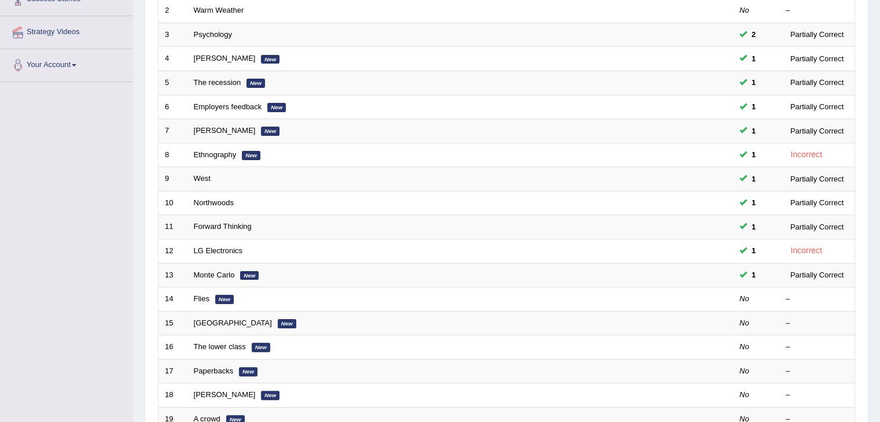
scroll to position [207, 0]
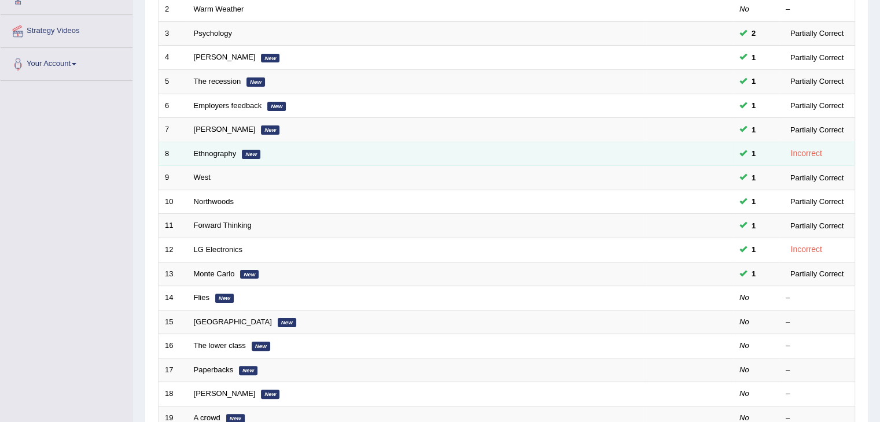
click at [209, 146] on td "Ethnography New" at bounding box center [416, 154] width 459 height 24
click at [212, 150] on link "Ethnography" at bounding box center [215, 153] width 43 height 9
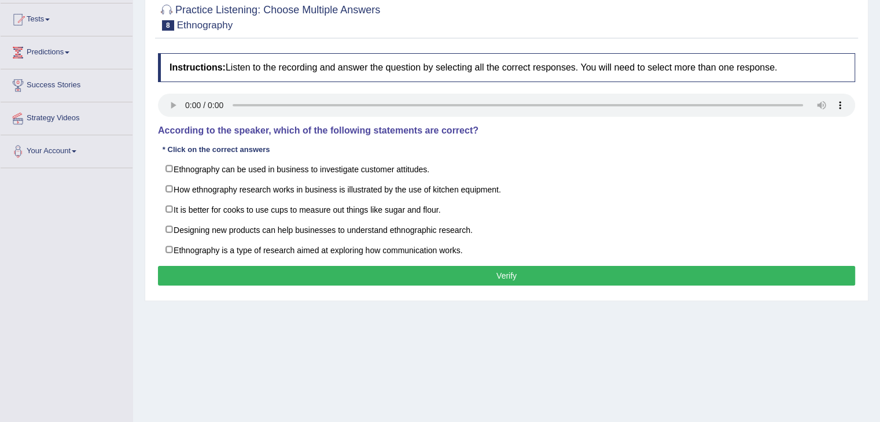
scroll to position [118, 0]
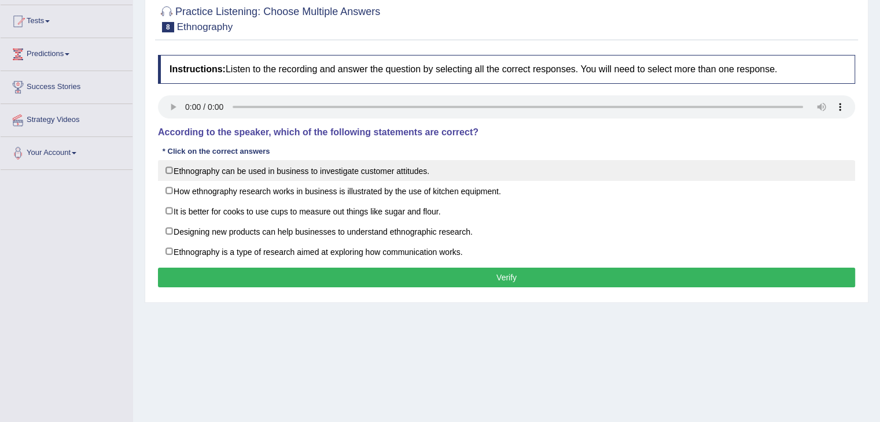
click at [249, 172] on label "Ethnography can be used in business to investigate customer attitudes." at bounding box center [506, 170] width 697 height 21
checkbox input "true"
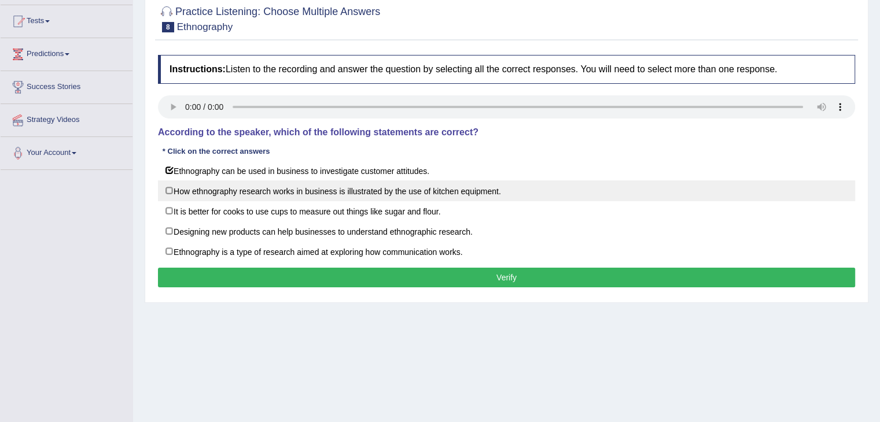
click at [437, 194] on label "How ethnography research works in business is illustrated by the use of kitchen…" at bounding box center [506, 190] width 697 height 21
checkbox input "true"
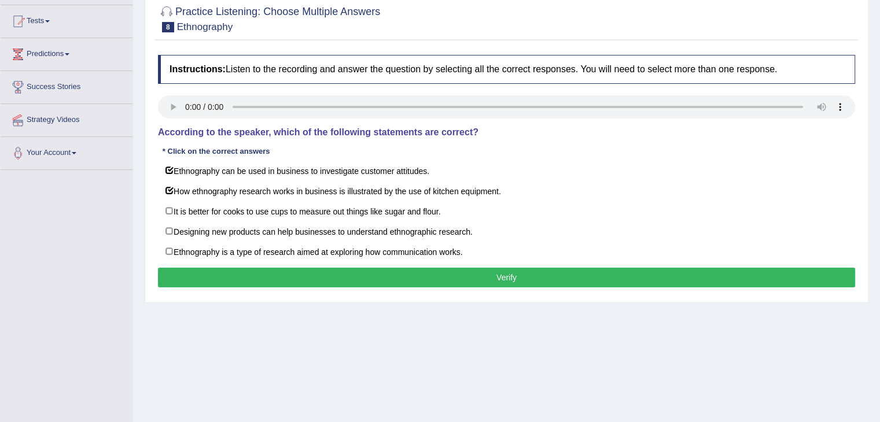
click at [382, 270] on button "Verify" at bounding box center [506, 278] width 697 height 20
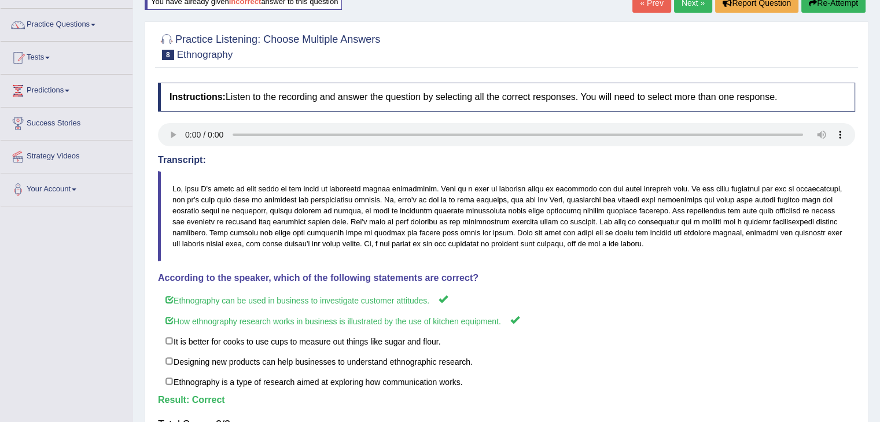
scroll to position [81, 0]
click at [681, 6] on link "Next »" at bounding box center [693, 4] width 38 height 20
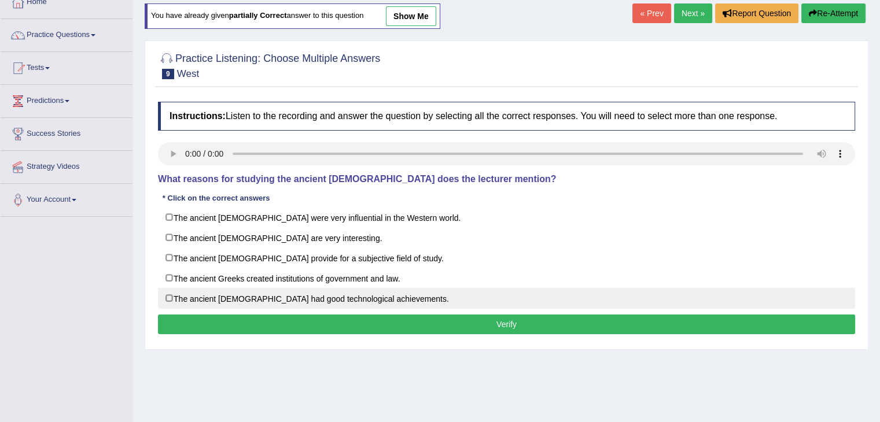
scroll to position [70, 0]
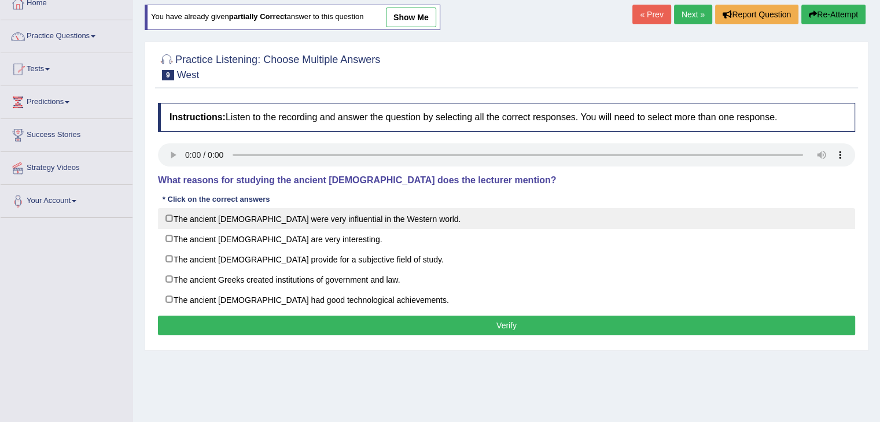
click at [226, 209] on label "The ancient [DEMOGRAPHIC_DATA] were very influential in the Western world." at bounding box center [506, 218] width 697 height 21
checkbox input "true"
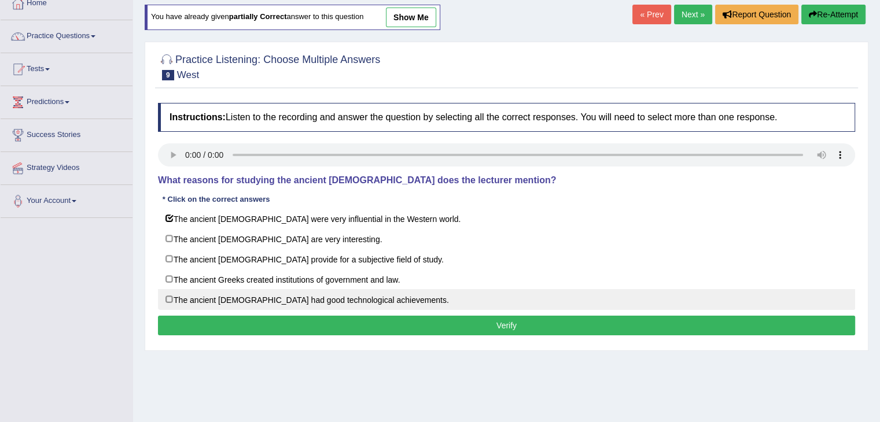
click at [190, 303] on label "The ancient [DEMOGRAPHIC_DATA] had good technological achievements." at bounding box center [506, 299] width 697 height 21
checkbox input "true"
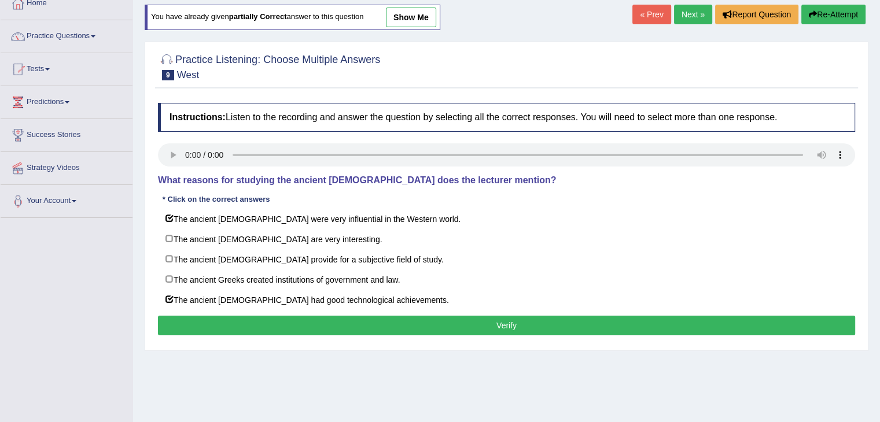
click at [208, 323] on button "Verify" at bounding box center [506, 326] width 697 height 20
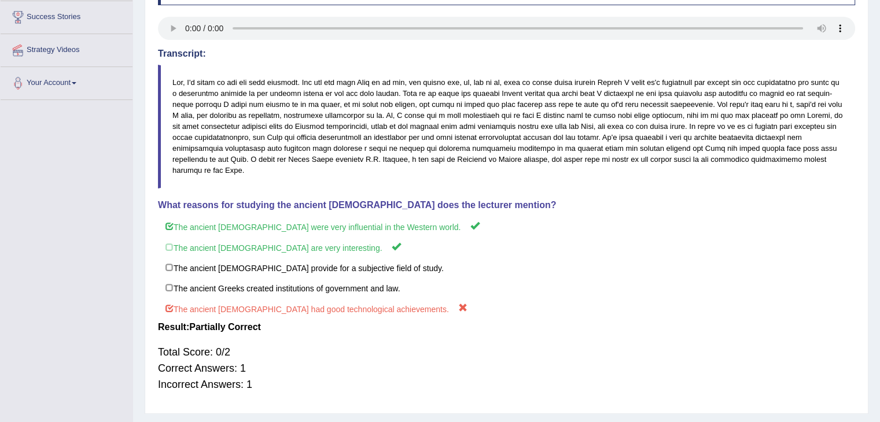
scroll to position [0, 0]
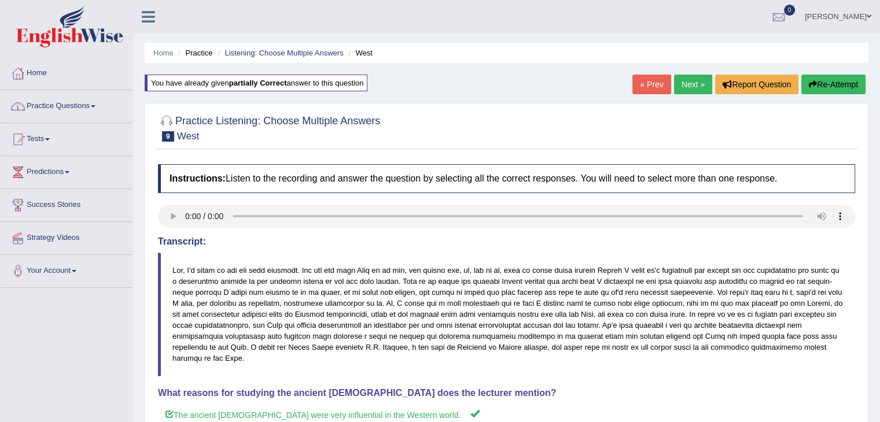
click at [99, 109] on link "Practice Questions" at bounding box center [67, 104] width 132 height 29
